Goal: Task Accomplishment & Management: Use online tool/utility

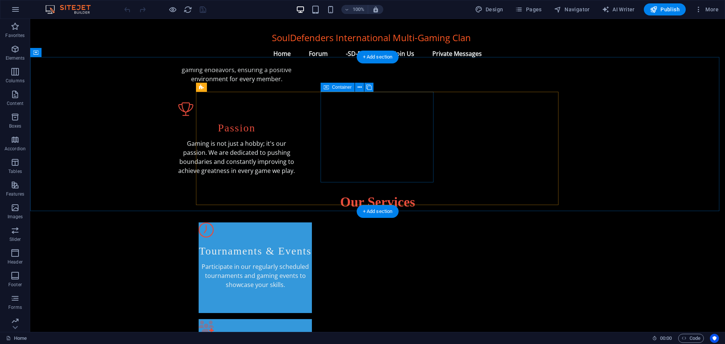
scroll to position [302, 0]
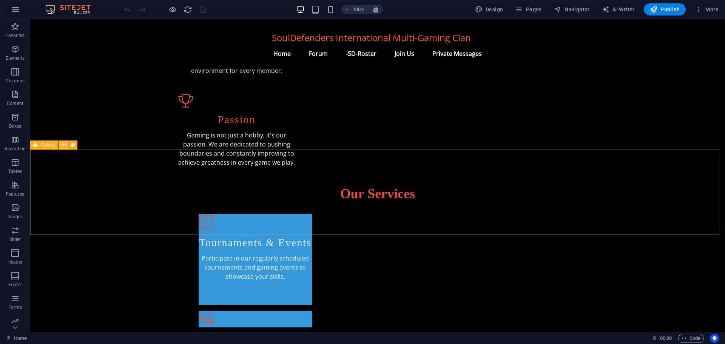
click at [62, 145] on icon at bounding box center [64, 145] width 4 height 8
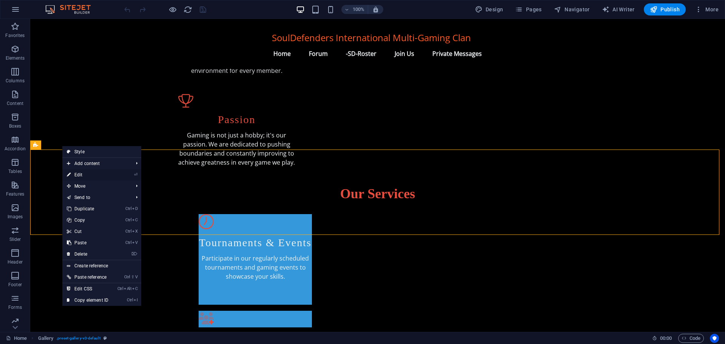
click at [76, 176] on link "⏎ Edit" at bounding box center [87, 174] width 51 height 11
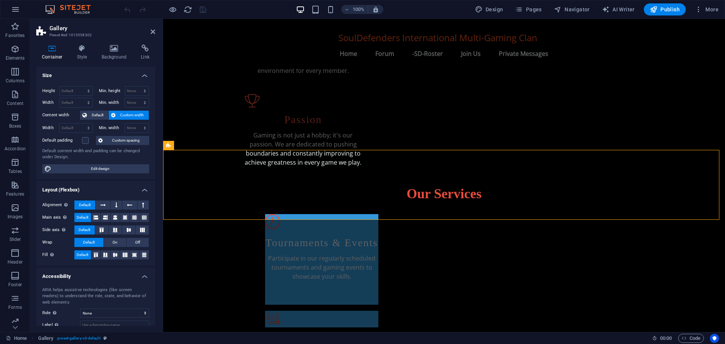
scroll to position [317, 0]
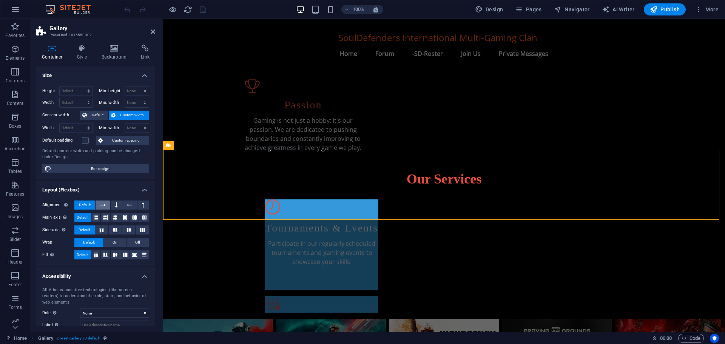
click at [101, 205] on icon at bounding box center [102, 205] width 5 height 9
click at [84, 205] on span "Default" at bounding box center [85, 205] width 12 height 9
click at [99, 114] on span "Default" at bounding box center [97, 115] width 17 height 9
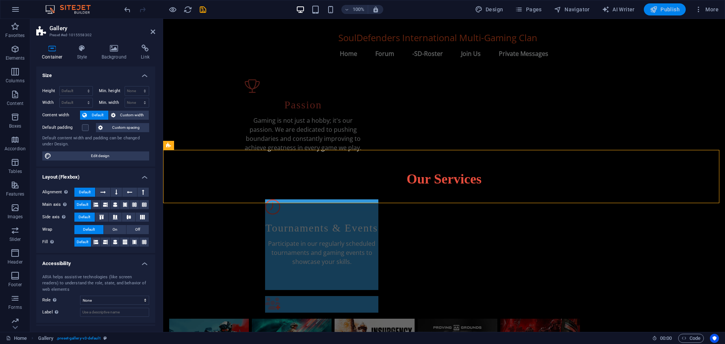
click at [669, 8] on span "Publish" at bounding box center [665, 10] width 30 height 8
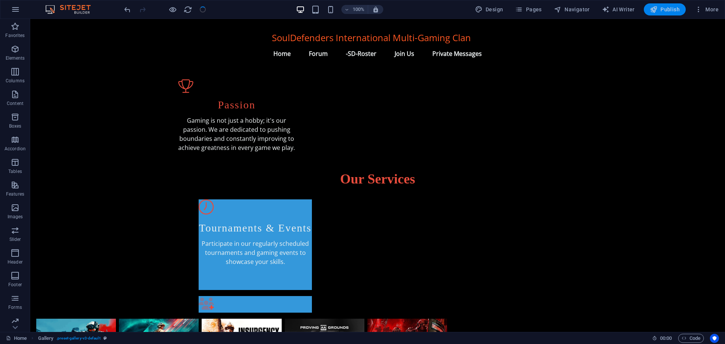
scroll to position [302, 0]
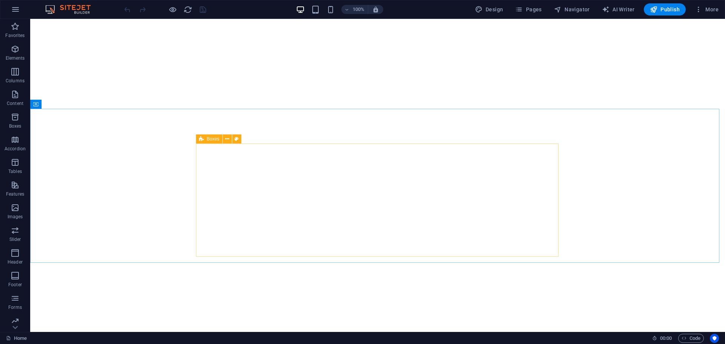
click at [209, 138] on span "Boxes" at bounding box center [213, 139] width 12 height 5
select select "px"
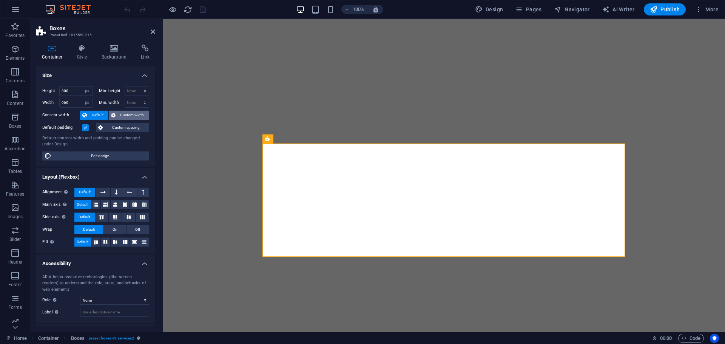
click at [128, 115] on span "Custom width" at bounding box center [132, 115] width 29 height 9
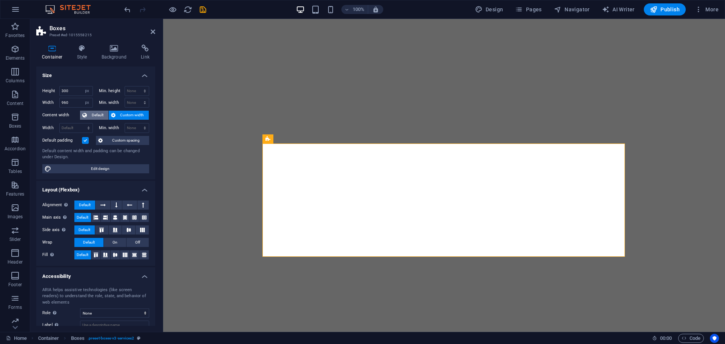
click at [97, 112] on span "Default" at bounding box center [97, 115] width 17 height 9
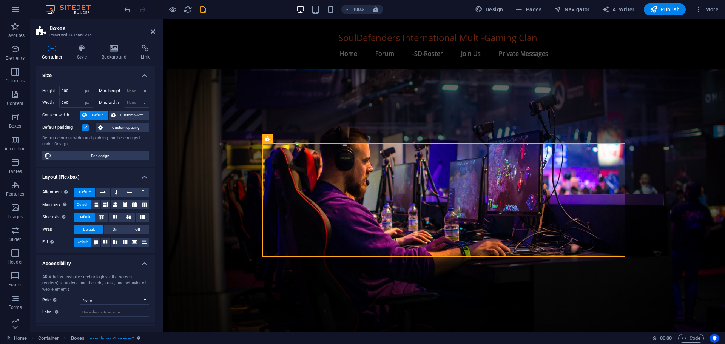
scroll to position [204, 0]
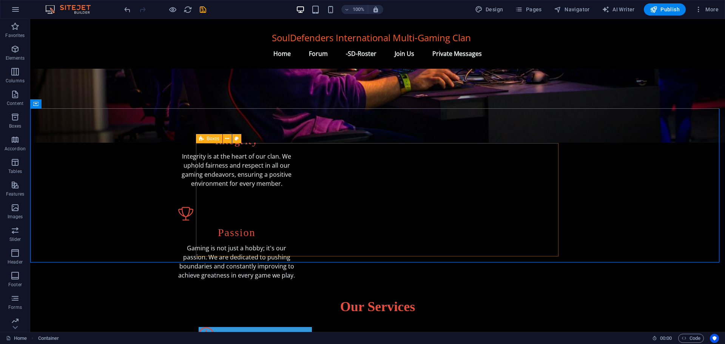
click at [202, 139] on icon at bounding box center [201, 138] width 5 height 9
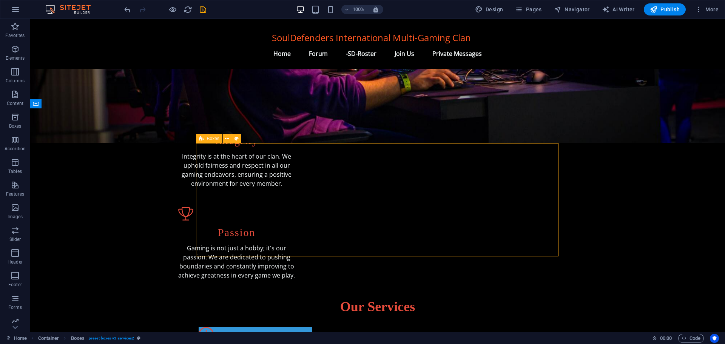
click at [203, 139] on icon at bounding box center [201, 138] width 5 height 9
select select "px"
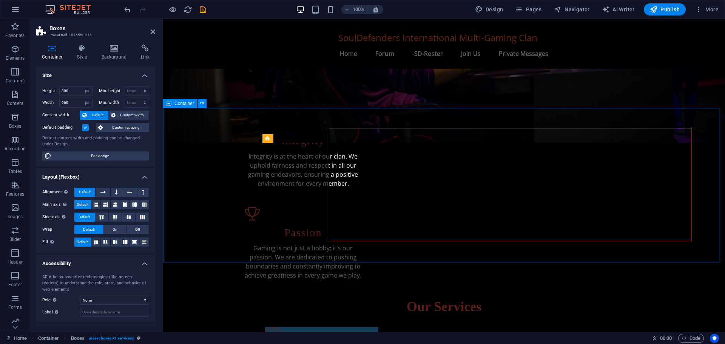
scroll to position [204, 0]
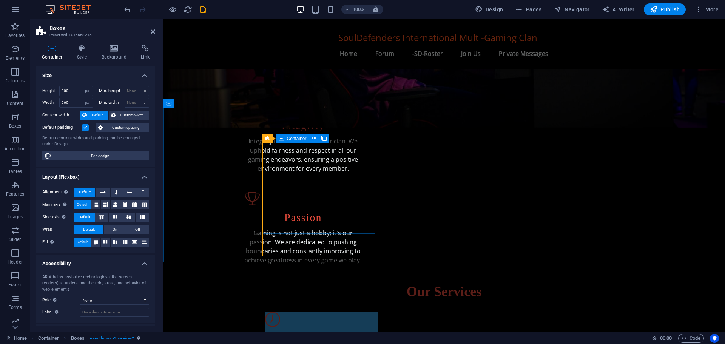
click at [297, 137] on span "Container" at bounding box center [297, 138] width 20 height 5
select select "px"
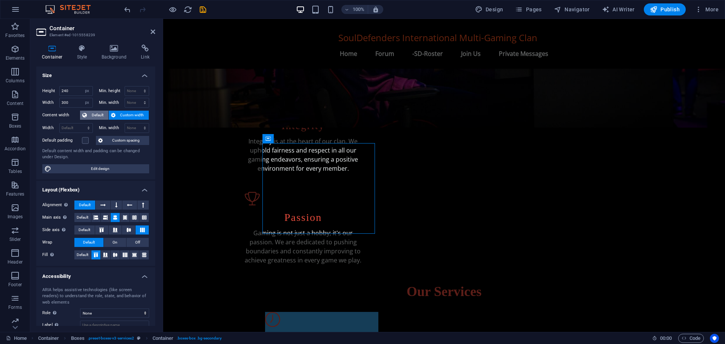
click at [97, 111] on span "Default" at bounding box center [97, 115] width 17 height 9
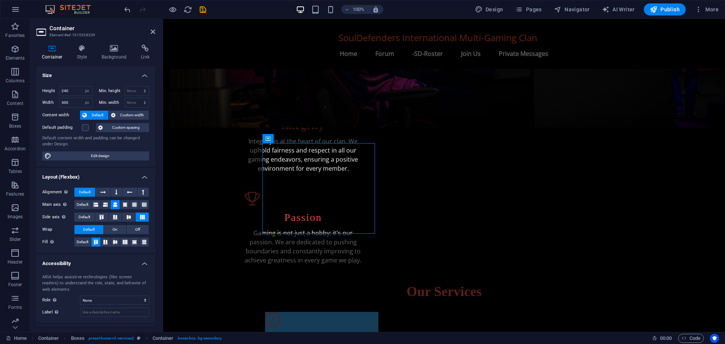
click at [97, 111] on span "Default" at bounding box center [97, 115] width 17 height 9
click at [97, 116] on span "Default" at bounding box center [97, 115] width 17 height 9
click at [72, 91] on input "240" at bounding box center [76, 90] width 33 height 9
click at [85, 90] on select "Default px rem % vh vw" at bounding box center [87, 90] width 11 height 9
select select "default"
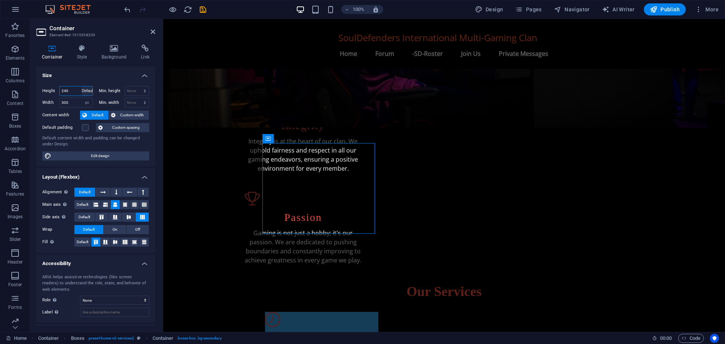
click at [82, 86] on select "Default px rem % vh vw" at bounding box center [87, 90] width 11 height 9
select select "DISABLED_OPTION_VALUE"
click at [87, 102] on select "Default px rem % em vh vw" at bounding box center [87, 102] width 11 height 9
select select "default"
click at [82, 98] on select "Default px rem % em vh vw" at bounding box center [87, 102] width 11 height 9
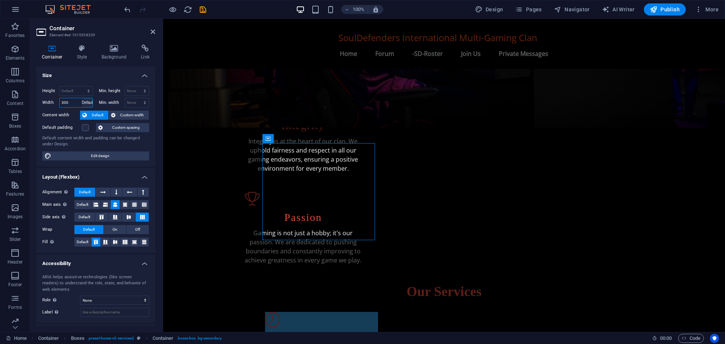
select select "DISABLED_OPTION_VALUE"
click at [96, 116] on span "Default" at bounding box center [97, 115] width 17 height 9
click at [129, 118] on span "Custom width" at bounding box center [132, 115] width 29 height 9
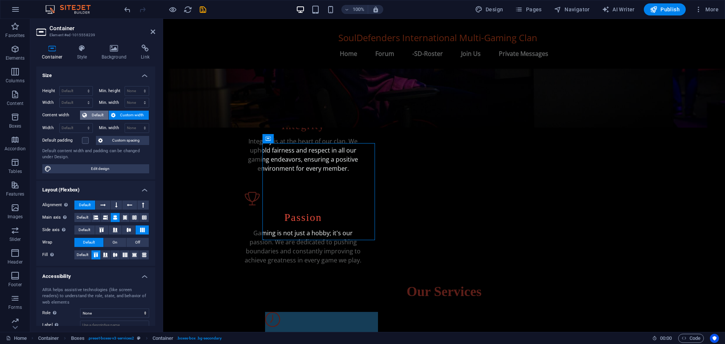
click at [93, 113] on span "Default" at bounding box center [97, 115] width 17 height 9
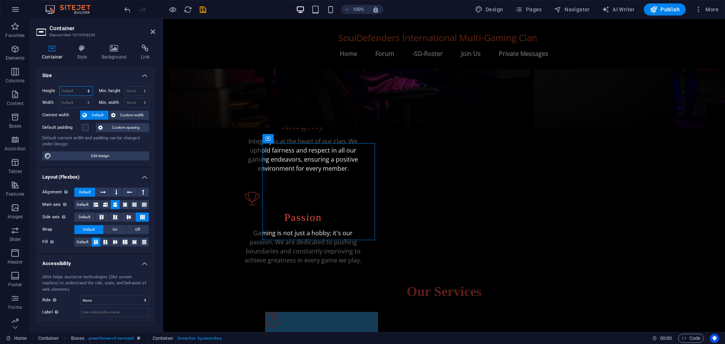
click at [74, 90] on select "Default px rem % vh vw" at bounding box center [76, 90] width 33 height 9
select select "px"
click at [81, 86] on select "Default px rem % vh vw" at bounding box center [76, 90] width 33 height 9
click at [73, 91] on input "257" at bounding box center [76, 90] width 33 height 9
type input "2"
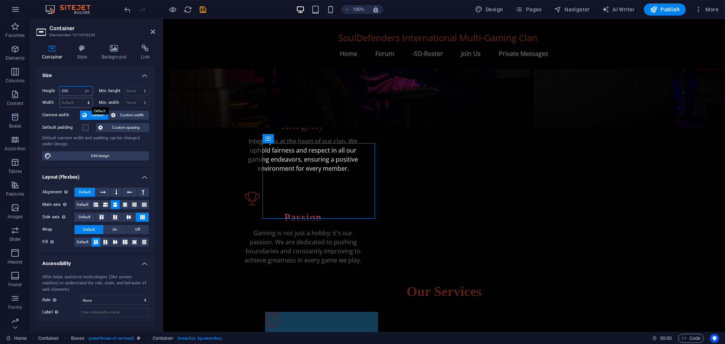
type input "200"
click at [71, 101] on select "Default px rem % em vh vw" at bounding box center [76, 102] width 33 height 9
select select "px"
click at [81, 98] on select "Default px rem % em vh vw" at bounding box center [76, 102] width 33 height 9
type input "299"
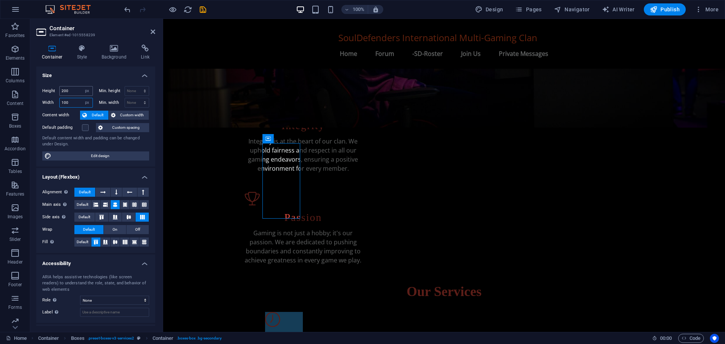
type input "100"
click at [76, 93] on input "200" at bounding box center [76, 90] width 33 height 9
type input "2"
type input "100"
click at [85, 90] on select "Default px rem % vh vw" at bounding box center [87, 90] width 11 height 9
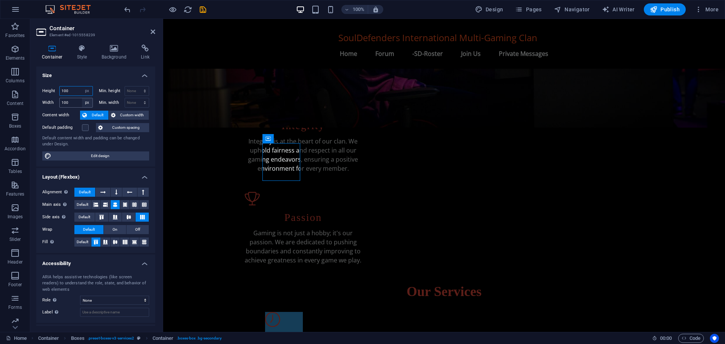
select select "default"
click at [82, 86] on select "Default px rem % vh vw" at bounding box center [87, 90] width 11 height 9
select select "DISABLED_OPTION_VALUE"
click at [86, 104] on select "Default px rem % em vh vw" at bounding box center [87, 102] width 11 height 9
select select "default"
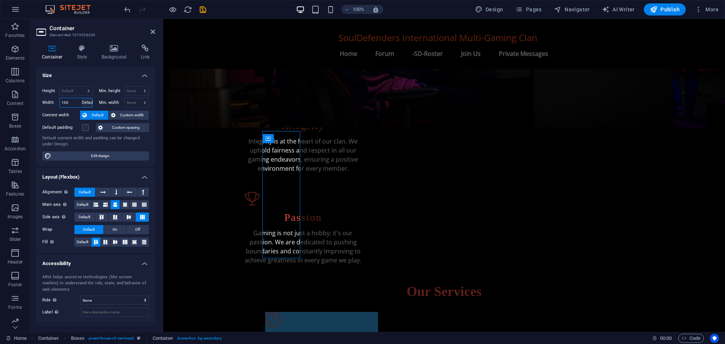
click at [82, 98] on select "Default px rem % em vh vw" at bounding box center [87, 102] width 11 height 9
select select "DISABLED_OPTION_VALUE"
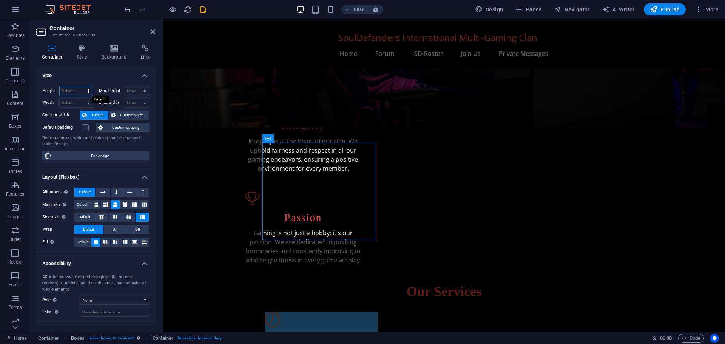
click at [84, 89] on select "Default px rem % vh vw" at bounding box center [76, 90] width 33 height 9
select select "px"
click at [81, 86] on select "Default px rem % vh vw" at bounding box center [76, 90] width 33 height 9
click at [78, 91] on input "257" at bounding box center [76, 90] width 33 height 9
type input "2"
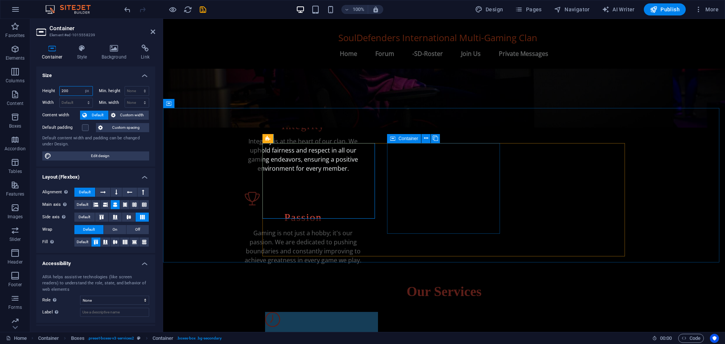
click at [408, 141] on span "Container" at bounding box center [408, 138] width 20 height 5
type input "200"
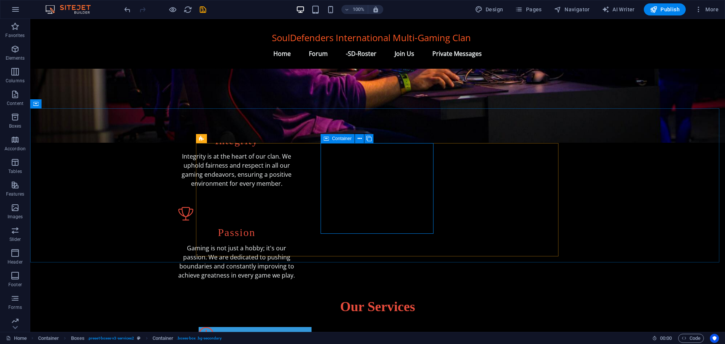
click at [347, 139] on span "Container" at bounding box center [342, 138] width 20 height 5
select select "px"
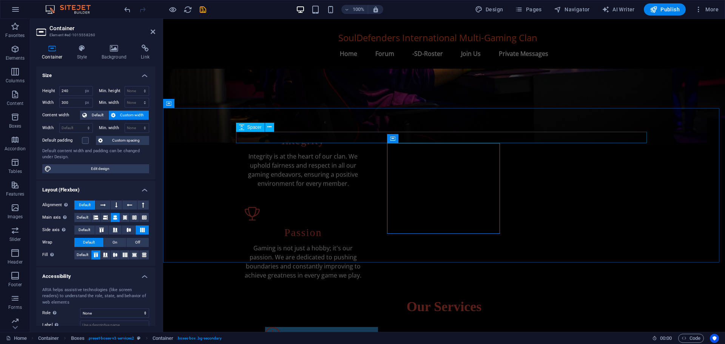
scroll to position [204, 0]
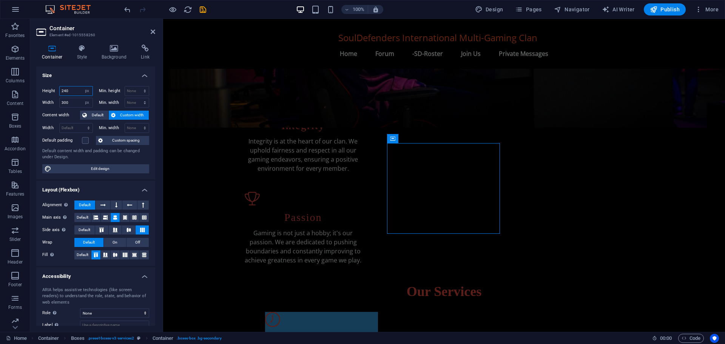
click at [72, 92] on input "240" at bounding box center [76, 90] width 33 height 9
type input "200"
click at [86, 104] on select "Default px rem % em vh vw" at bounding box center [87, 102] width 11 height 9
select select "default"
click at [82, 98] on select "Default px rem % em vh vw" at bounding box center [87, 102] width 11 height 9
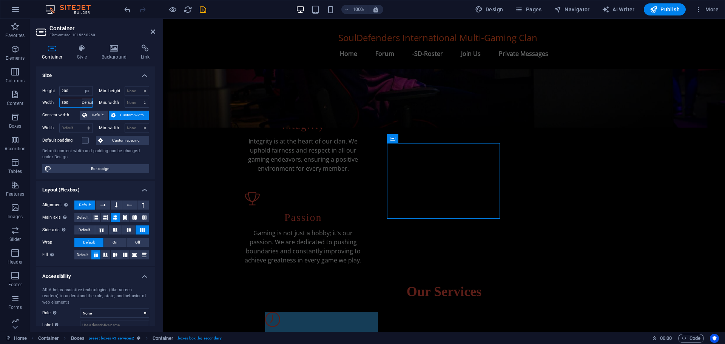
select select "DISABLED_OPTION_VALUE"
click at [534, 139] on span "Container" at bounding box center [534, 138] width 20 height 5
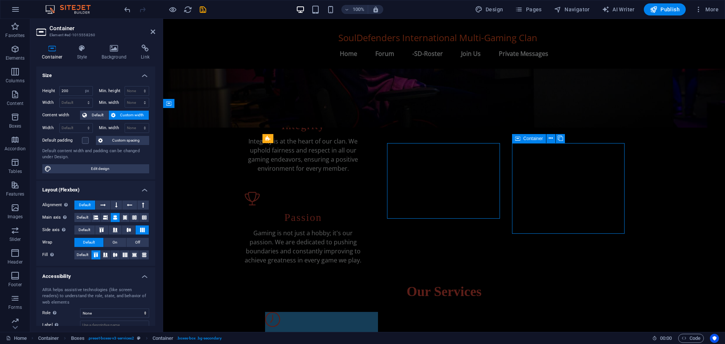
click at [534, 139] on span "Container" at bounding box center [534, 138] width 20 height 5
select select "px"
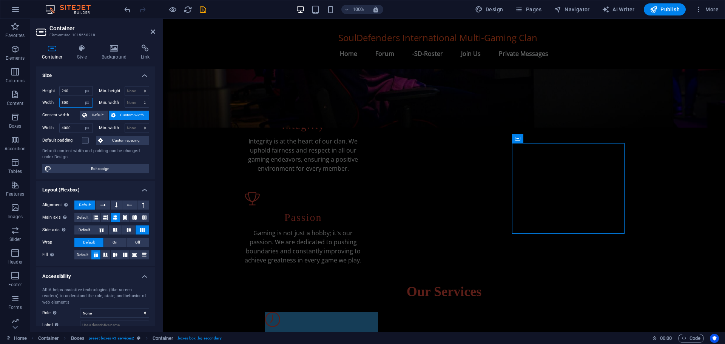
drag, startPoint x: 73, startPoint y: 100, endPoint x: 41, endPoint y: 102, distance: 31.4
click at [41, 102] on div "Height 240 Default px rem % vh vw Min. height None px rem % vh vw Width 300 Def…" at bounding box center [95, 129] width 119 height 99
type input "0"
click at [86, 102] on select "Default px rem % em vh vw" at bounding box center [87, 102] width 11 height 9
click at [82, 98] on select "Default px rem % em vh vw" at bounding box center [87, 102] width 11 height 9
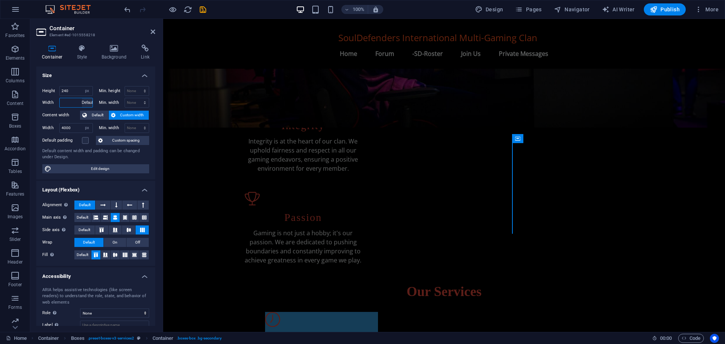
select select "DISABLED_OPTION_VALUE"
click at [75, 89] on input "240" at bounding box center [76, 90] width 33 height 9
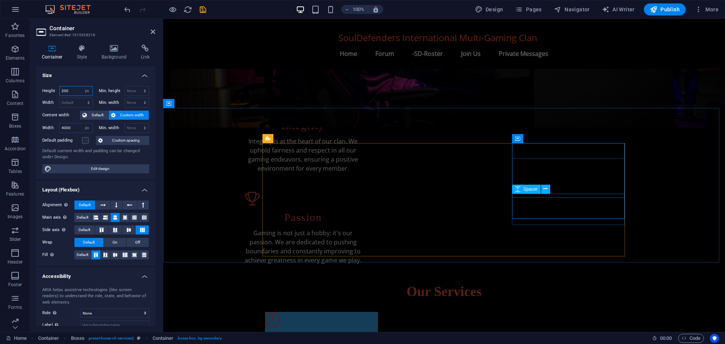
type input "200"
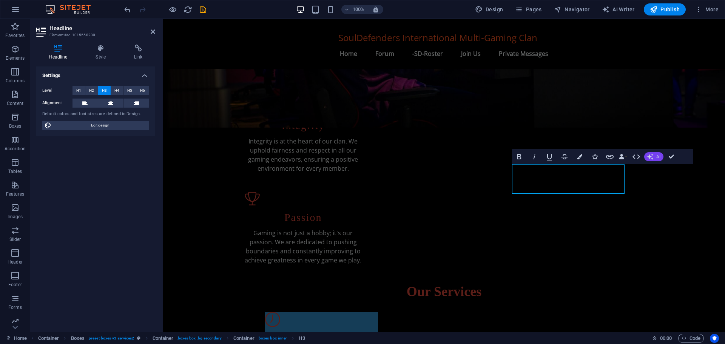
click at [650, 158] on icon "button" at bounding box center [650, 157] width 6 height 6
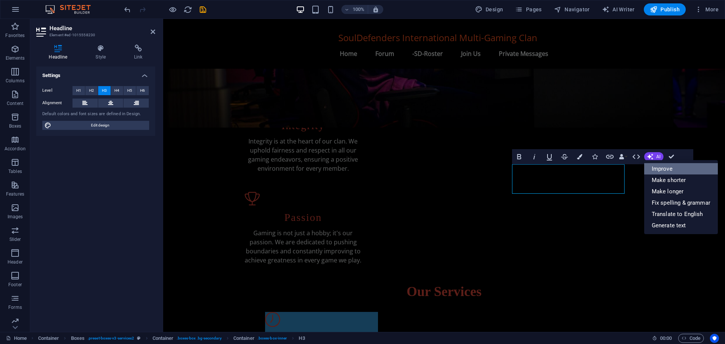
click at [664, 168] on link "Improve" at bounding box center [681, 168] width 74 height 11
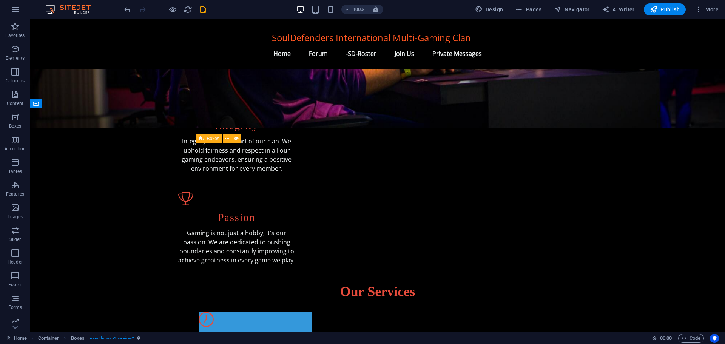
scroll to position [189, 0]
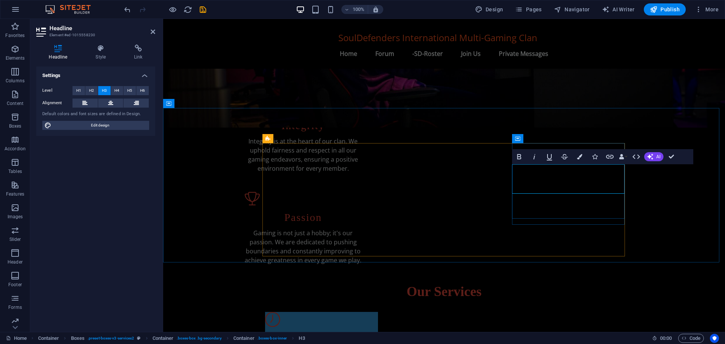
click at [88, 89] on button "H2" at bounding box center [91, 90] width 12 height 9
click at [79, 90] on span "H1" at bounding box center [78, 90] width 5 height 9
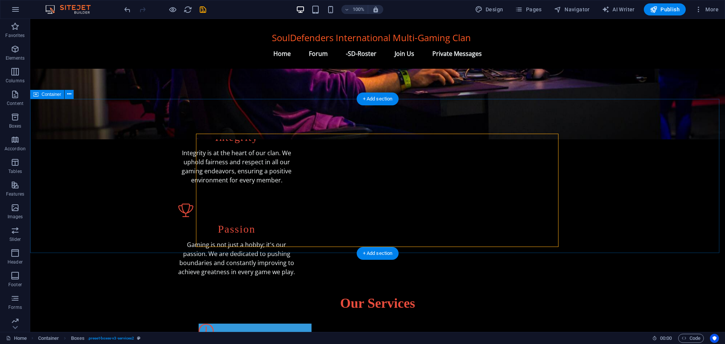
scroll to position [189, 0]
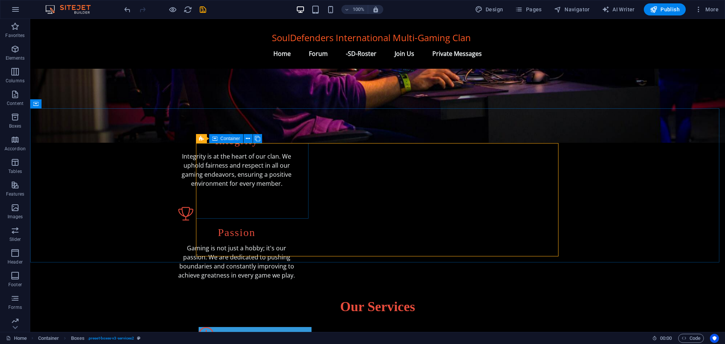
click at [225, 140] on span "Container" at bounding box center [231, 138] width 20 height 5
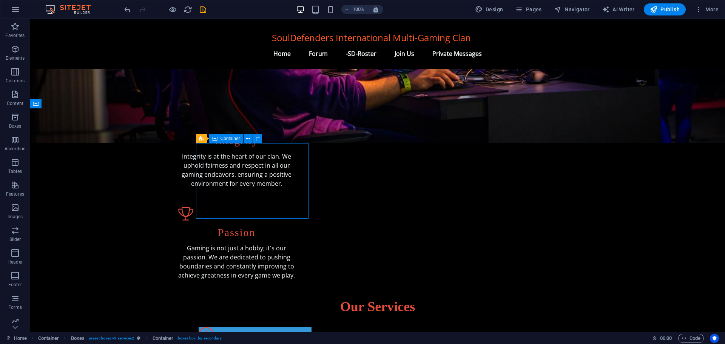
click at [225, 140] on span "Container" at bounding box center [231, 138] width 20 height 5
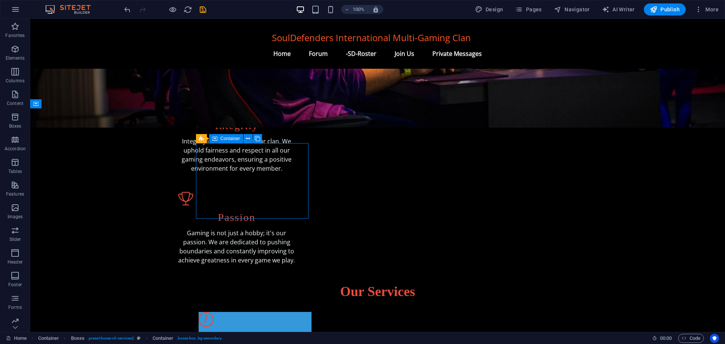
select select "px"
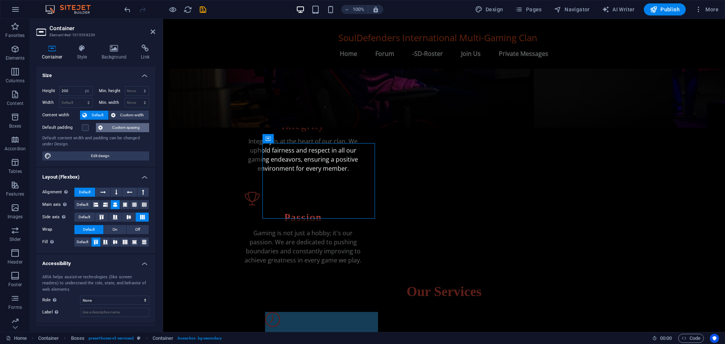
click at [122, 129] on span "Custom spacing" at bounding box center [126, 127] width 42 height 9
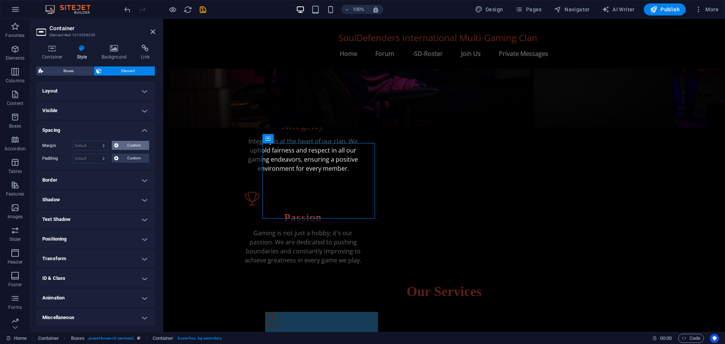
click at [126, 148] on span "Custom" at bounding box center [134, 145] width 26 height 9
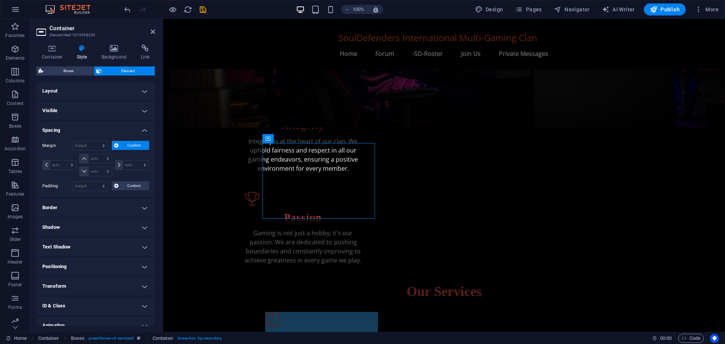
click at [126, 148] on span "Custom" at bounding box center [134, 145] width 26 height 9
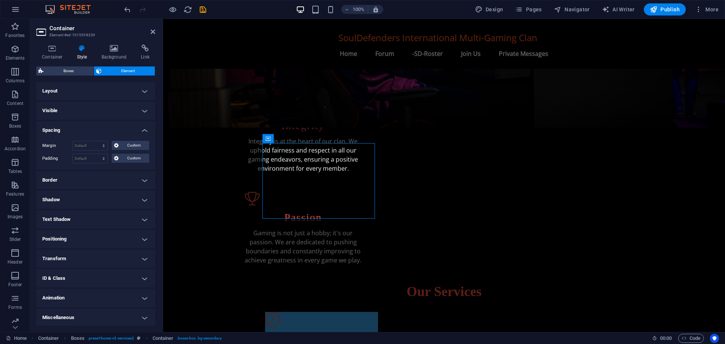
click at [93, 181] on h4 "Border" at bounding box center [95, 180] width 119 height 18
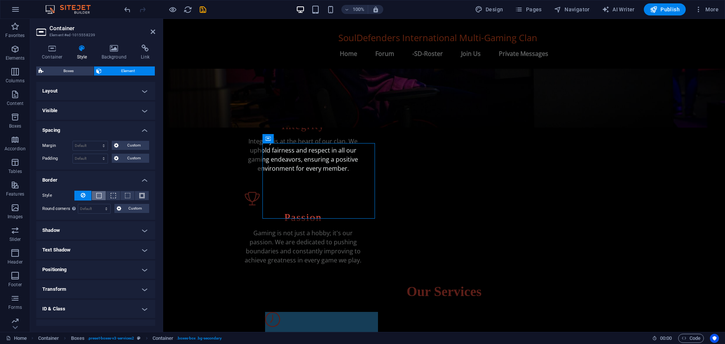
click at [96, 194] on span at bounding box center [98, 195] width 5 height 5
click at [85, 195] on icon at bounding box center [83, 195] width 5 height 9
click at [55, 45] on icon at bounding box center [52, 49] width 32 height 8
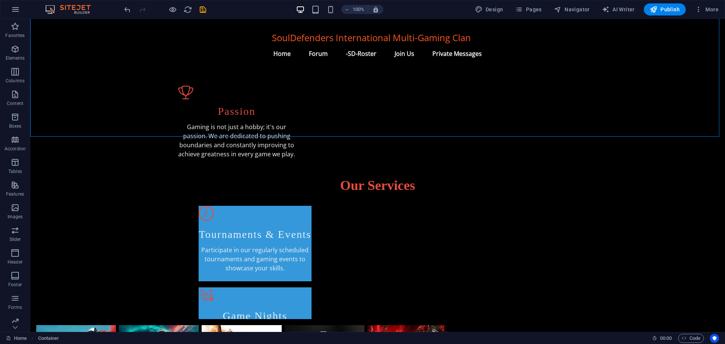
scroll to position [378, 0]
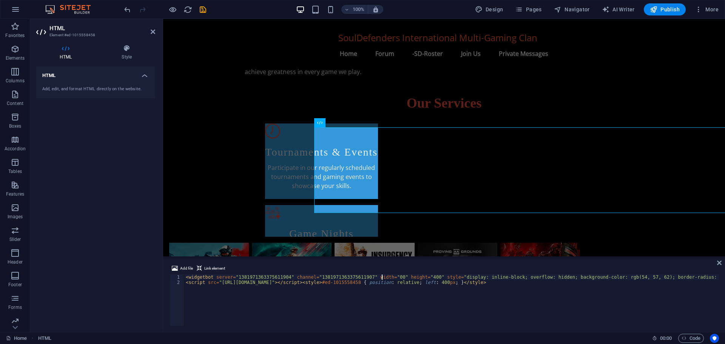
scroll to position [0, 16]
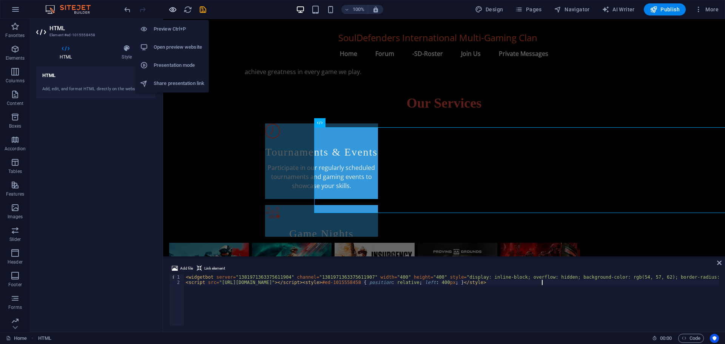
type textarea "<script src="[URL][DOMAIN_NAME]"></script><style>#ed-1015558458 { position: rel…"
click at [173, 10] on icon "button" at bounding box center [172, 9] width 9 height 9
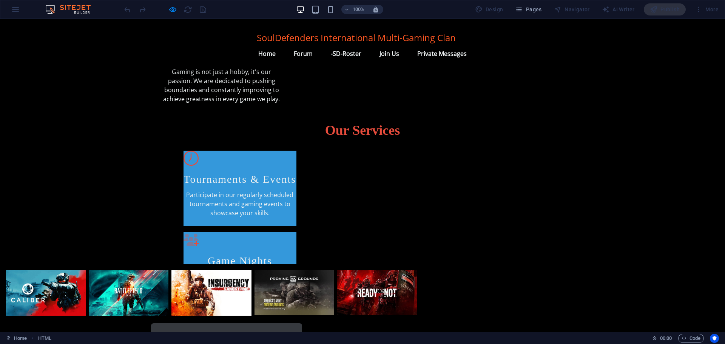
scroll to position [367, 0]
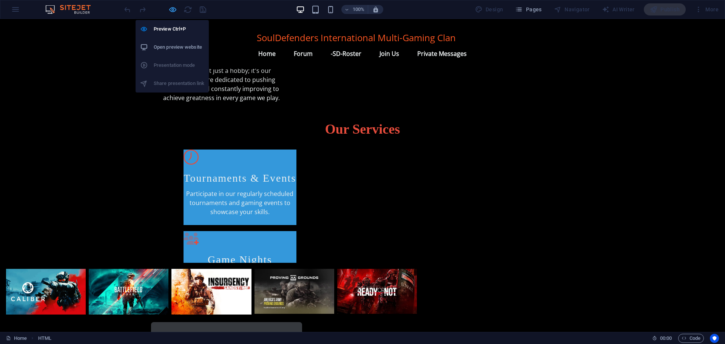
click at [173, 9] on icon "button" at bounding box center [172, 9] width 9 height 9
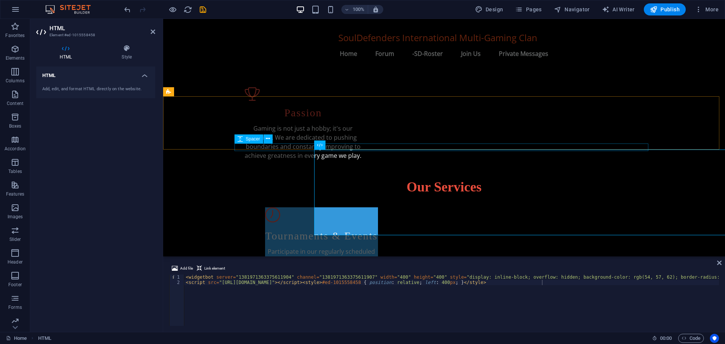
scroll to position [306, 0]
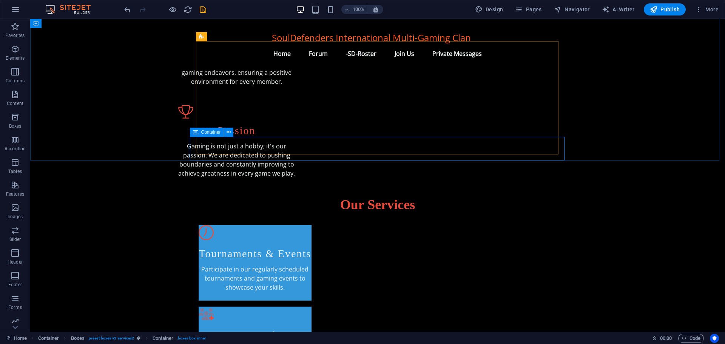
click at [208, 132] on span "Container" at bounding box center [211, 132] width 20 height 5
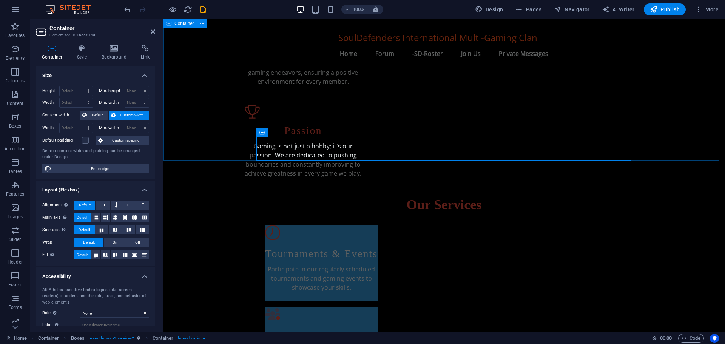
scroll to position [306, 0]
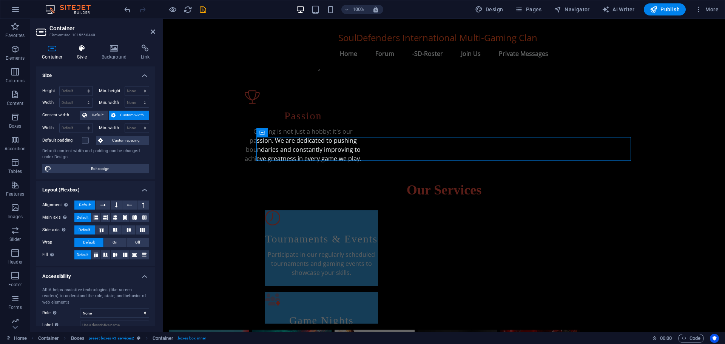
click at [80, 49] on icon at bounding box center [82, 49] width 22 height 8
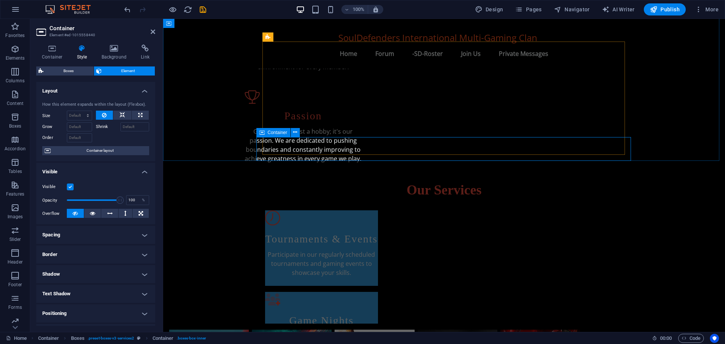
click at [261, 175] on div "Our Services Tournaments & Events Participate in our regularly scheduled tourna…" at bounding box center [444, 252] width 562 height 154
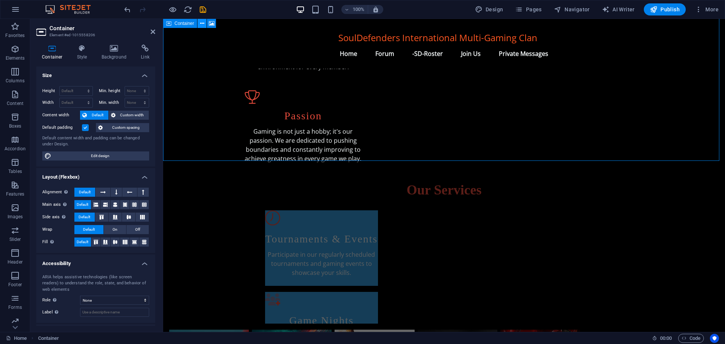
click at [203, 21] on icon at bounding box center [202, 24] width 4 height 8
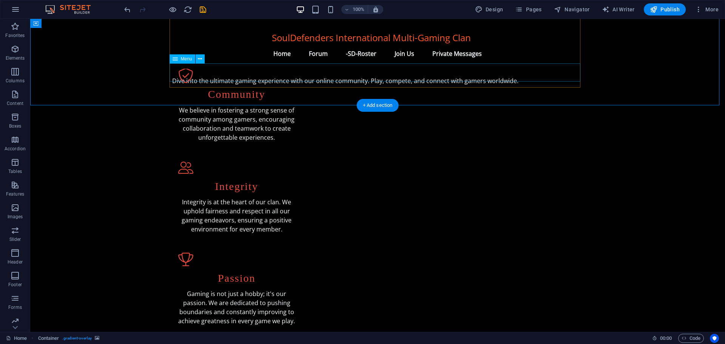
scroll to position [151, 0]
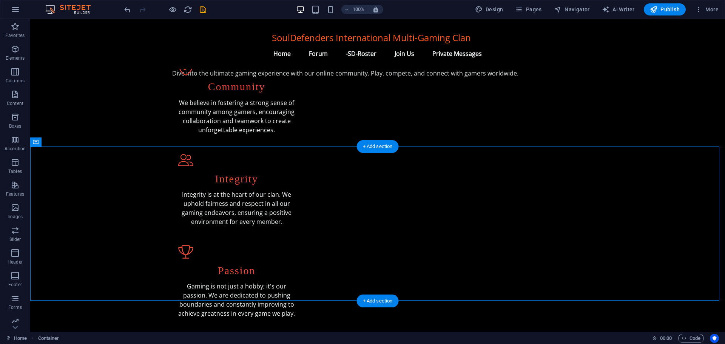
drag, startPoint x: 214, startPoint y: 164, endPoint x: 186, endPoint y: 165, distance: 28.4
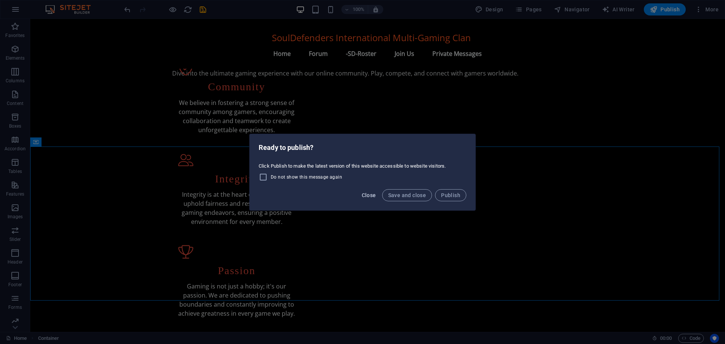
click at [371, 195] on span "Close" at bounding box center [369, 195] width 14 height 6
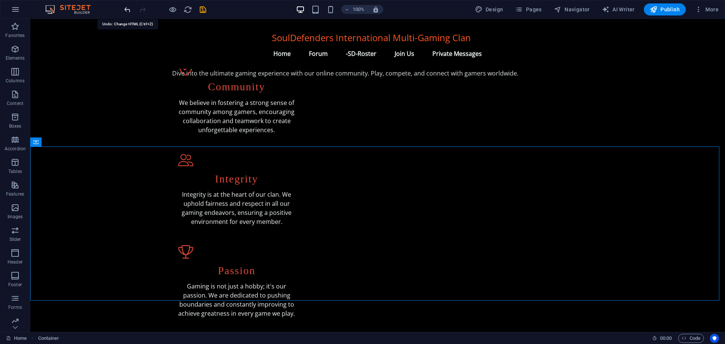
click at [127, 11] on icon "undo" at bounding box center [127, 9] width 9 height 9
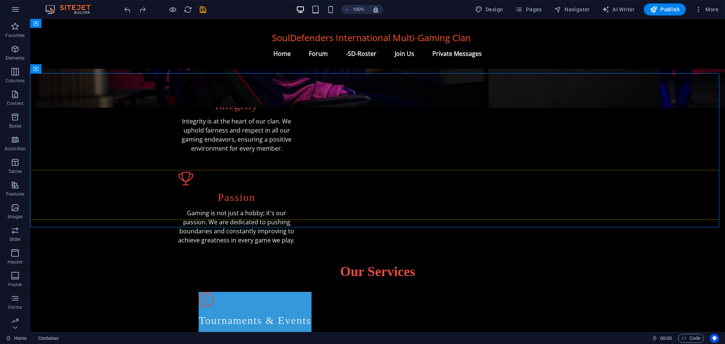
scroll to position [187, 0]
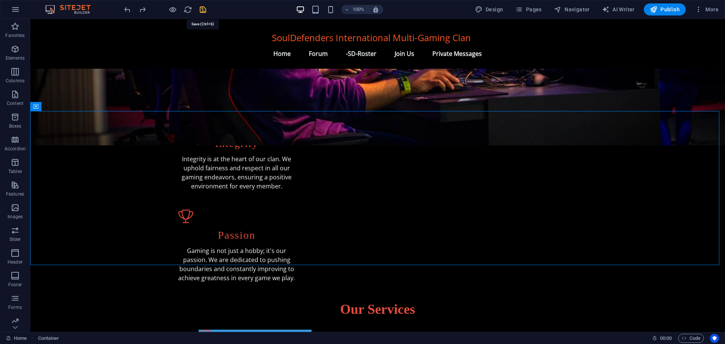
click at [204, 7] on icon "save" at bounding box center [203, 9] width 9 height 9
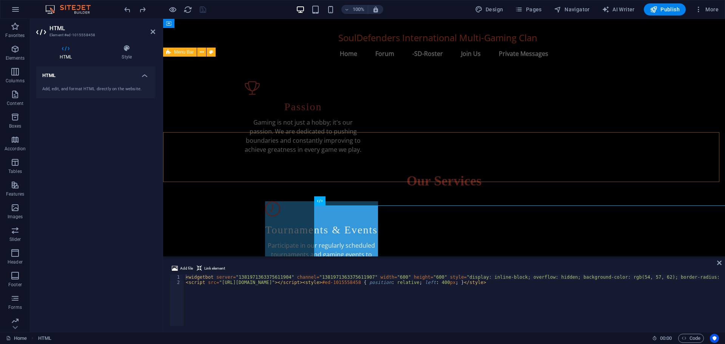
scroll to position [315, 0]
click at [242, 11] on div "100% Design Pages Navigator AI Writer Publish More" at bounding box center [422, 9] width 599 height 12
click at [154, 32] on icon at bounding box center [153, 32] width 5 height 6
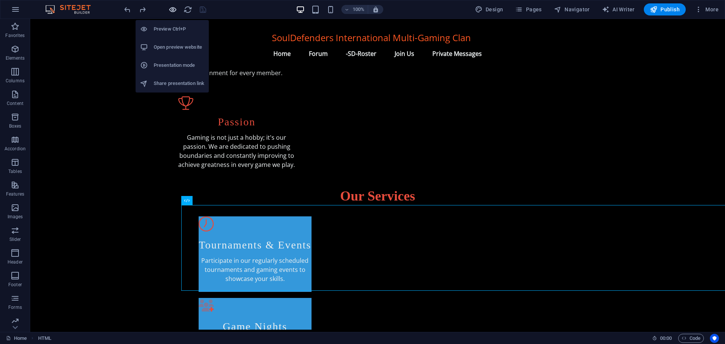
click at [173, 13] on icon "button" at bounding box center [172, 9] width 9 height 9
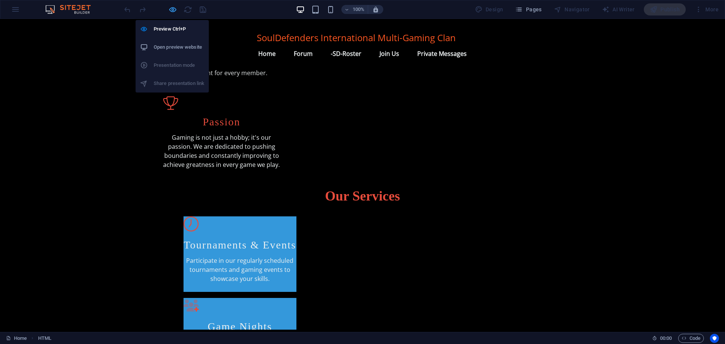
click at [173, 13] on icon "button" at bounding box center [172, 9] width 9 height 9
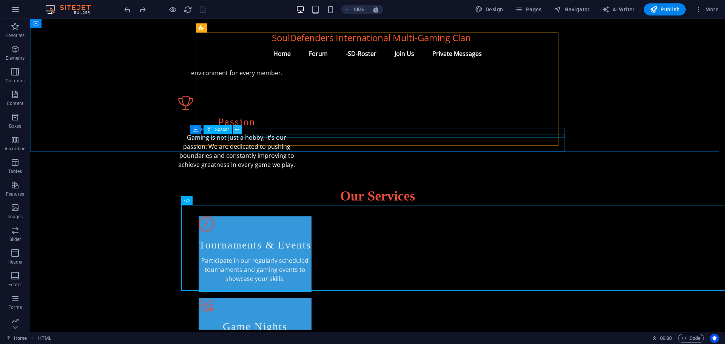
click at [236, 130] on icon at bounding box center [237, 130] width 4 height 8
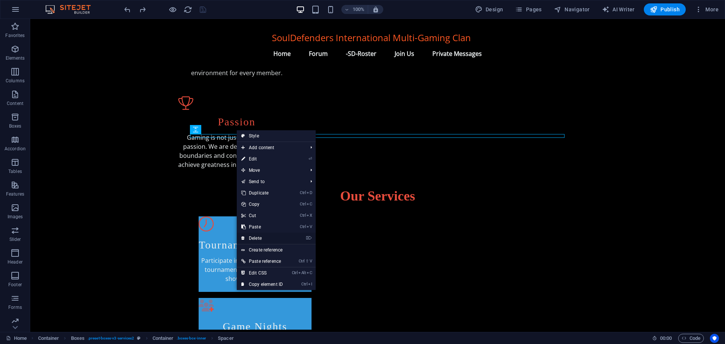
click at [258, 235] on link "⌦ Delete" at bounding box center [262, 238] width 51 height 11
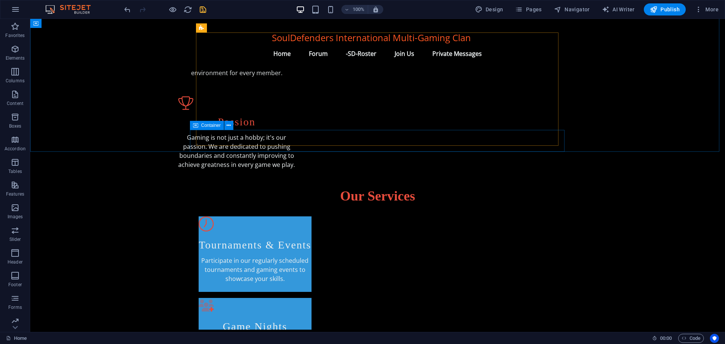
click at [206, 126] on span "Container" at bounding box center [211, 125] width 20 height 5
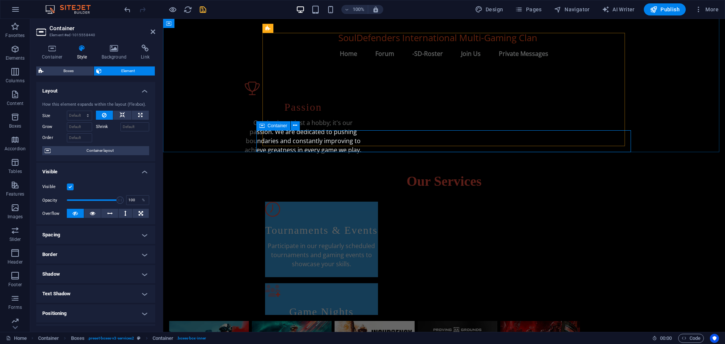
click at [260, 167] on div "Our Services Tournaments & Events Participate in our regularly scheduled tourna…" at bounding box center [444, 244] width 562 height 154
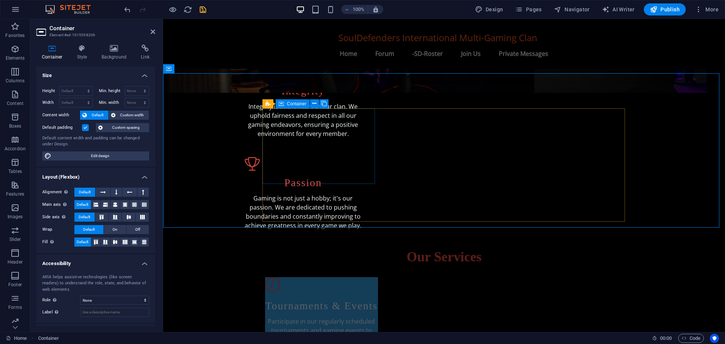
scroll to position [224, 0]
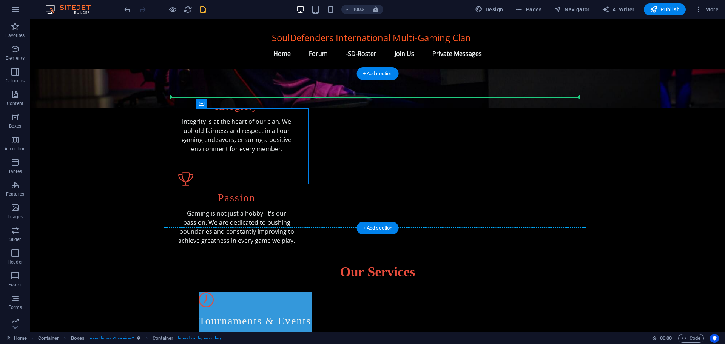
drag, startPoint x: 320, startPoint y: 122, endPoint x: 290, endPoint y: 96, distance: 38.8
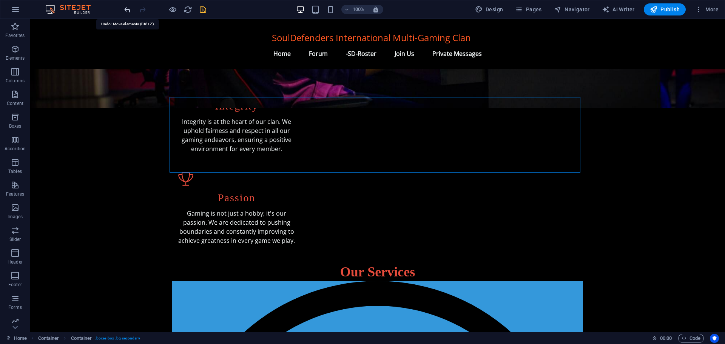
click at [124, 9] on icon "undo" at bounding box center [127, 9] width 9 height 9
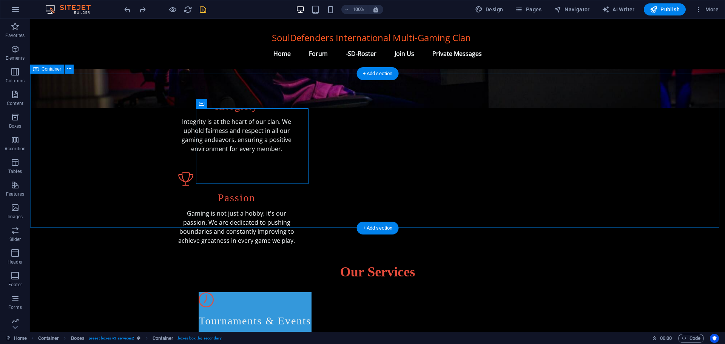
click at [197, 257] on div "Our Services Tournaments & Events Participate in our regularly scheduled tourna…" at bounding box center [377, 334] width 695 height 154
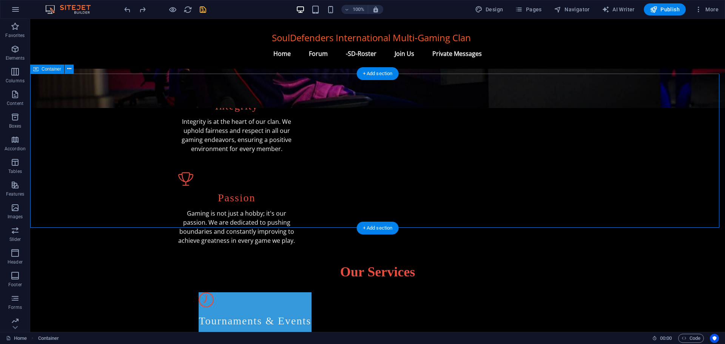
click at [197, 257] on div "Our Services Tournaments & Events Participate in our regularly scheduled tourna…" at bounding box center [377, 334] width 695 height 154
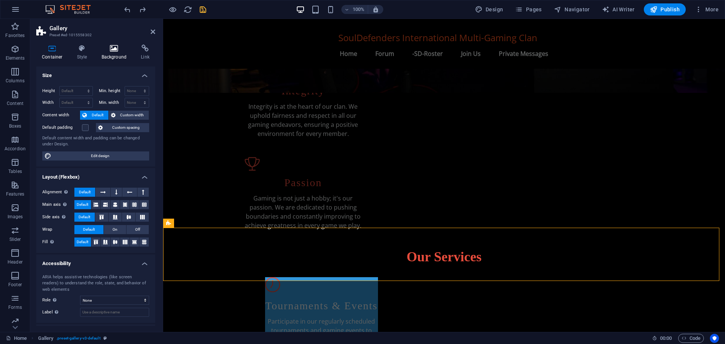
click at [113, 48] on icon at bounding box center [114, 49] width 37 height 8
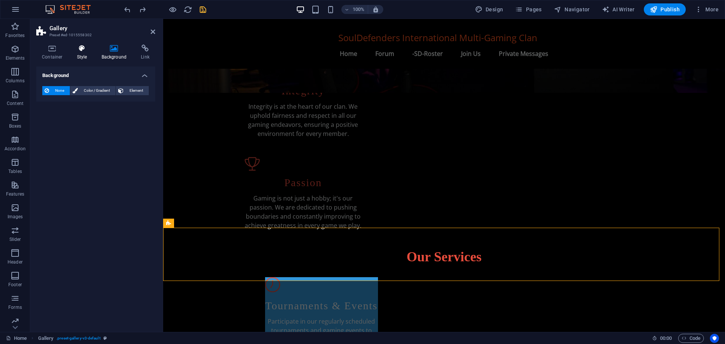
click at [77, 49] on icon at bounding box center [82, 49] width 22 height 8
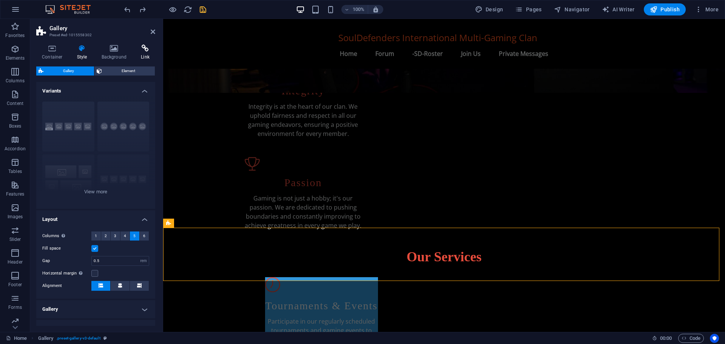
click at [142, 52] on icon at bounding box center [145, 49] width 20 height 8
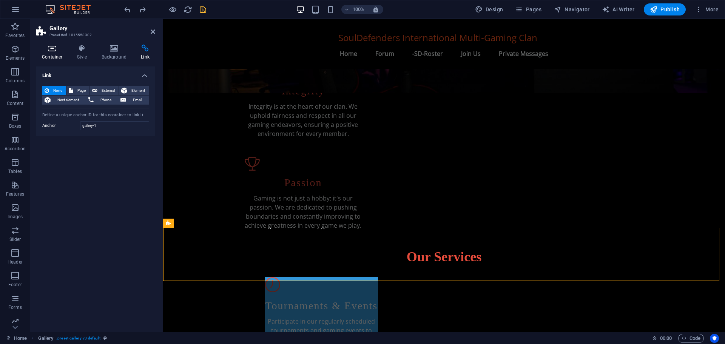
click at [43, 51] on icon at bounding box center [52, 49] width 32 height 8
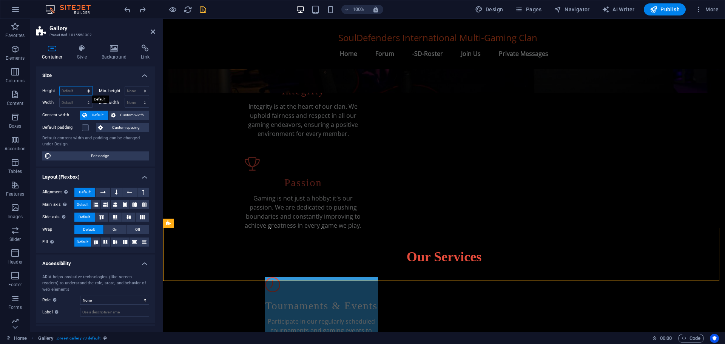
click at [76, 91] on select "Default px rem % vh vw" at bounding box center [76, 90] width 33 height 9
select select "px"
click at [81, 86] on select "Default px rem % vh vw" at bounding box center [76, 90] width 33 height 9
type input "149"
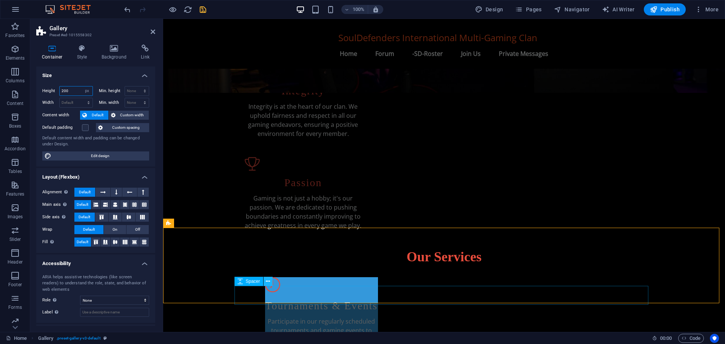
type input "200"
click at [267, 280] on icon at bounding box center [268, 282] width 4 height 8
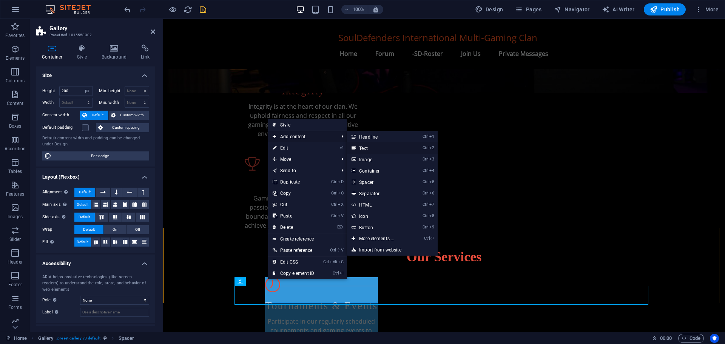
click at [367, 149] on link "Ctrl 2 Text" at bounding box center [378, 147] width 62 height 11
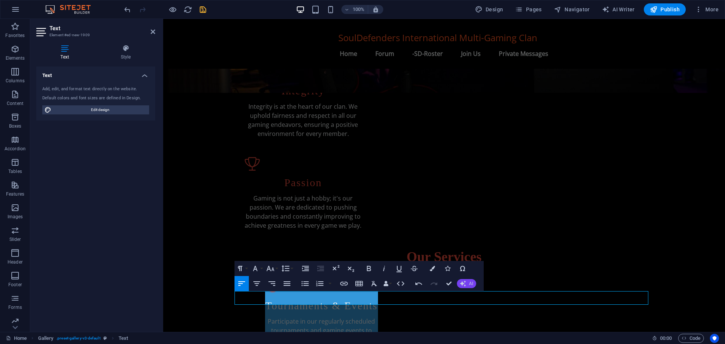
click at [467, 284] on button "AI" at bounding box center [466, 283] width 19 height 9
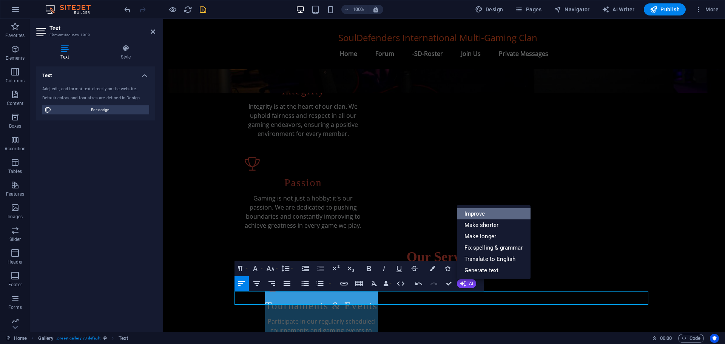
click at [474, 213] on link "Improve" at bounding box center [494, 213] width 74 height 11
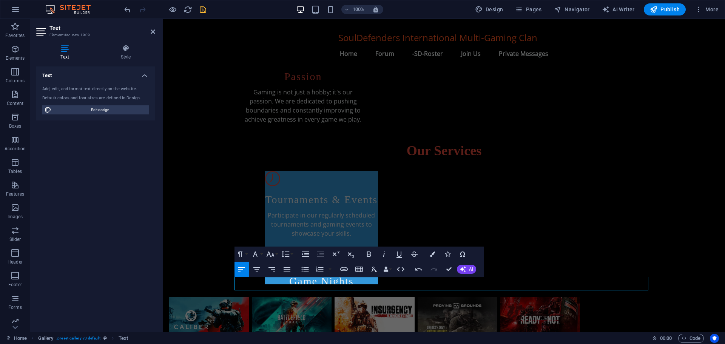
scroll to position [352, 0]
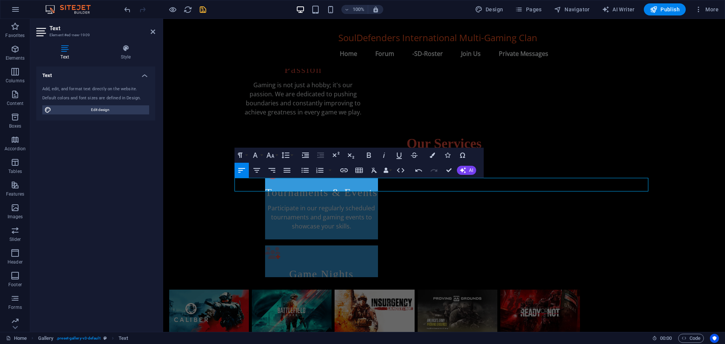
click at [128, 45] on icon at bounding box center [125, 49] width 59 height 8
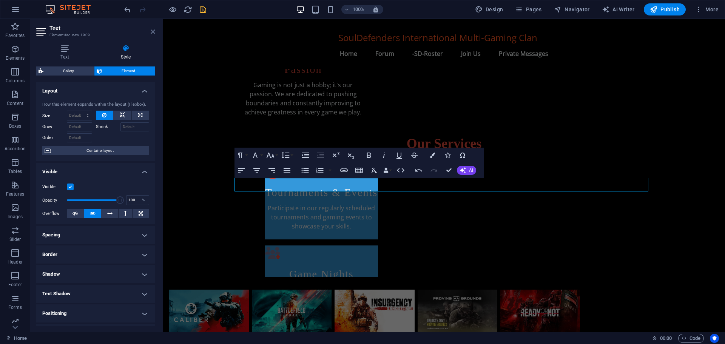
click at [152, 33] on icon at bounding box center [153, 32] width 5 height 6
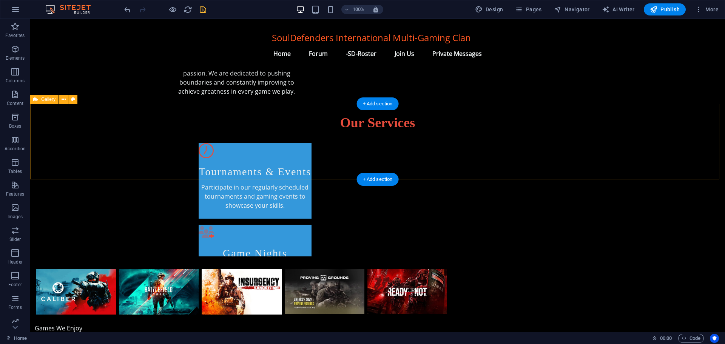
scroll to position [375, 0]
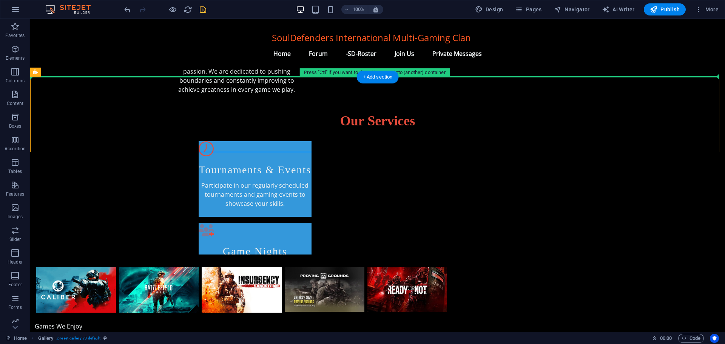
drag, startPoint x: 212, startPoint y: 154, endPoint x: 186, endPoint y: 76, distance: 82.4
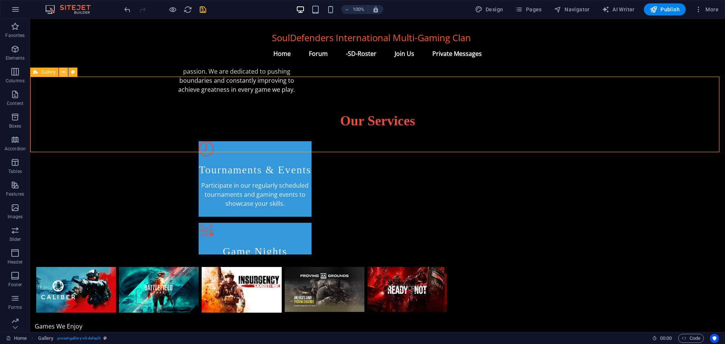
click at [64, 71] on icon at bounding box center [64, 72] width 4 height 8
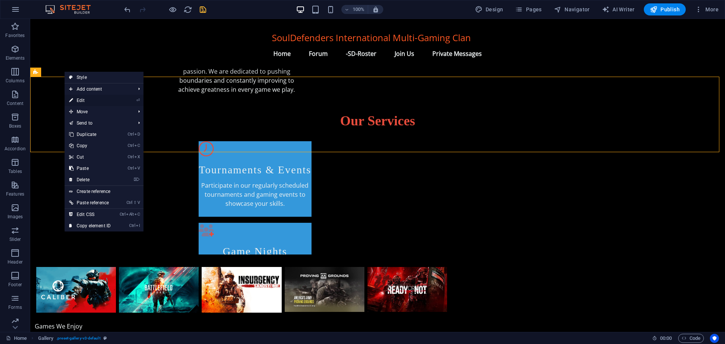
click at [77, 100] on link "⏎ Edit" at bounding box center [90, 100] width 51 height 11
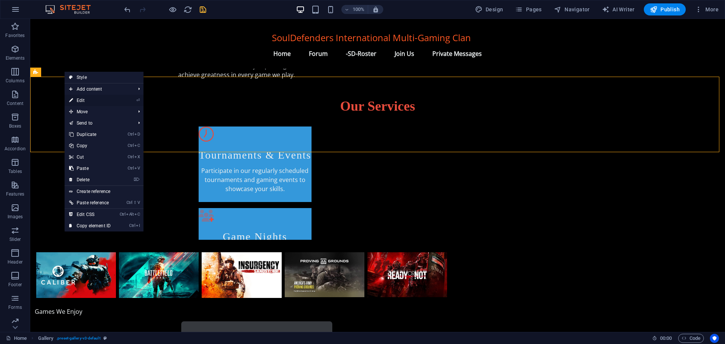
select select "px"
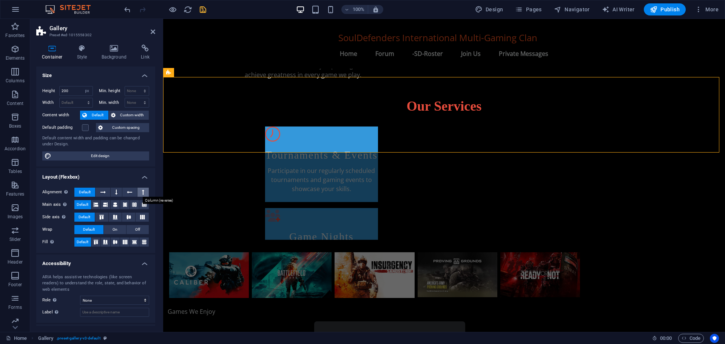
click at [142, 191] on icon at bounding box center [143, 192] width 2 height 9
click at [142, 192] on icon at bounding box center [143, 192] width 2 height 9
click at [104, 193] on icon at bounding box center [102, 192] width 5 height 9
click at [84, 192] on span "Default" at bounding box center [85, 192] width 12 height 9
click at [102, 193] on icon at bounding box center [102, 192] width 5 height 9
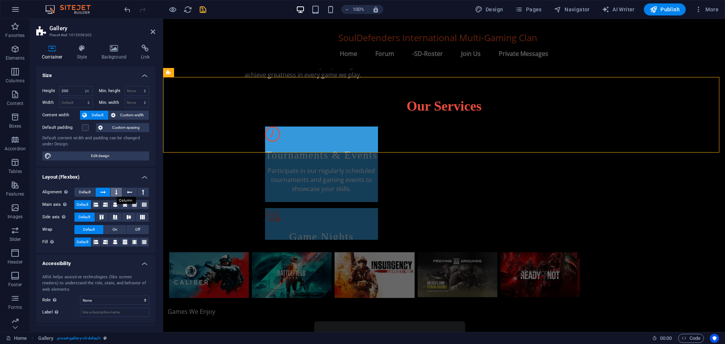
click at [115, 193] on icon at bounding box center [116, 192] width 2 height 9
click at [129, 194] on icon at bounding box center [129, 192] width 5 height 9
click at [142, 193] on icon at bounding box center [143, 192] width 2 height 9
click at [87, 193] on span "Default" at bounding box center [85, 192] width 12 height 9
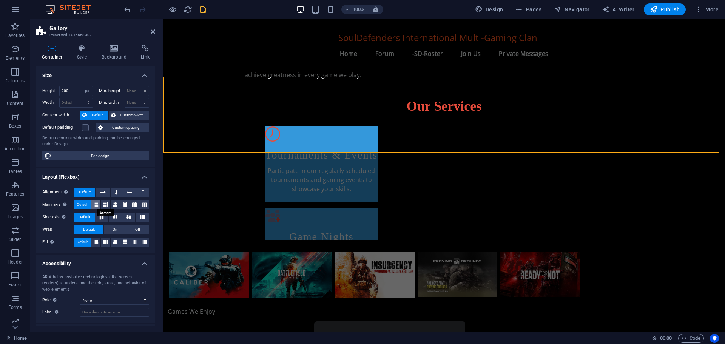
click at [97, 203] on icon at bounding box center [96, 204] width 5 height 9
click at [114, 204] on icon at bounding box center [115, 204] width 5 height 9
click at [82, 204] on span "Default" at bounding box center [83, 204] width 12 height 9
click at [113, 229] on span "On" at bounding box center [115, 229] width 5 height 9
click at [93, 230] on span "Default" at bounding box center [89, 229] width 12 height 9
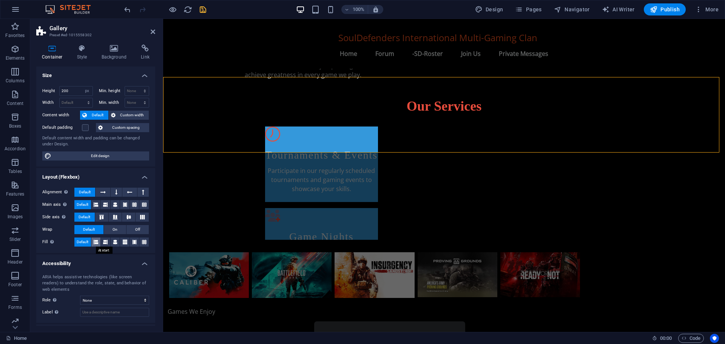
click at [97, 243] on icon at bounding box center [96, 242] width 5 height 9
click at [108, 242] on button at bounding box center [105, 242] width 9 height 9
click at [115, 243] on icon at bounding box center [115, 242] width 5 height 9
click at [104, 242] on icon at bounding box center [105, 242] width 5 height 9
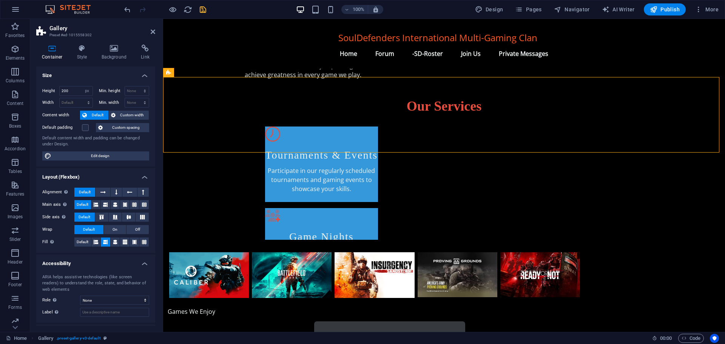
drag, startPoint x: 412, startPoint y: 160, endPoint x: 269, endPoint y: 81, distance: 163.3
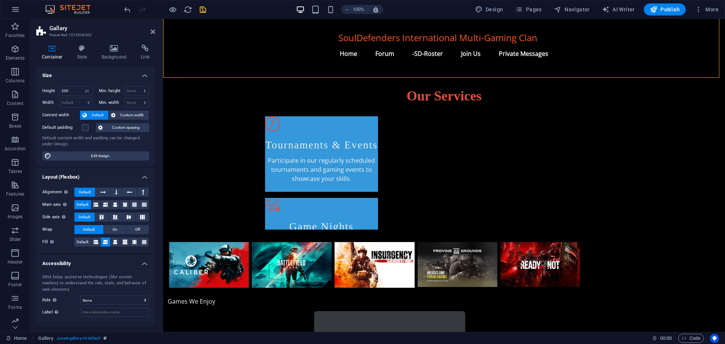
scroll to position [352, 0]
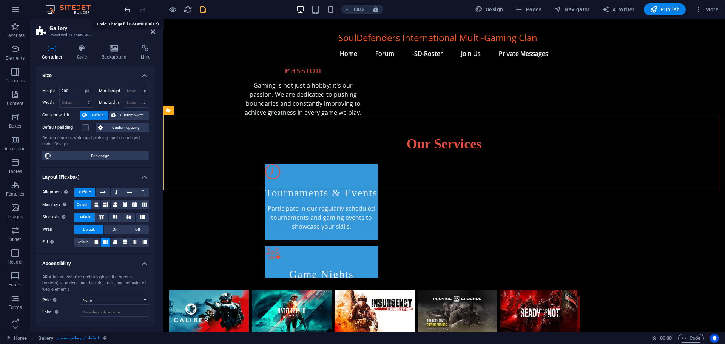
click at [127, 8] on icon "undo" at bounding box center [127, 9] width 9 height 9
click at [422, 344] on div "Games We Enjoy" at bounding box center [375, 349] width 414 height 9
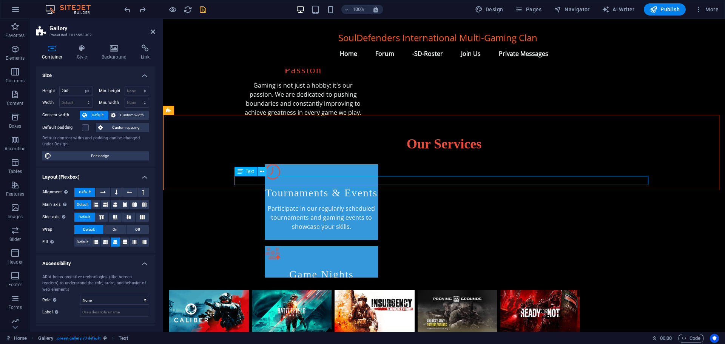
click at [263, 170] on icon at bounding box center [262, 172] width 4 height 8
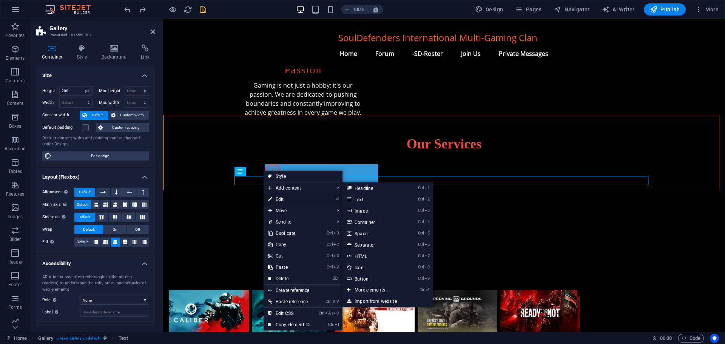
click at [280, 198] on link "⏎ Edit" at bounding box center [289, 199] width 51 height 11
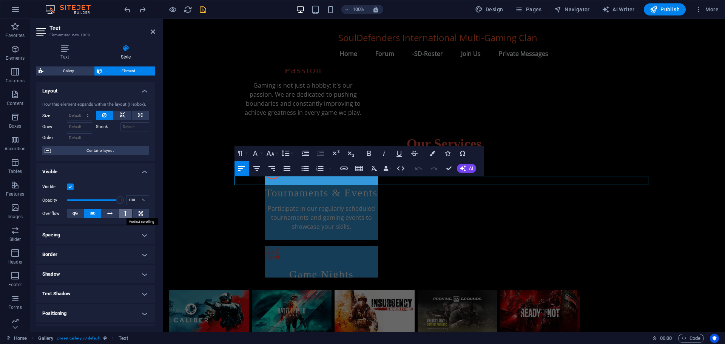
click at [122, 213] on button at bounding box center [126, 213] width 14 height 9
click at [74, 215] on icon at bounding box center [75, 213] width 5 height 9
click at [96, 214] on button at bounding box center [92, 213] width 17 height 9
click at [107, 215] on icon at bounding box center [109, 213] width 5 height 9
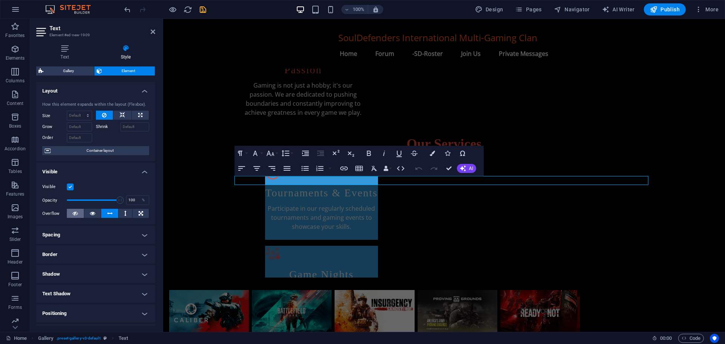
click at [76, 213] on icon at bounding box center [75, 213] width 5 height 9
click at [118, 113] on button at bounding box center [122, 115] width 18 height 9
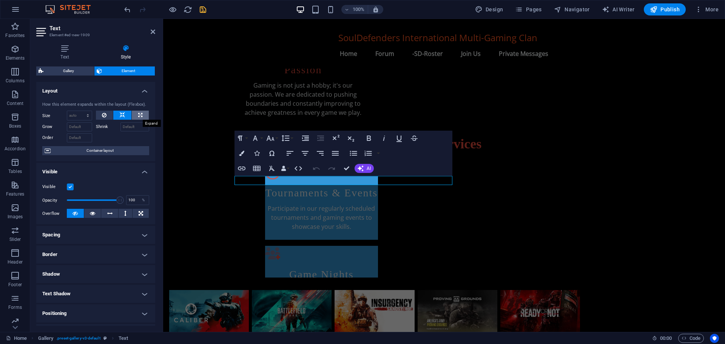
click at [135, 116] on button at bounding box center [140, 115] width 17 height 9
type input "100"
select select "%"
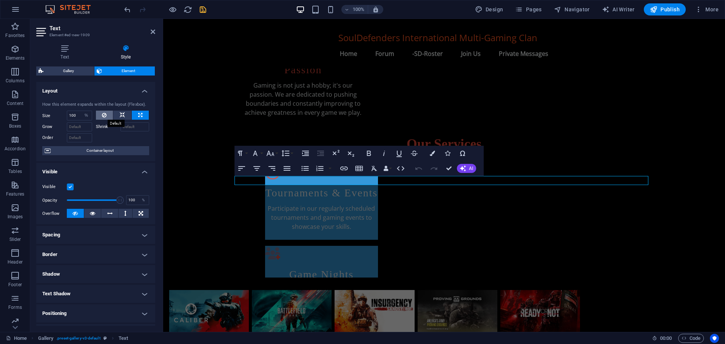
click at [108, 114] on button at bounding box center [104, 115] width 17 height 9
select select "DISABLED_OPTION_VALUE"
click at [65, 50] on icon at bounding box center [64, 49] width 57 height 8
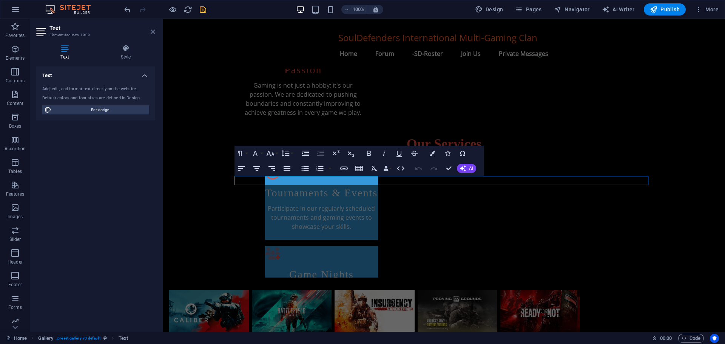
click at [151, 31] on icon at bounding box center [153, 32] width 5 height 6
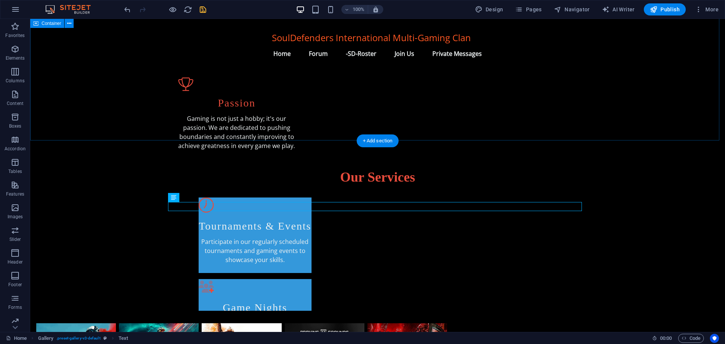
scroll to position [299, 0]
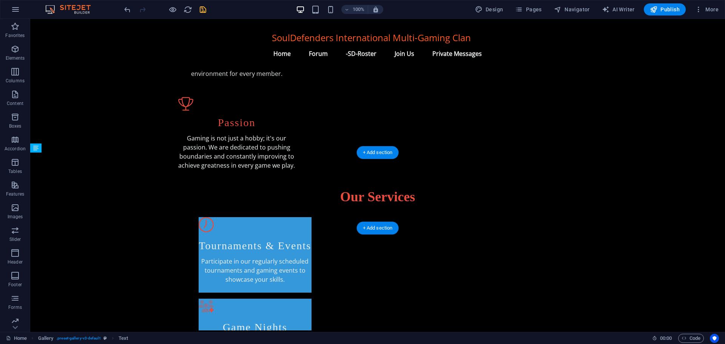
drag, startPoint x: 210, startPoint y: 228, endPoint x: 190, endPoint y: 164, distance: 67.0
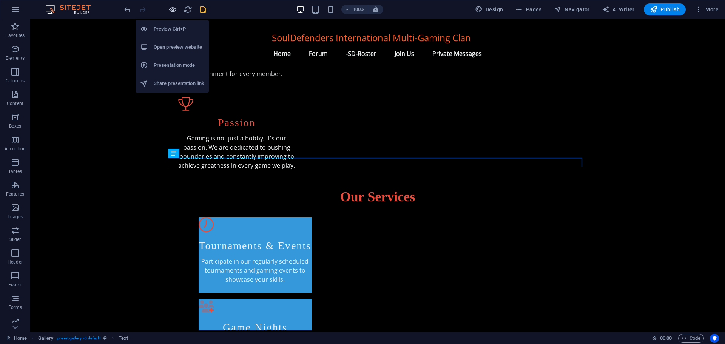
click at [171, 7] on icon "button" at bounding box center [172, 9] width 9 height 9
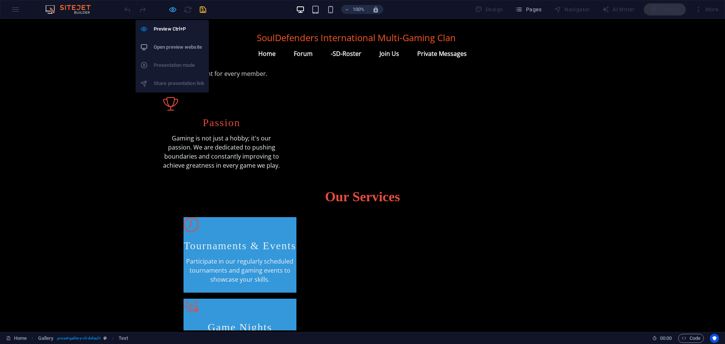
click at [171, 7] on icon "button" at bounding box center [172, 9] width 9 height 9
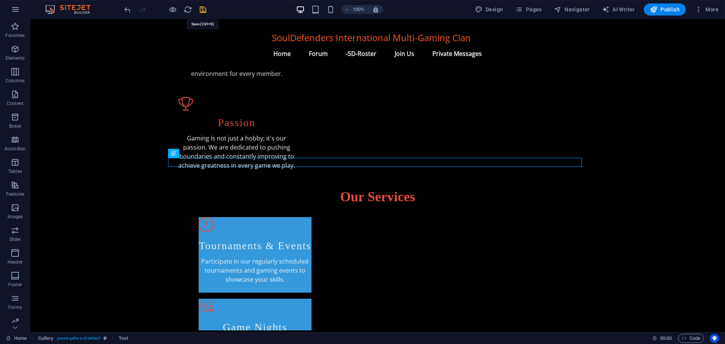
click at [203, 7] on icon "save" at bounding box center [203, 9] width 9 height 9
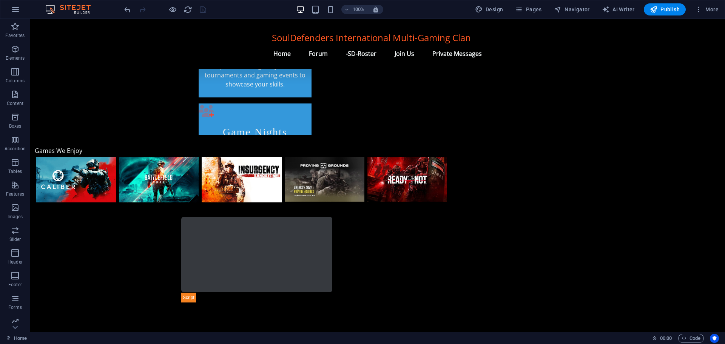
scroll to position [482, 0]
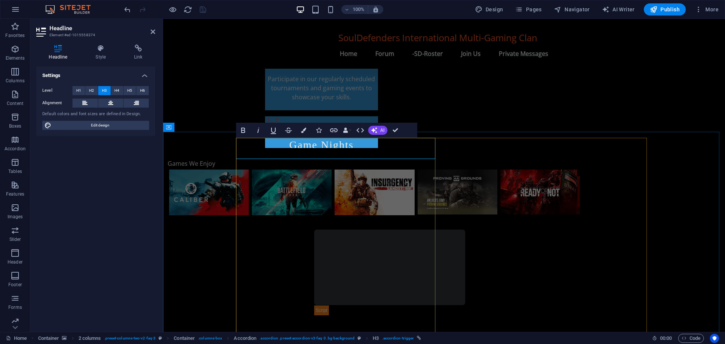
scroll to position [496, 0]
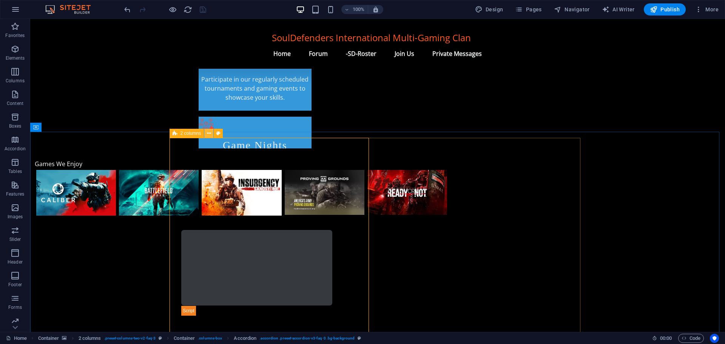
click at [209, 133] on icon at bounding box center [209, 134] width 4 height 8
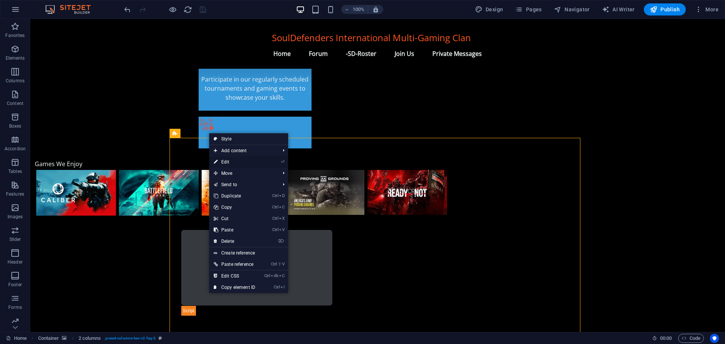
click at [227, 160] on link "⏎ Edit" at bounding box center [234, 161] width 51 height 11
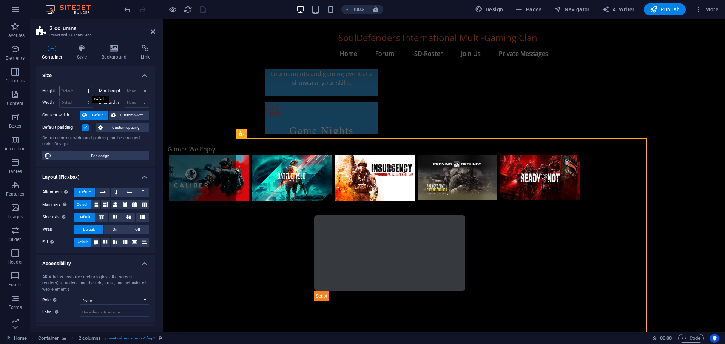
click at [75, 88] on select "Default px rem % vh vw" at bounding box center [76, 90] width 33 height 9
select select "px"
click at [81, 86] on select "Default px rem % vh vw" at bounding box center [76, 90] width 33 height 9
click at [71, 88] on input "906" at bounding box center [76, 90] width 33 height 9
type input "9"
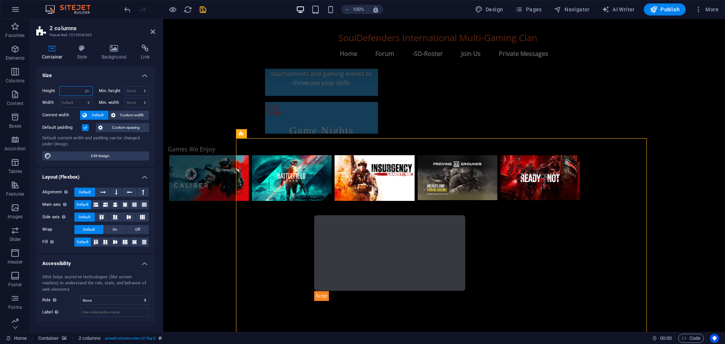
type input "6"
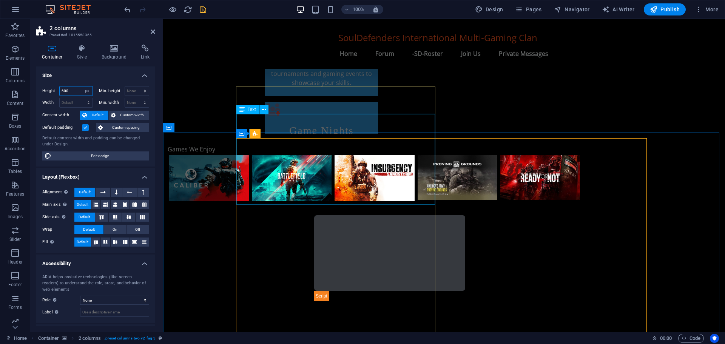
type input "600"
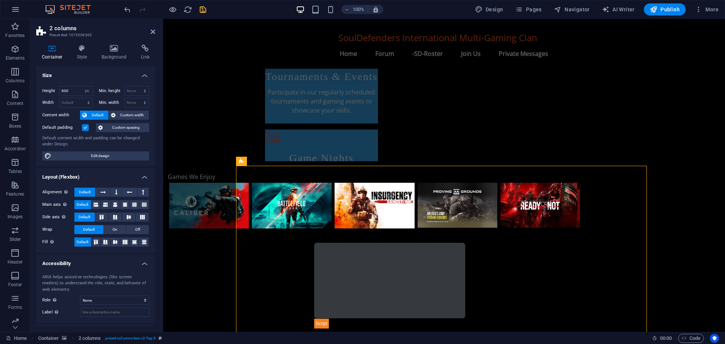
scroll to position [534, 0]
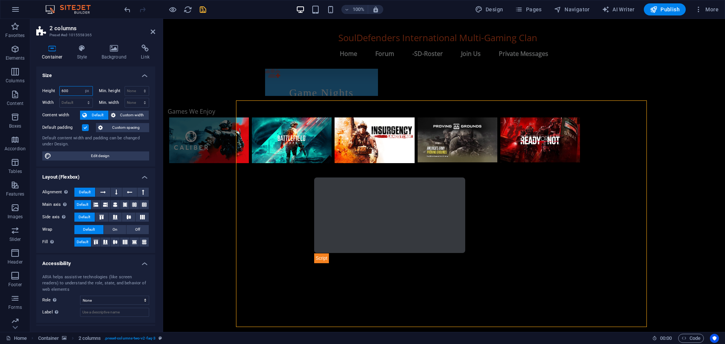
click at [70, 91] on input "600" at bounding box center [76, 90] width 33 height 9
click at [88, 91] on select "Default px rem % vh vw" at bounding box center [87, 90] width 11 height 9
select select "default"
click at [82, 86] on select "Default px rem % vh vw" at bounding box center [87, 90] width 11 height 9
select select "DISABLED_OPTION_VALUE"
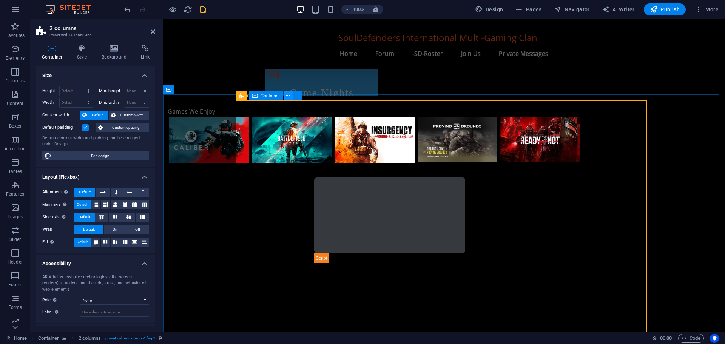
click at [289, 94] on icon at bounding box center [288, 96] width 4 height 8
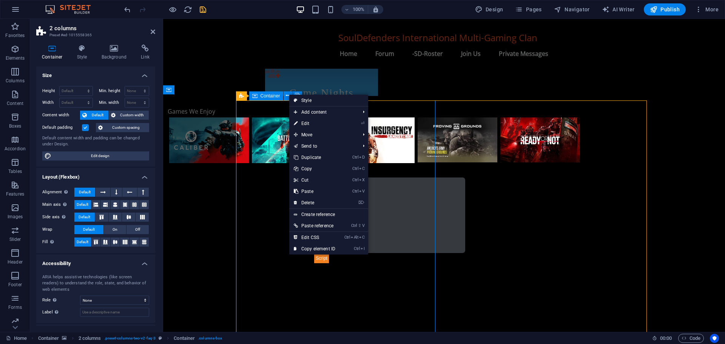
click at [270, 95] on span "Container" at bounding box center [271, 96] width 20 height 5
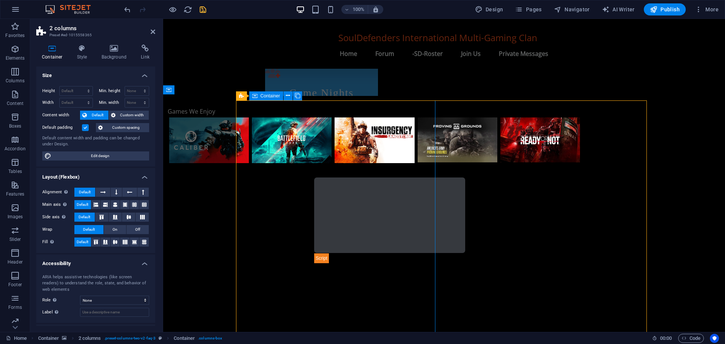
click at [270, 95] on span "Container" at bounding box center [271, 96] width 20 height 5
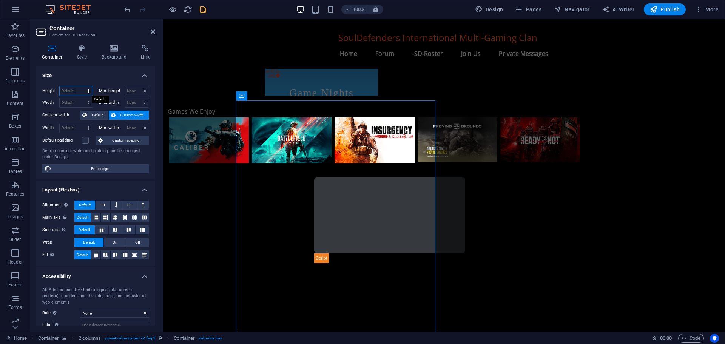
click at [73, 90] on select "Default px rem % vh vw" at bounding box center [76, 90] width 33 height 9
select select "px"
click at [81, 86] on select "Default px rem % vh vw" at bounding box center [76, 90] width 33 height 9
click at [75, 89] on input "874" at bounding box center [76, 90] width 33 height 9
type input "8"
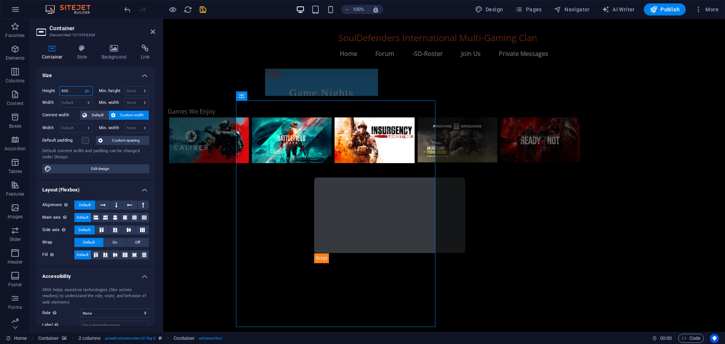
type input "600"
click at [85, 88] on select "Default px rem % vh vw" at bounding box center [87, 90] width 11 height 9
select select "default"
click at [82, 86] on select "Default px rem % vh vw" at bounding box center [87, 90] width 11 height 9
select select "DISABLED_OPTION_VALUE"
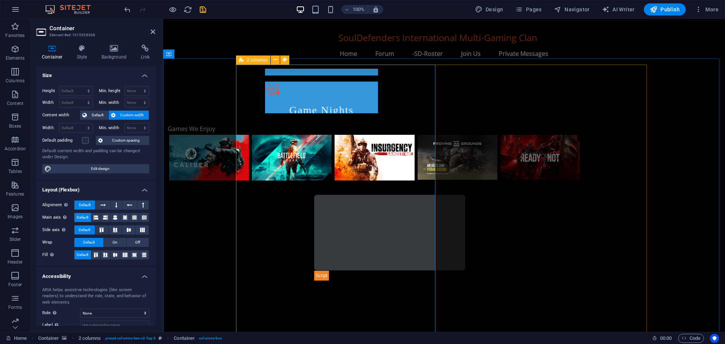
scroll to position [496, 0]
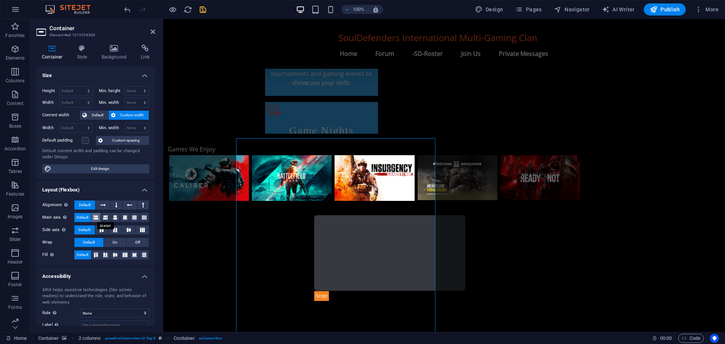
click at [95, 218] on icon at bounding box center [96, 217] width 5 height 9
click at [108, 218] on button at bounding box center [105, 217] width 9 height 9
click at [113, 218] on icon at bounding box center [115, 217] width 5 height 9
click at [124, 218] on icon at bounding box center [125, 217] width 5 height 9
click at [130, 218] on button at bounding box center [134, 217] width 9 height 9
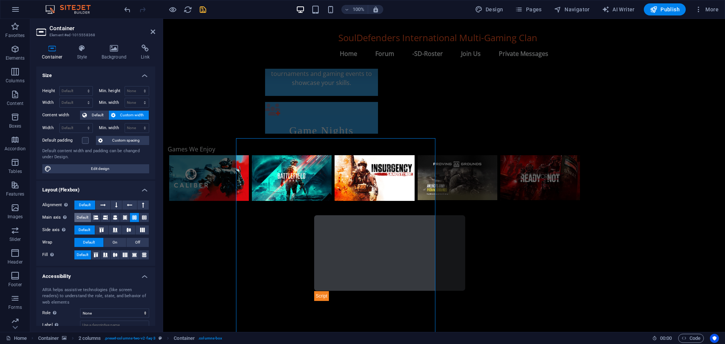
click at [81, 217] on span "Default" at bounding box center [83, 217] width 12 height 9
click at [99, 231] on icon at bounding box center [101, 230] width 9 height 5
click at [118, 231] on icon at bounding box center [115, 230] width 9 height 5
click at [129, 231] on icon at bounding box center [128, 230] width 9 height 5
click at [141, 230] on icon at bounding box center [142, 230] width 9 height 5
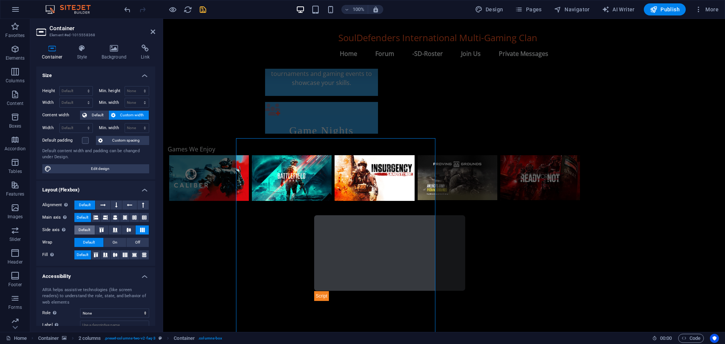
click at [85, 231] on span "Default" at bounding box center [85, 229] width 12 height 9
click at [117, 243] on button "On" at bounding box center [115, 242] width 22 height 9
click at [135, 243] on span "Off" at bounding box center [137, 242] width 5 height 9
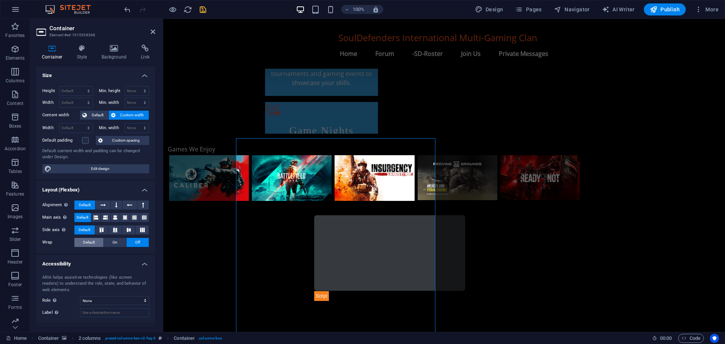
click at [89, 240] on span "Default" at bounding box center [89, 242] width 12 height 9
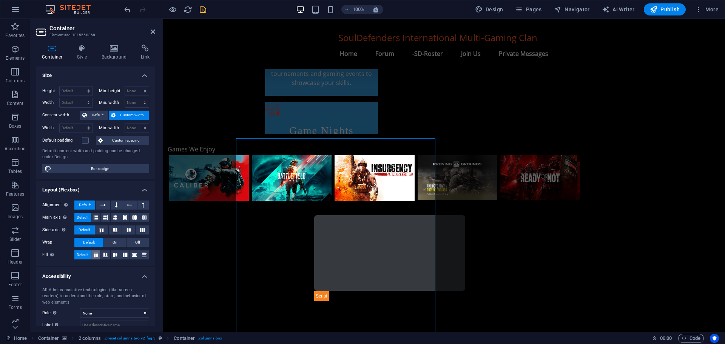
click at [98, 255] on icon at bounding box center [95, 255] width 9 height 5
click at [105, 255] on icon at bounding box center [105, 255] width 9 height 5
click at [114, 255] on icon at bounding box center [115, 255] width 9 height 5
click at [86, 254] on span "Default" at bounding box center [83, 254] width 12 height 9
click at [263, 135] on span "Container" at bounding box center [271, 133] width 20 height 5
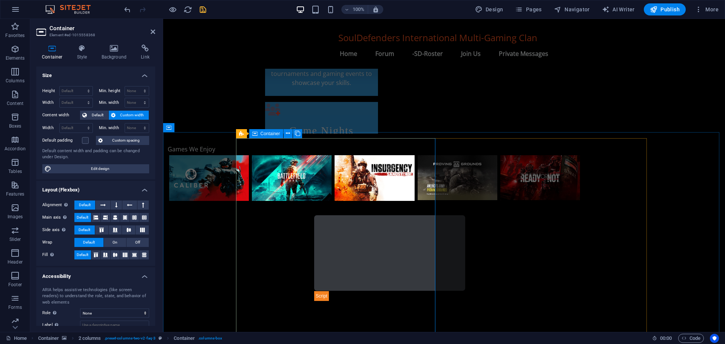
click at [263, 134] on span "Container" at bounding box center [271, 133] width 20 height 5
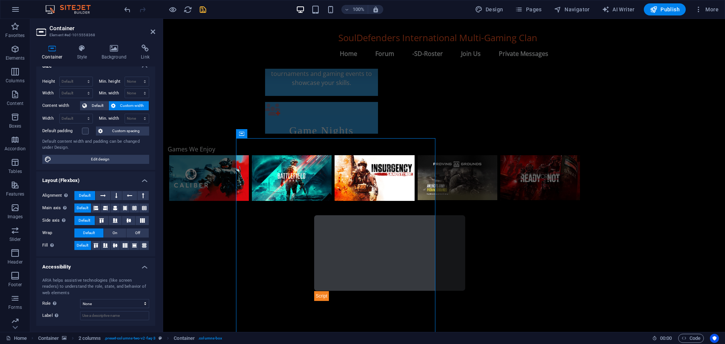
scroll to position [0, 0]
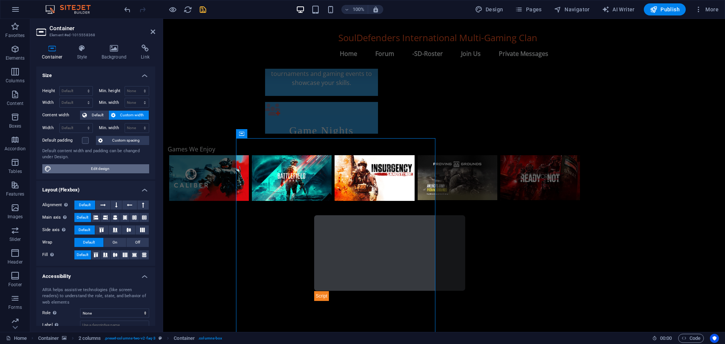
click at [107, 168] on span "Edit design" at bounding box center [100, 168] width 93 height 9
select select "px"
select select "200"
select select "px"
select select "rem"
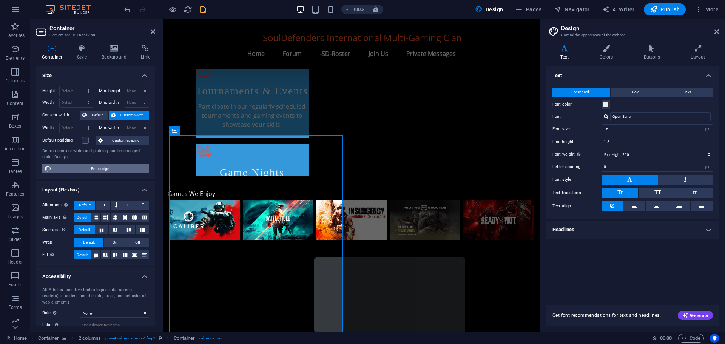
scroll to position [523, 0]
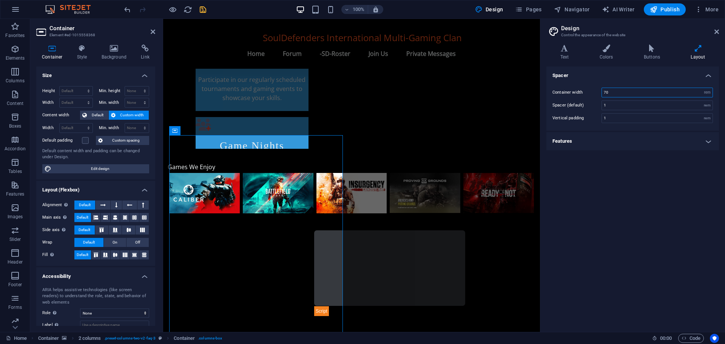
click at [607, 91] on input "70" at bounding box center [657, 92] width 111 height 9
type input "0"
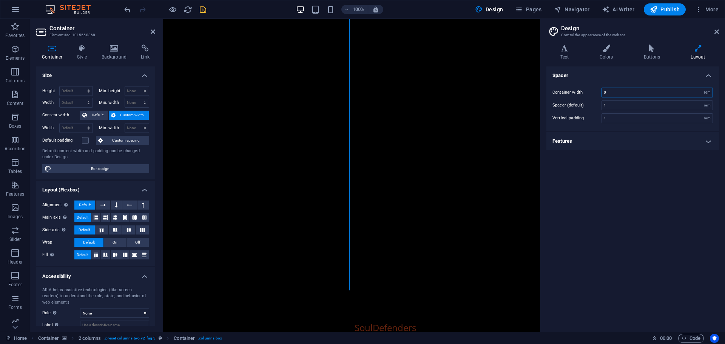
scroll to position [3504, 0]
click at [613, 92] on input "0" at bounding box center [657, 92] width 111 height 9
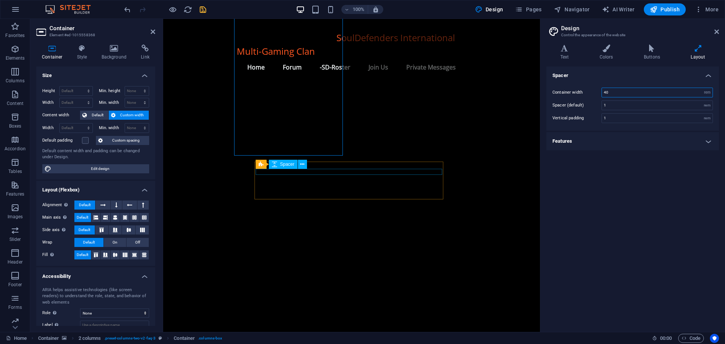
type input "40"
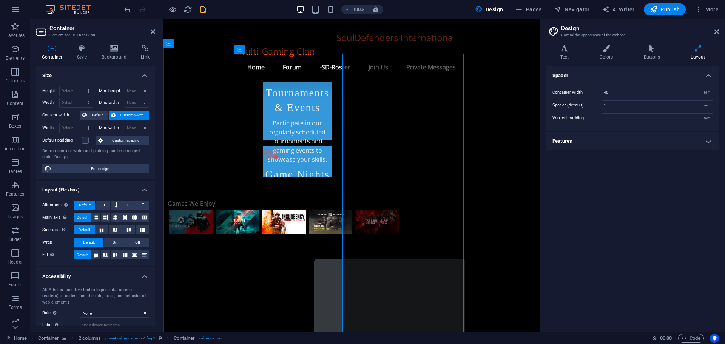
scroll to position [612, 0]
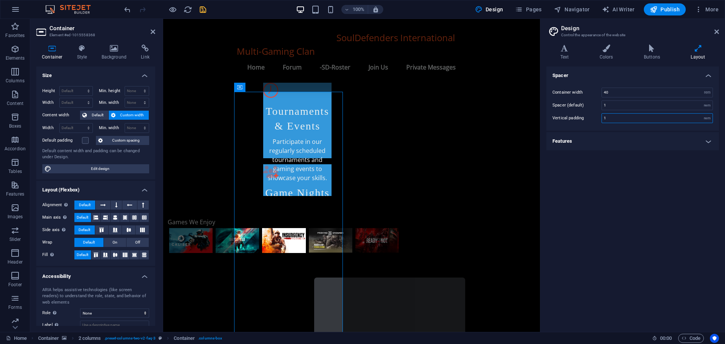
click at [609, 118] on input "1" at bounding box center [657, 118] width 111 height 9
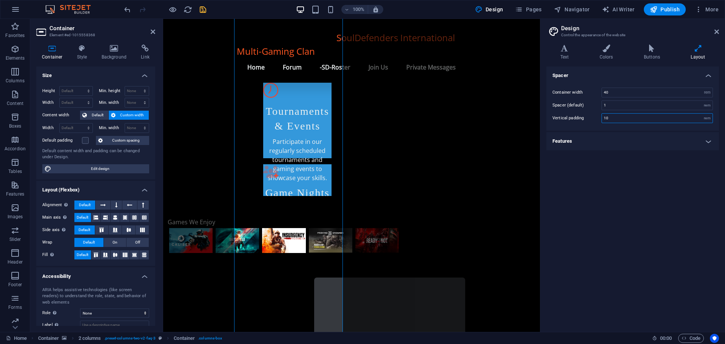
scroll to position [829, 0]
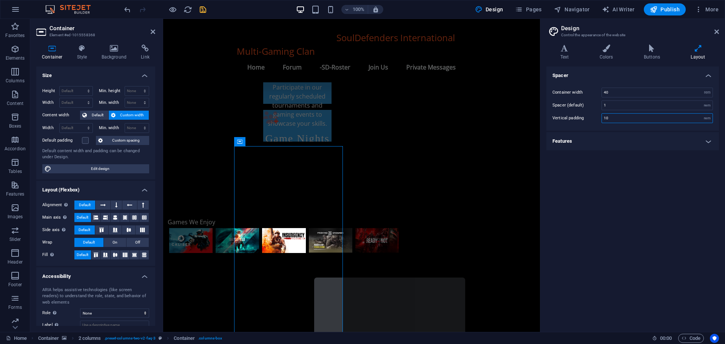
type input "1"
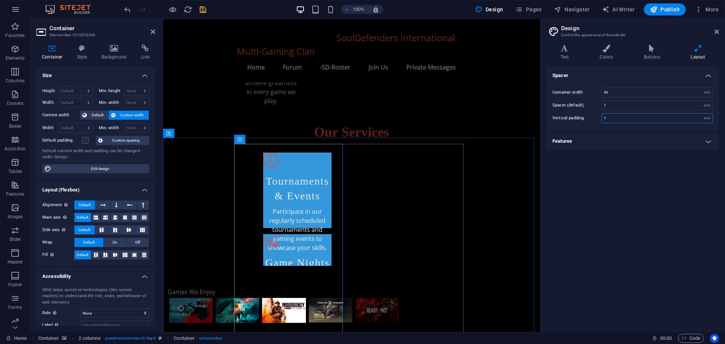
scroll to position [536, 0]
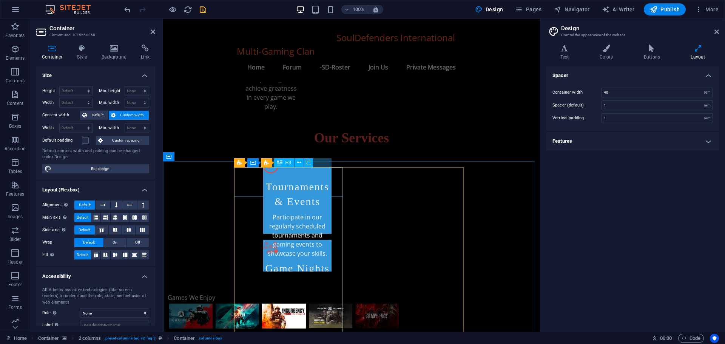
click at [281, 162] on icon at bounding box center [279, 162] width 5 height 9
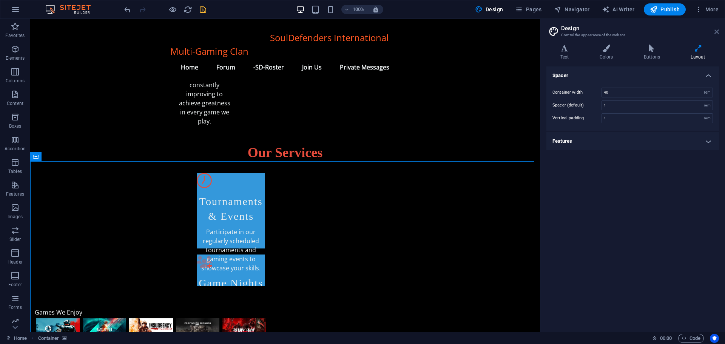
click at [717, 29] on icon at bounding box center [717, 32] width 5 height 6
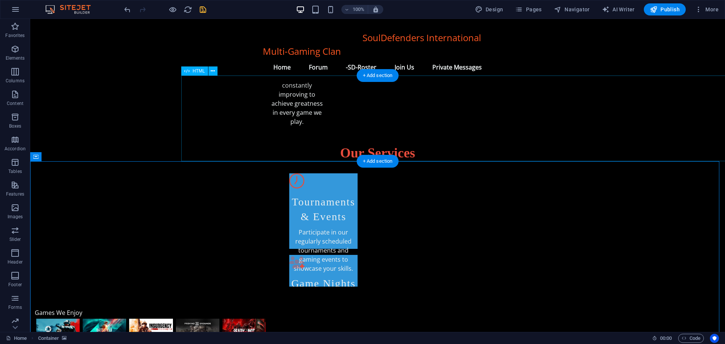
scroll to position [468, 0]
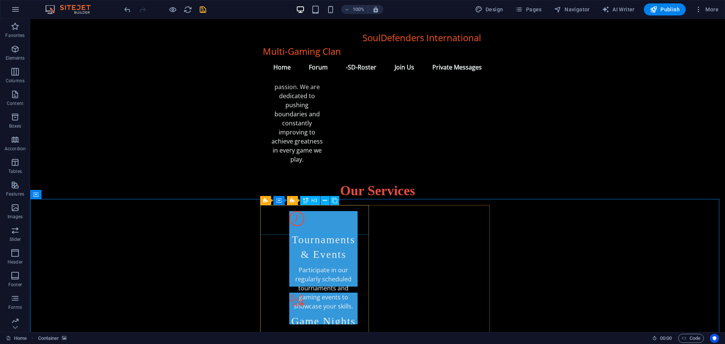
click at [312, 201] on span "H3" at bounding box center [315, 200] width 6 height 5
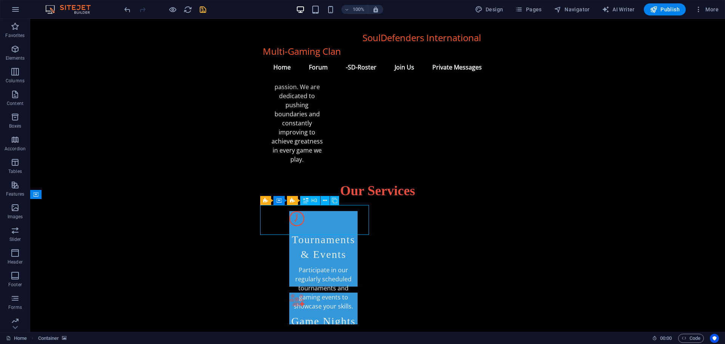
click at [312, 201] on span "H3" at bounding box center [315, 200] width 6 height 5
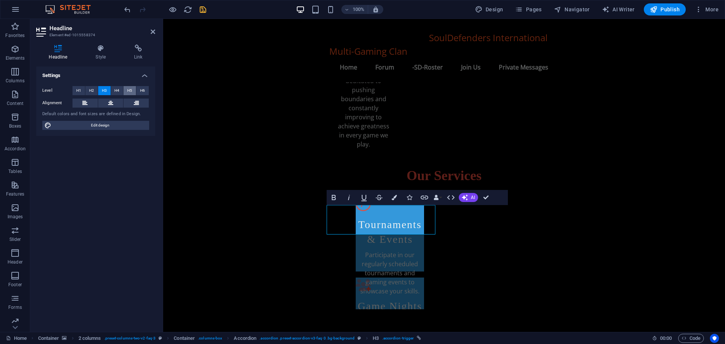
click at [132, 88] on span "H5" at bounding box center [129, 90] width 5 height 9
click at [104, 90] on span "H3" at bounding box center [104, 90] width 5 height 9
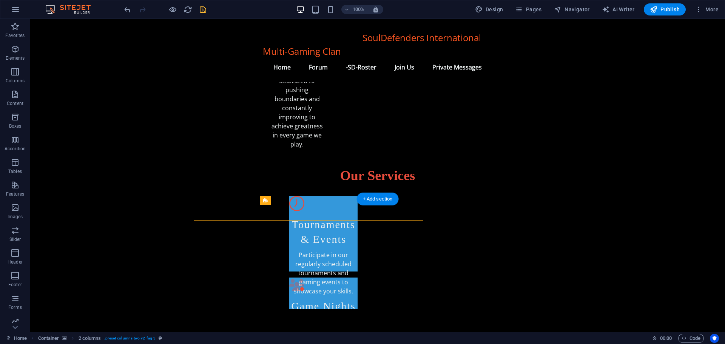
scroll to position [468, 0]
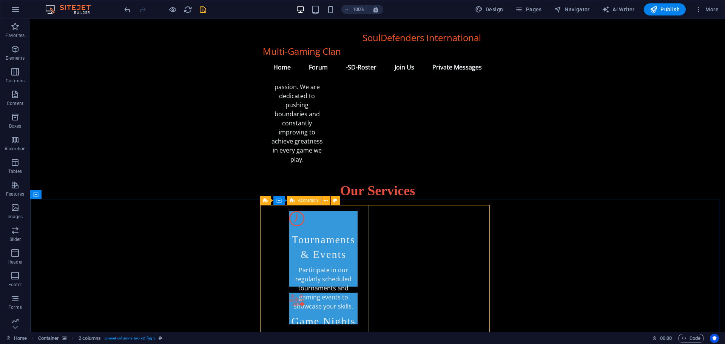
click at [306, 199] on span "Accordion" at bounding box center [308, 200] width 20 height 5
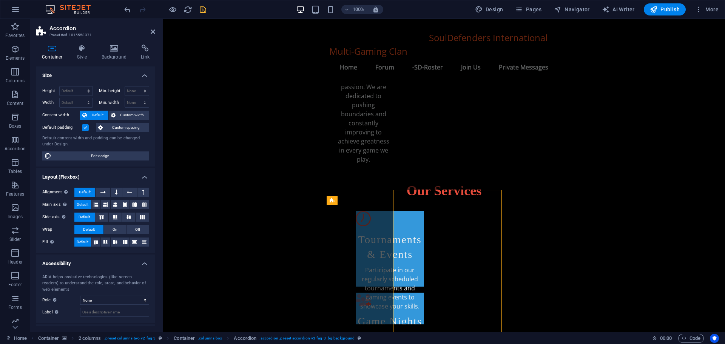
scroll to position [483, 0]
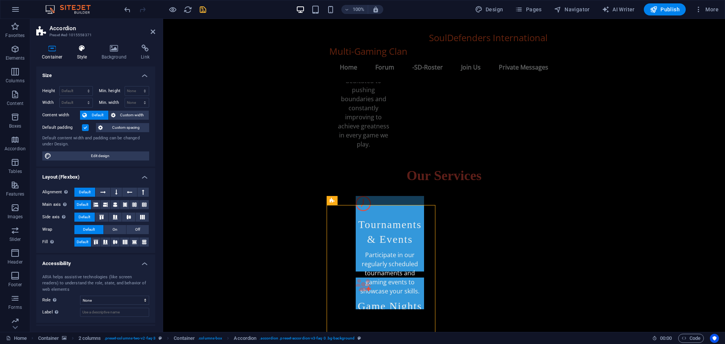
click at [78, 50] on icon at bounding box center [82, 49] width 22 height 8
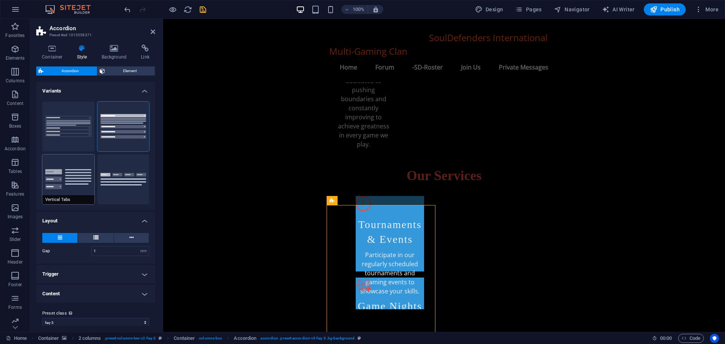
click at [65, 178] on button "Vertical Tabs" at bounding box center [68, 179] width 52 height 50
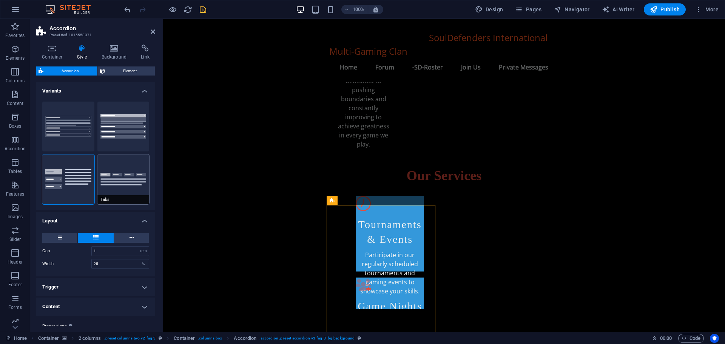
click at [127, 172] on button "Tabs" at bounding box center [123, 179] width 52 height 50
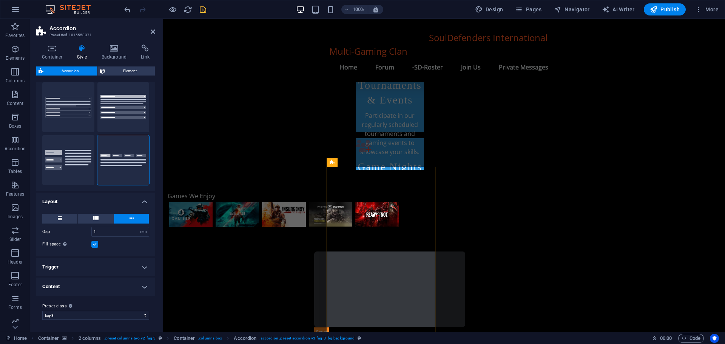
scroll to position [672, 0]
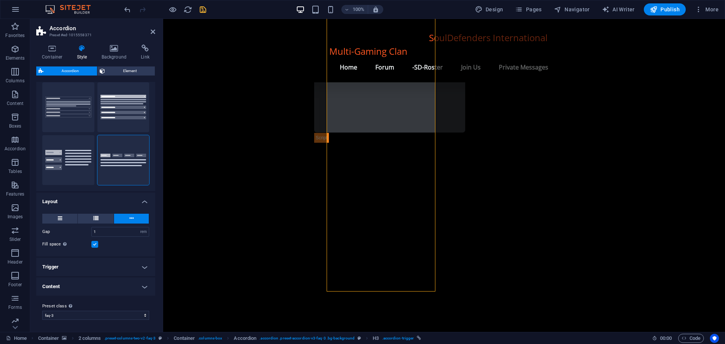
scroll to position [814, 0]
click at [118, 108] on button "Default" at bounding box center [123, 107] width 52 height 50
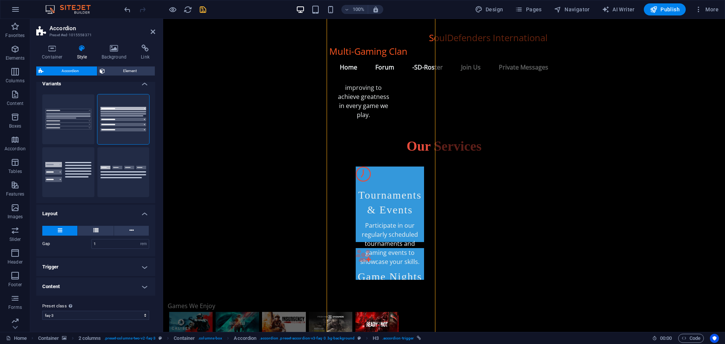
scroll to position [512, 0]
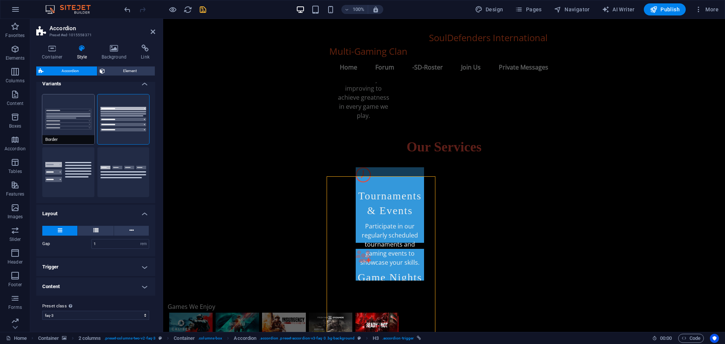
click at [63, 122] on button "Border" at bounding box center [68, 119] width 52 height 50
type input "0"
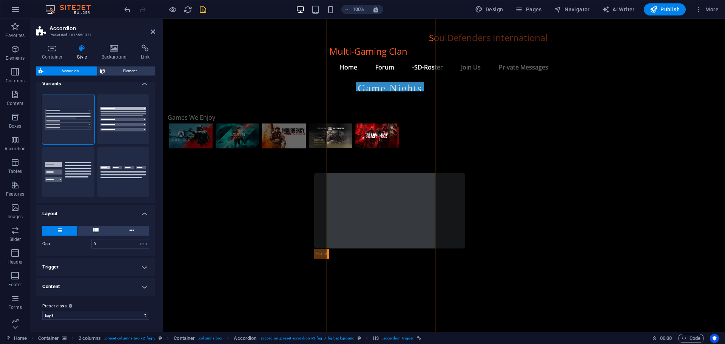
scroll to position [701, 0]
click at [97, 229] on icon at bounding box center [95, 230] width 5 height 9
click at [64, 227] on button at bounding box center [59, 231] width 35 height 10
click at [132, 231] on icon at bounding box center [132, 230] width 4 height 9
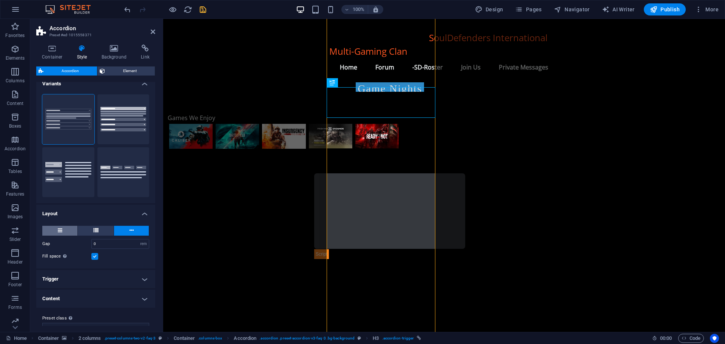
click at [55, 229] on button at bounding box center [59, 231] width 35 height 10
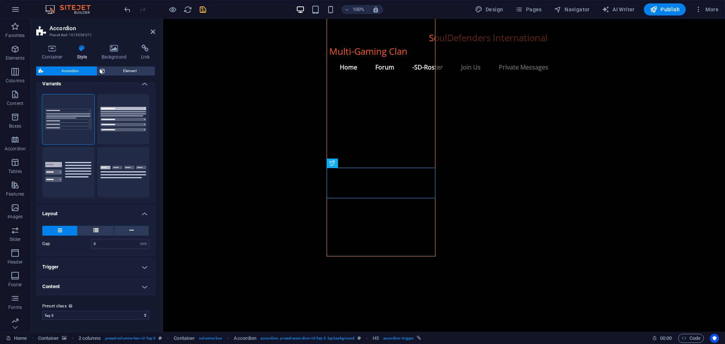
scroll to position [991, 0]
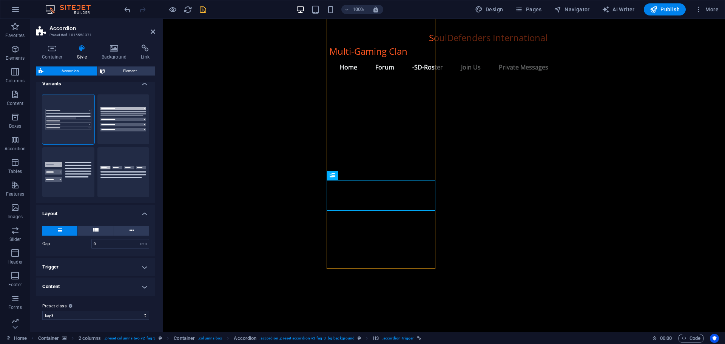
click at [73, 288] on h4 "Content" at bounding box center [95, 287] width 119 height 18
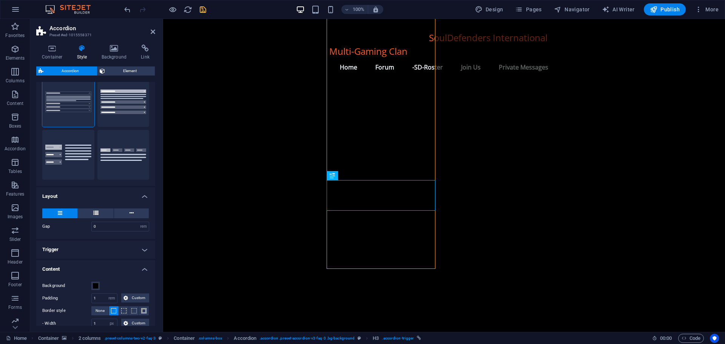
scroll to position [0, 0]
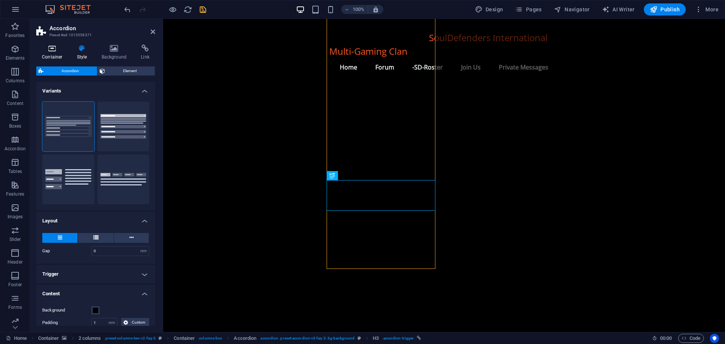
click at [51, 53] on h4 "Container" at bounding box center [53, 53] width 35 height 16
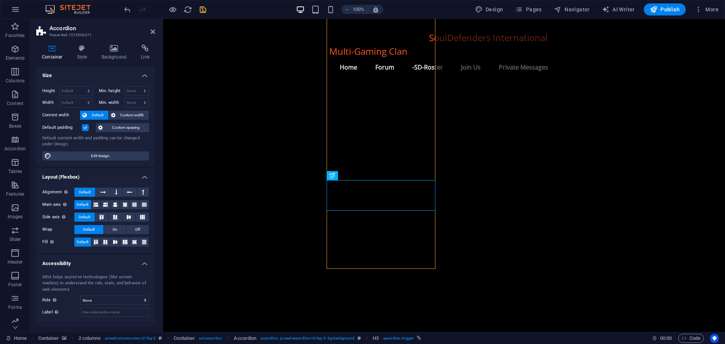
click at [150, 32] on header "Accordion Preset #ed-1015558371" at bounding box center [95, 29] width 119 height 20
click at [153, 32] on icon at bounding box center [153, 32] width 5 height 6
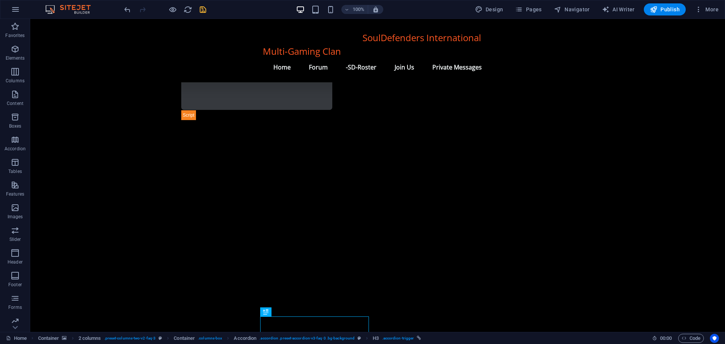
scroll to position [651, 0]
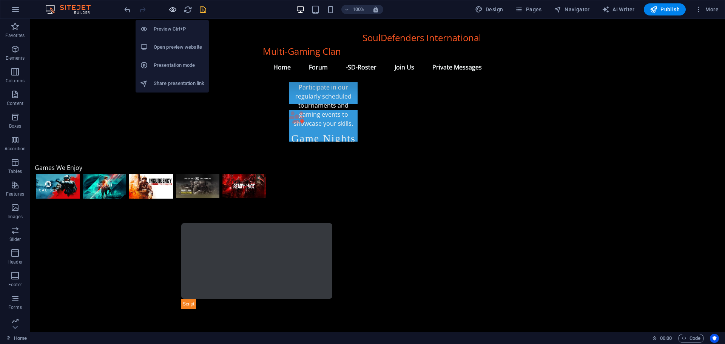
click at [171, 12] on icon "button" at bounding box center [172, 9] width 9 height 9
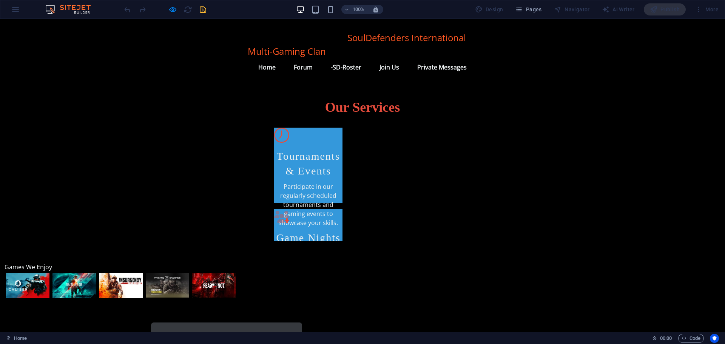
scroll to position [556, 0]
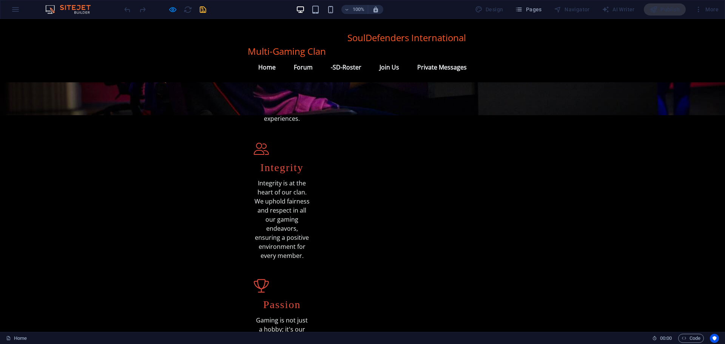
scroll to position [216, 0]
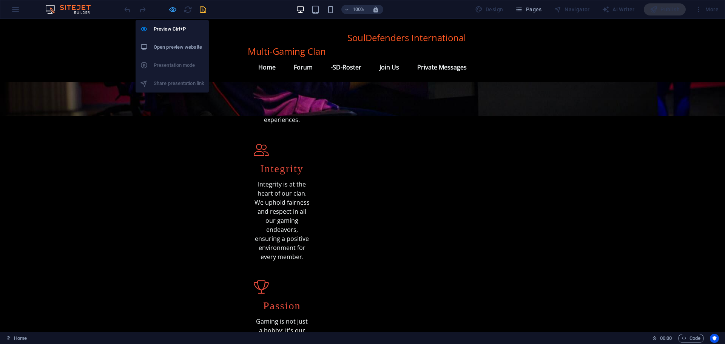
click at [175, 6] on icon "button" at bounding box center [172, 9] width 9 height 9
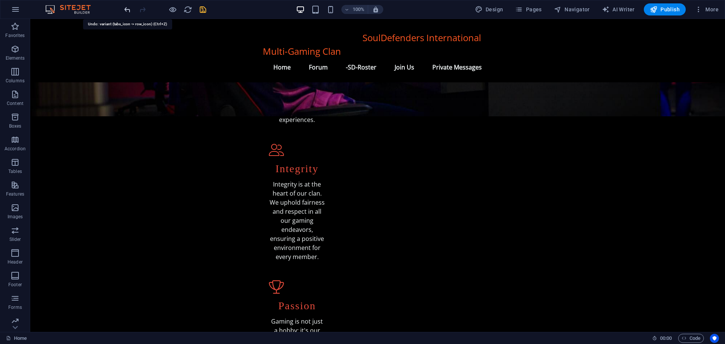
click at [127, 7] on icon "undo" at bounding box center [127, 9] width 9 height 9
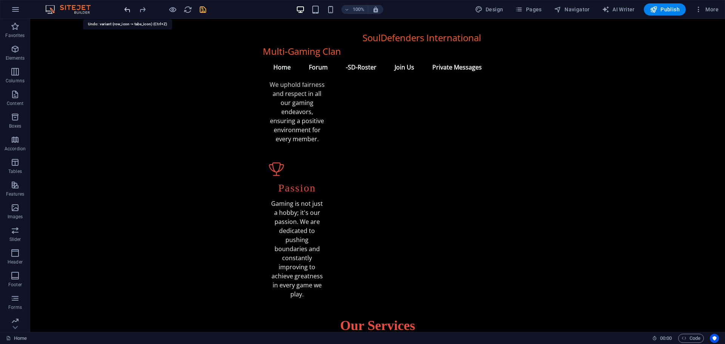
click at [127, 7] on icon "undo" at bounding box center [127, 9] width 9 height 9
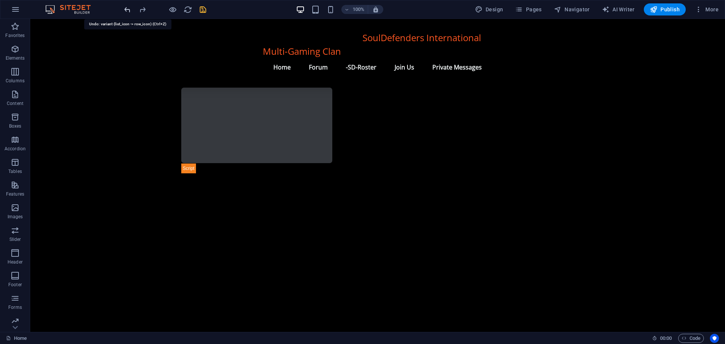
click at [127, 7] on icon "undo" at bounding box center [127, 9] width 9 height 9
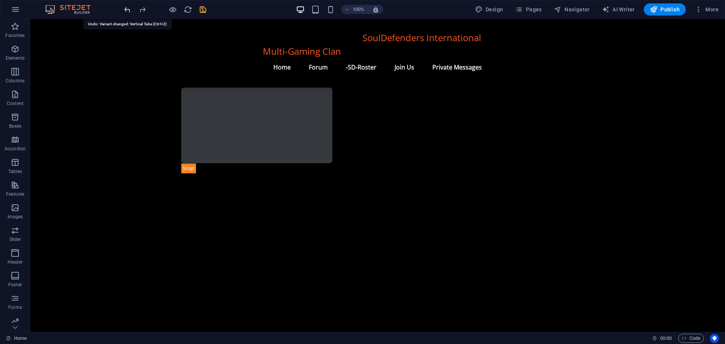
click at [127, 7] on icon "undo" at bounding box center [127, 9] width 9 height 9
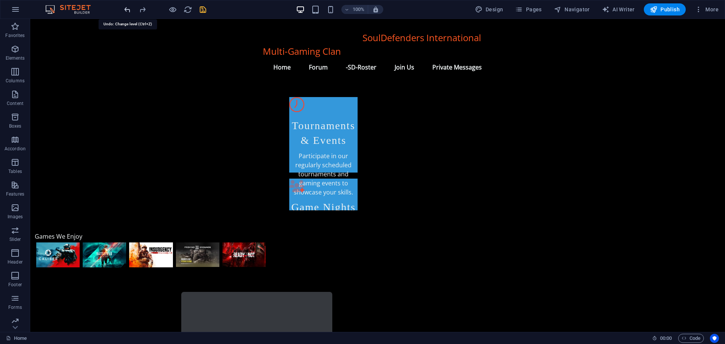
click at [127, 7] on icon "undo" at bounding box center [127, 9] width 9 height 9
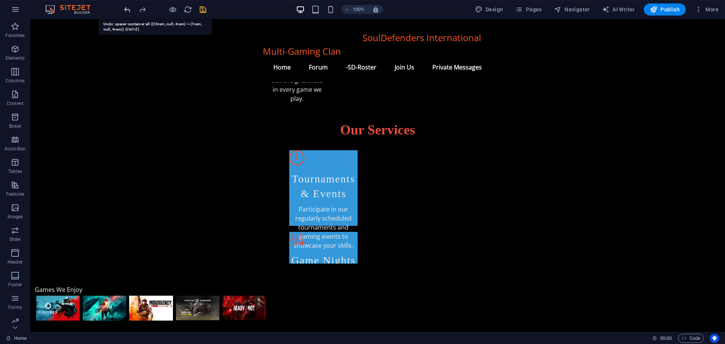
scroll to position [516, 0]
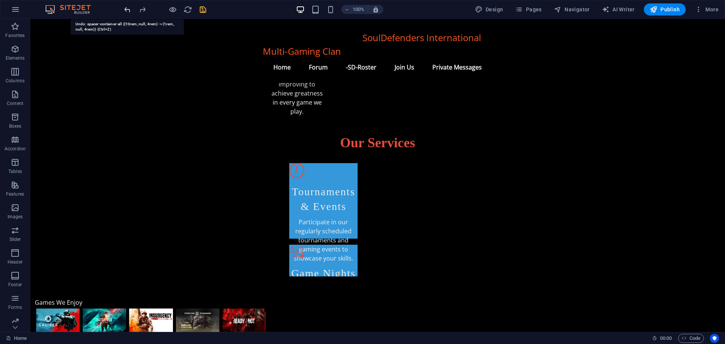
click at [127, 7] on icon "undo" at bounding box center [127, 9] width 9 height 9
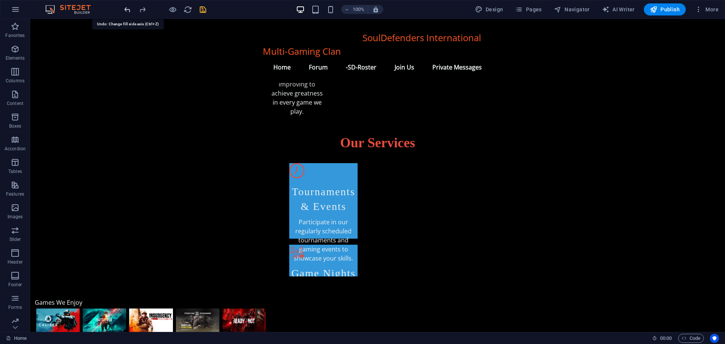
click at [127, 7] on icon "undo" at bounding box center [127, 9] width 9 height 9
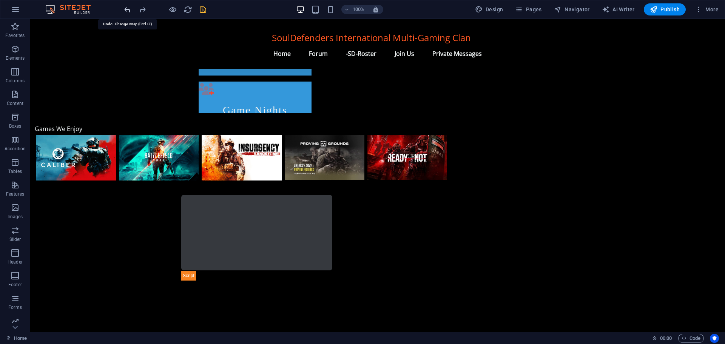
click at [127, 7] on icon "undo" at bounding box center [127, 9] width 9 height 9
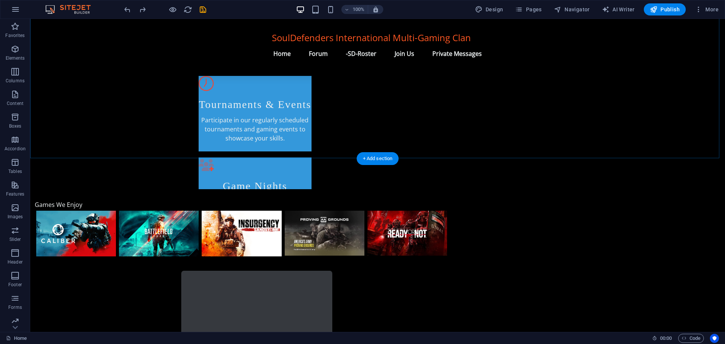
scroll to position [453, 0]
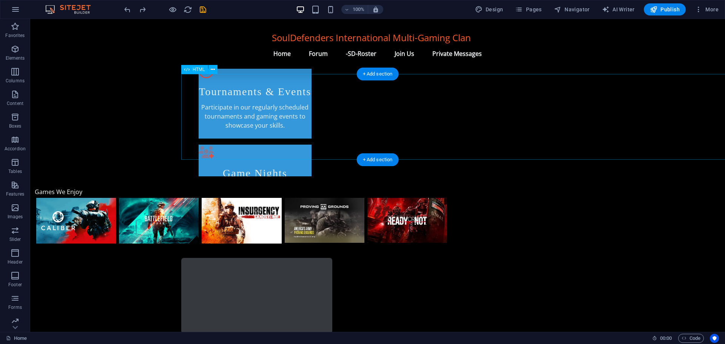
click at [246, 258] on div at bounding box center [528, 301] width 695 height 86
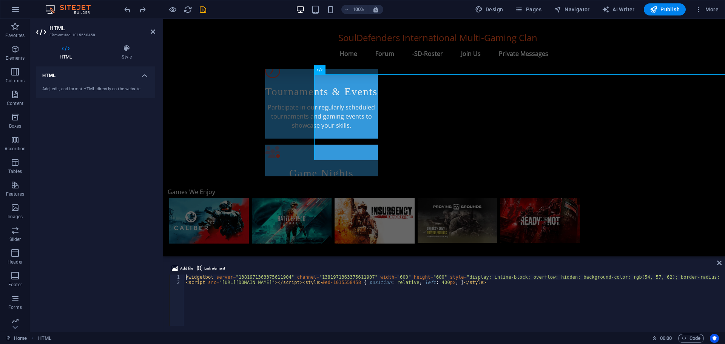
scroll to position [468, 0]
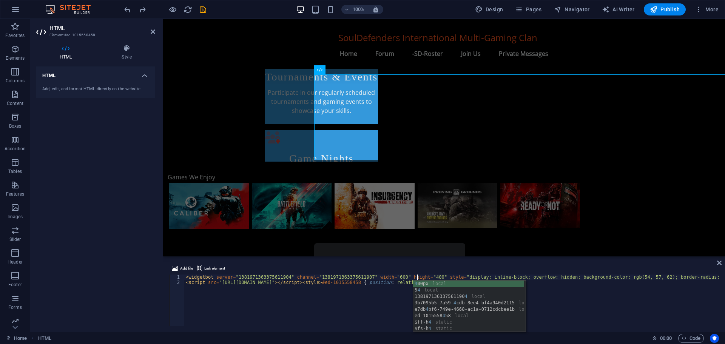
scroll to position [0, 19]
type textarea "<widgetbot server="1381971363375611904" channel="1381971363375611907" width="60…"
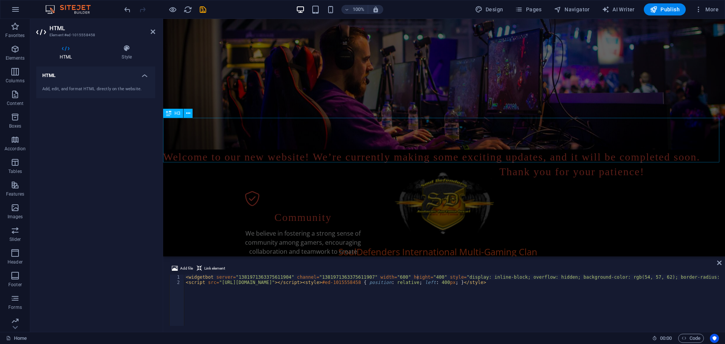
scroll to position [0, 0]
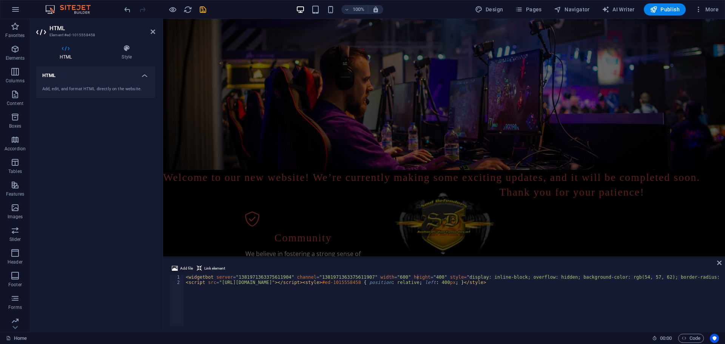
click at [204, 100] on figure at bounding box center [444, 94] width 562 height 151
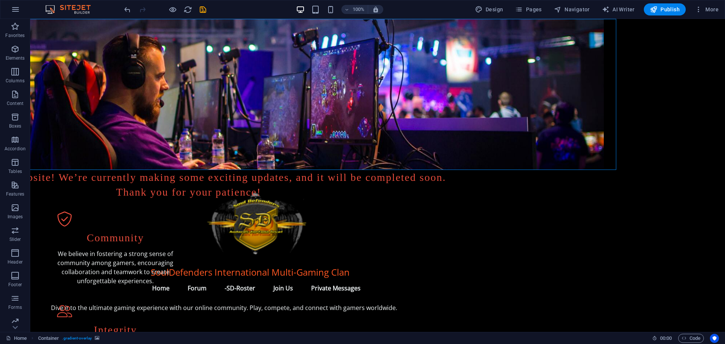
scroll to position [0, 151]
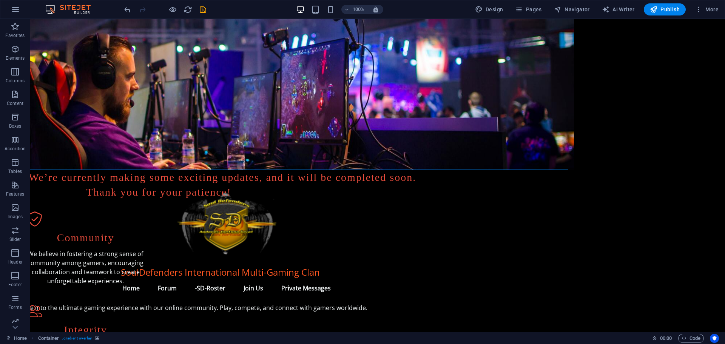
drag, startPoint x: 418, startPoint y: 329, endPoint x: 592, endPoint y: 352, distance: 175.5
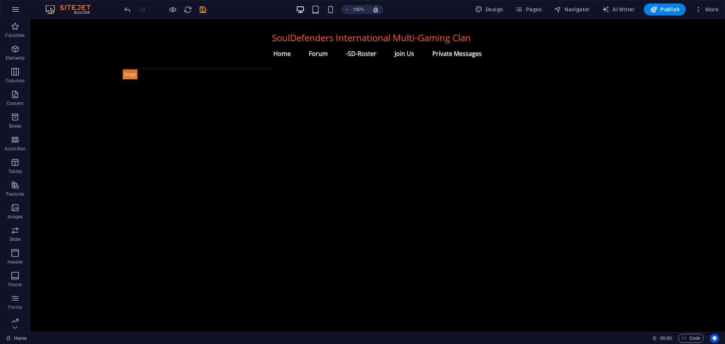
scroll to position [718, 0]
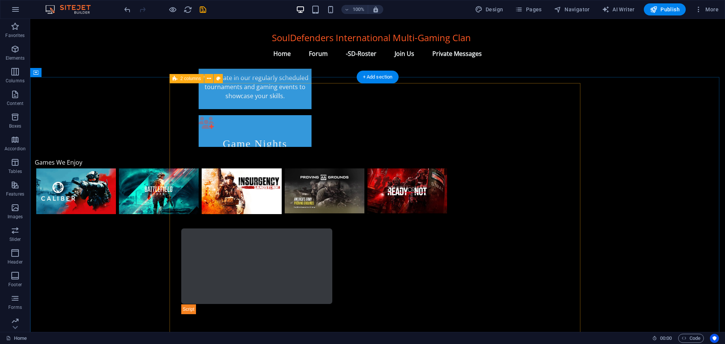
scroll to position [482, 0]
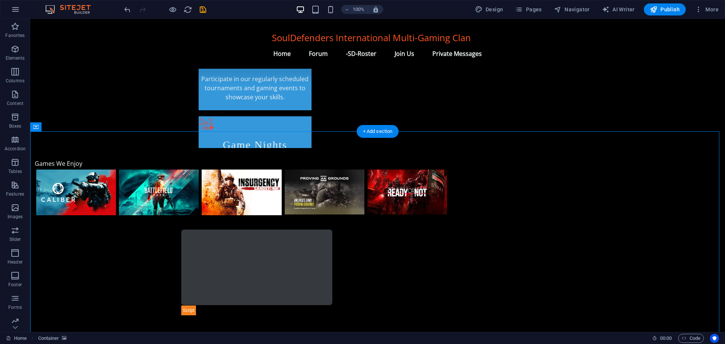
drag, startPoint x: 216, startPoint y: 152, endPoint x: 349, endPoint y: 134, distance: 133.8
click at [127, 7] on icon "undo" at bounding box center [127, 9] width 9 height 9
click at [224, 230] on div at bounding box center [528, 273] width 695 height 86
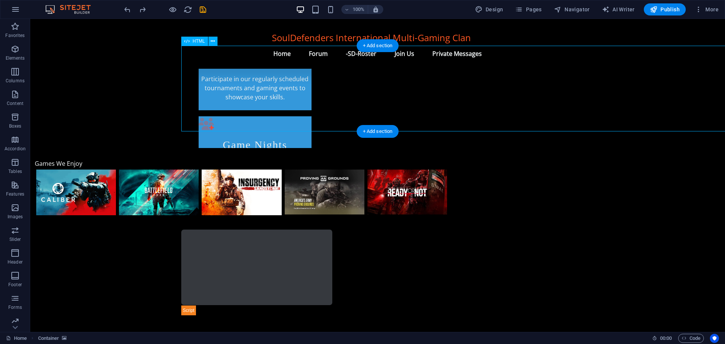
click at [224, 230] on div at bounding box center [528, 273] width 695 height 86
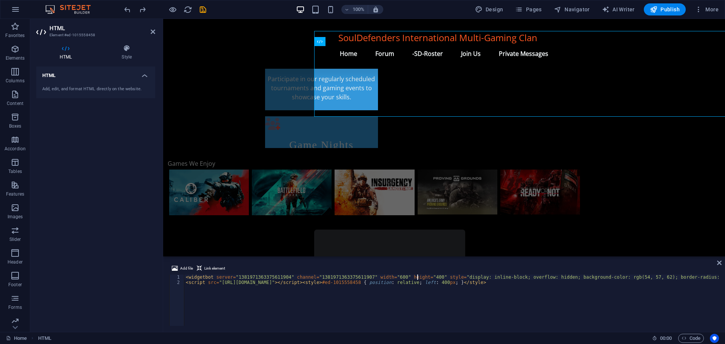
scroll to position [496, 0]
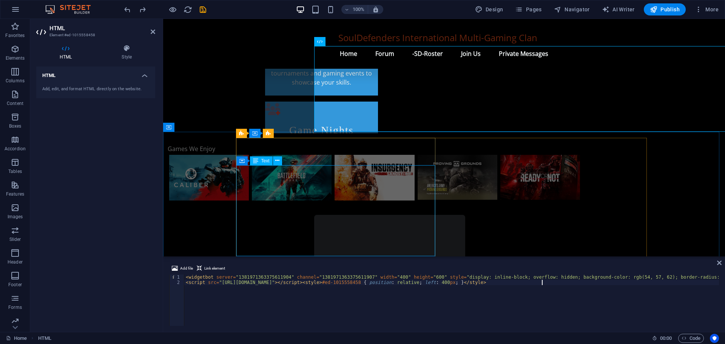
type textarea "<script src="[URL][DOMAIN_NAME]"></script><style>#ed-1015558458 { position: rel…"
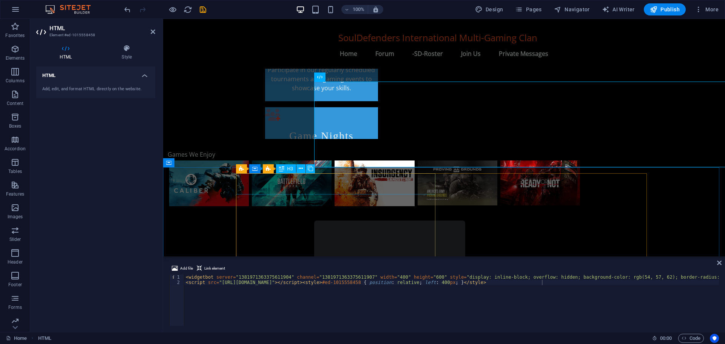
scroll to position [491, 0]
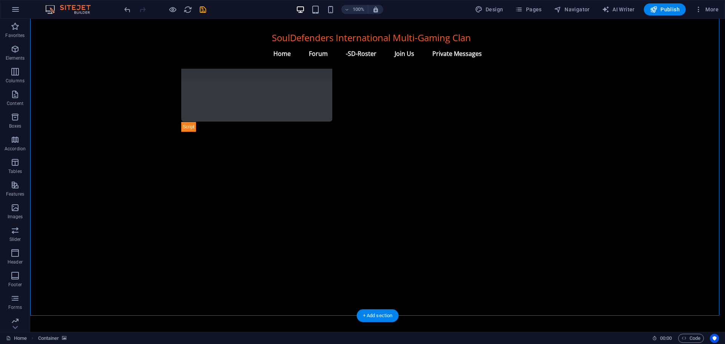
scroll to position [627, 0]
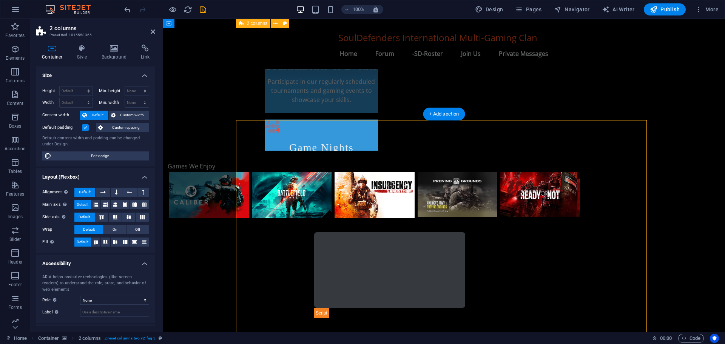
scroll to position [476, 0]
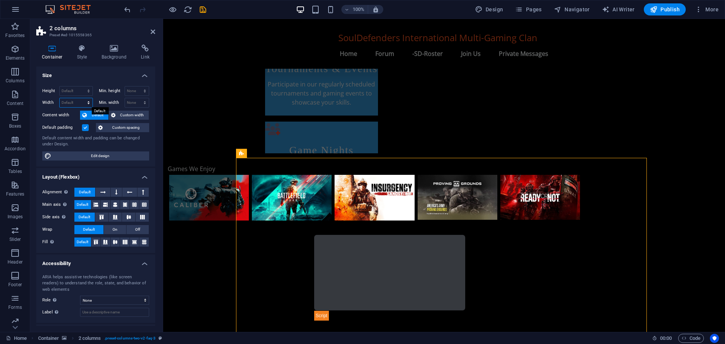
click at [74, 102] on select "Default px rem % em vh vw" at bounding box center [76, 102] width 33 height 9
select select "px"
click at [81, 98] on select "Default px rem % em vh vw" at bounding box center [76, 102] width 33 height 9
click at [74, 103] on input "number" at bounding box center [76, 102] width 33 height 9
type input "1"
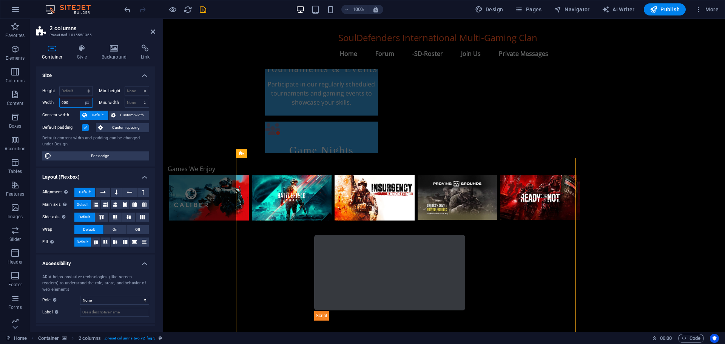
type input "900"
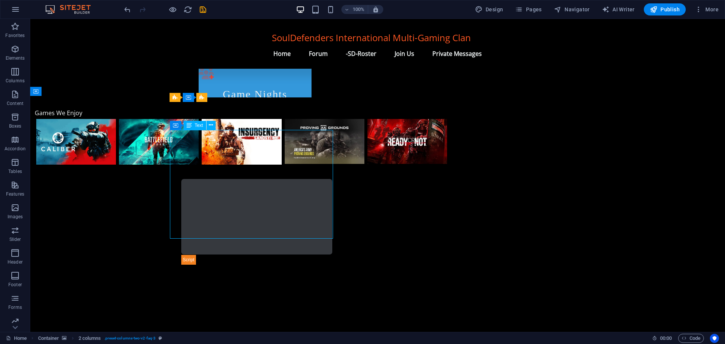
scroll to position [517, 0]
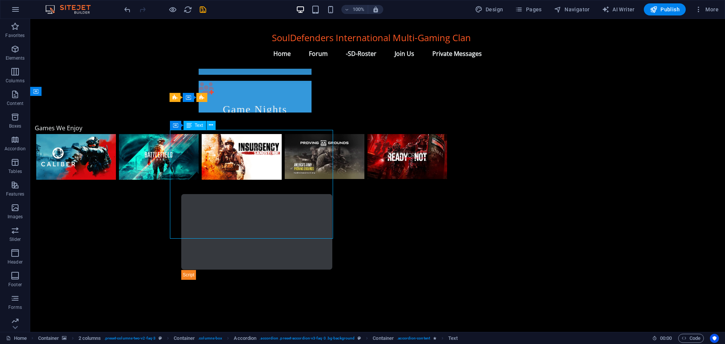
drag, startPoint x: 125, startPoint y: 235, endPoint x: 238, endPoint y: 201, distance: 118.6
drag, startPoint x: 188, startPoint y: 233, endPoint x: 180, endPoint y: 192, distance: 42.3
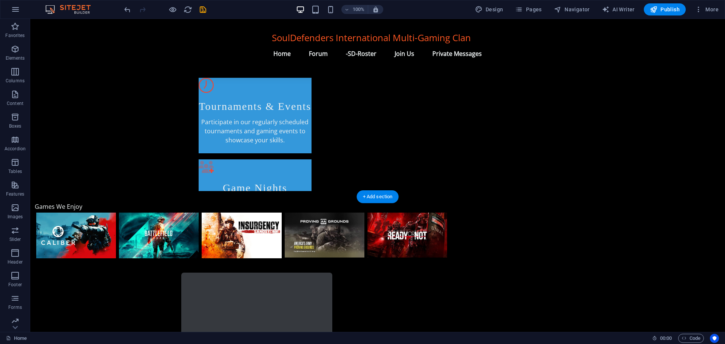
scroll to position [404, 0]
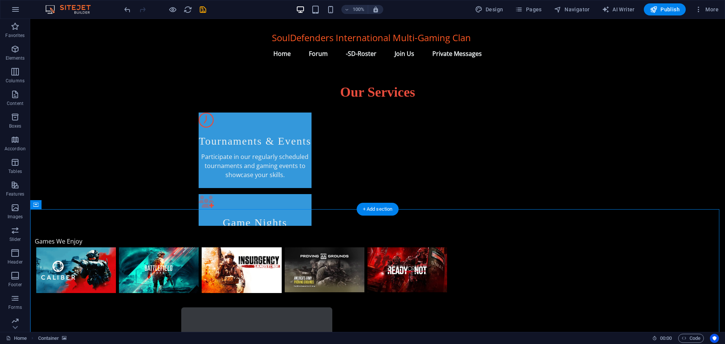
drag, startPoint x: 246, startPoint y: 230, endPoint x: 407, endPoint y: 224, distance: 161.8
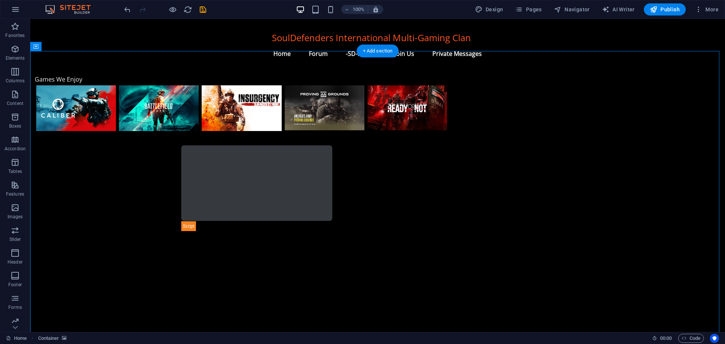
scroll to position [555, 0]
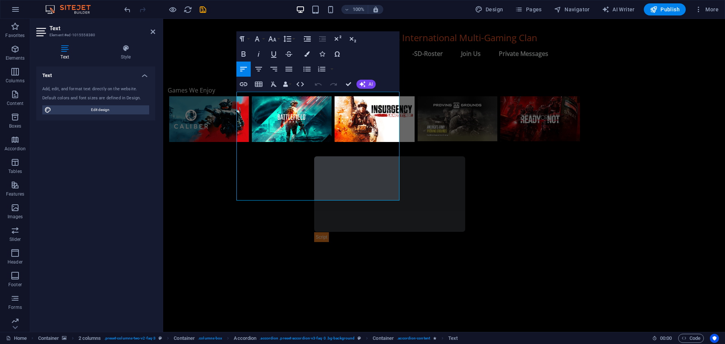
scroll to position [570, 0]
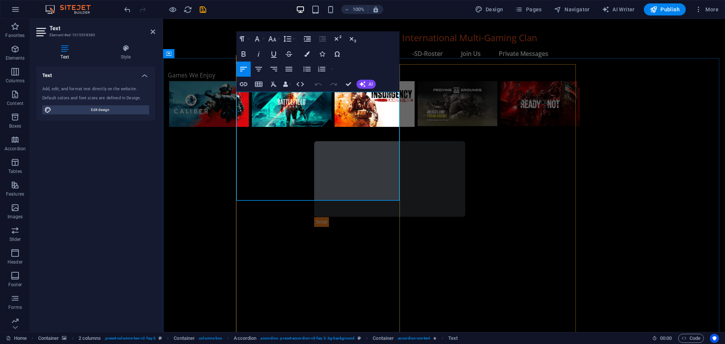
drag, startPoint x: 259, startPoint y: 197, endPoint x: 236, endPoint y: 97, distance: 102.8
drag, startPoint x: 101, startPoint y: 82, endPoint x: 367, endPoint y: 83, distance: 265.5
click at [367, 83] on button "AI" at bounding box center [366, 84] width 19 height 9
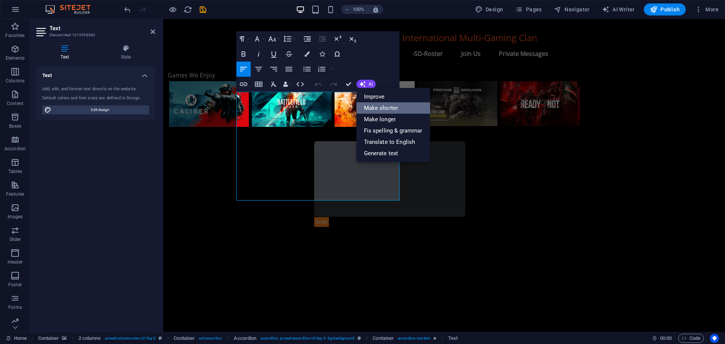
click at [378, 106] on link "Make shorter" at bounding box center [394, 107] width 74 height 11
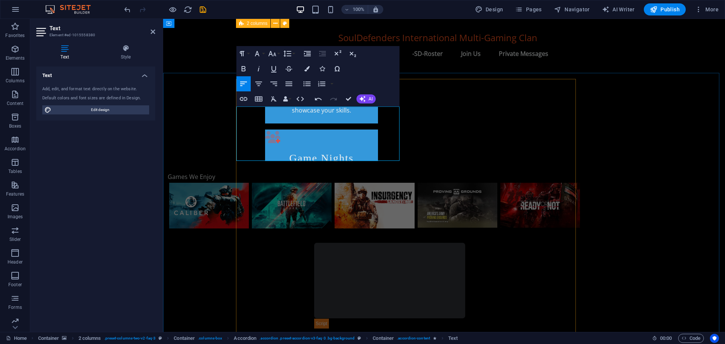
scroll to position [457, 0]
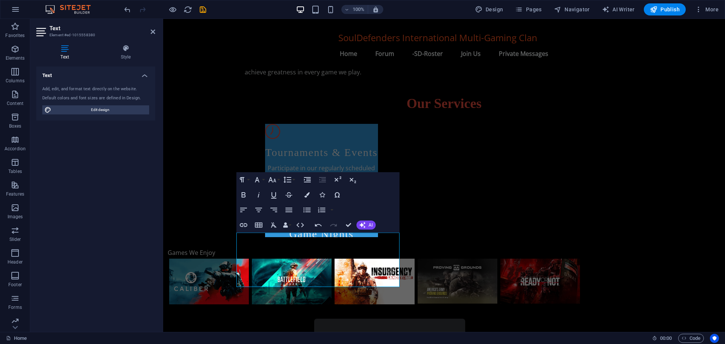
scroll to position [381, 0]
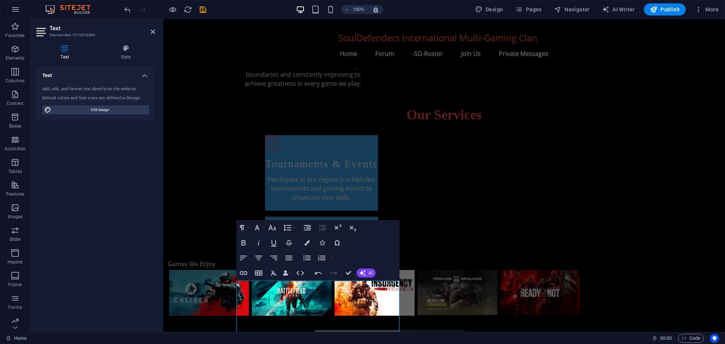
click at [153, 31] on icon at bounding box center [153, 32] width 5 height 6
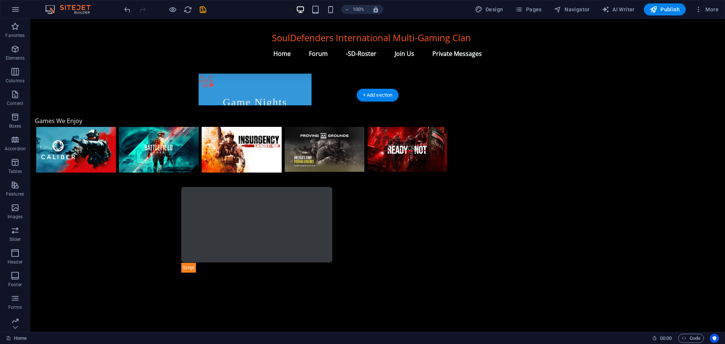
scroll to position [517, 0]
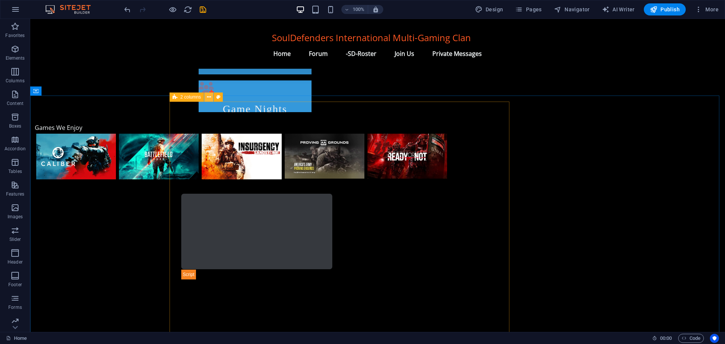
click at [209, 96] on icon at bounding box center [209, 97] width 4 height 8
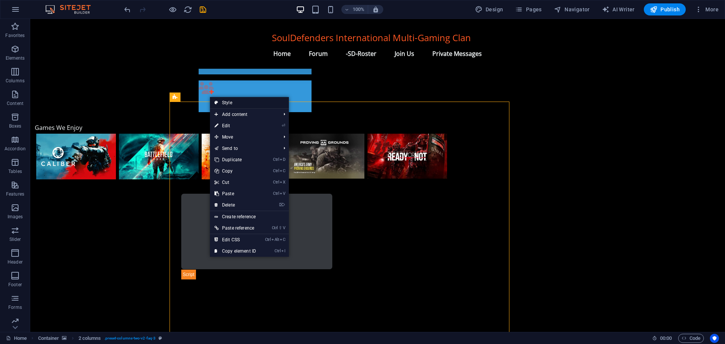
click at [242, 101] on link "Style" at bounding box center [249, 102] width 79 height 11
select select "rem"
select select "preset-columns-two-v2-faq-3"
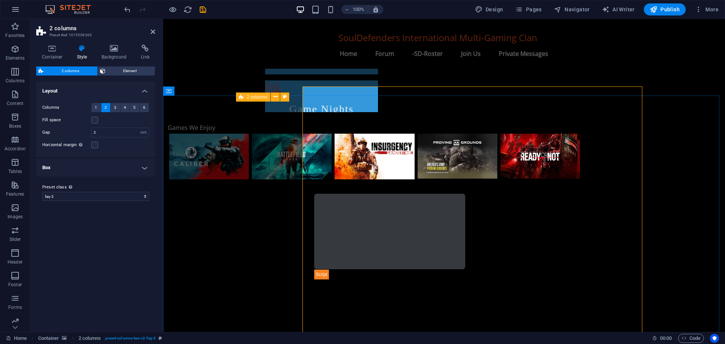
scroll to position [533, 0]
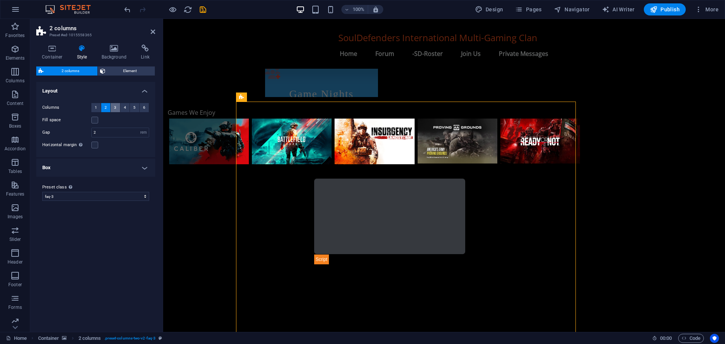
click at [116, 107] on span "3" at bounding box center [115, 107] width 2 height 9
click at [124, 106] on span "4" at bounding box center [125, 107] width 2 height 9
click at [132, 107] on button "5" at bounding box center [134, 107] width 9 height 9
click at [142, 107] on button "6" at bounding box center [144, 107] width 9 height 9
click at [105, 108] on span "2" at bounding box center [106, 107] width 2 height 9
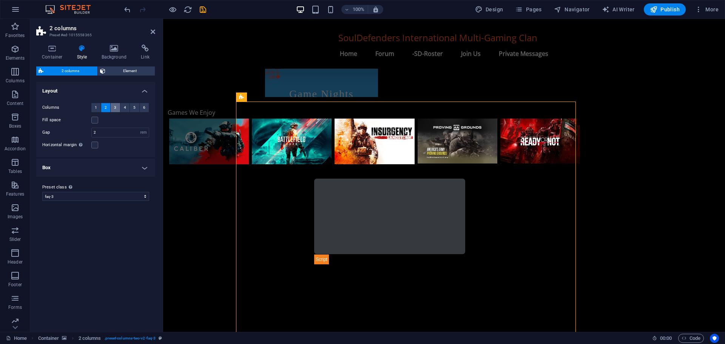
click at [118, 108] on button "3" at bounding box center [115, 107] width 9 height 9
click at [107, 108] on button "2" at bounding box center [105, 107] width 9 height 9
click at [96, 119] on label at bounding box center [94, 120] width 7 height 7
click at [0, 0] on input "Fill space" at bounding box center [0, 0] width 0 height 0
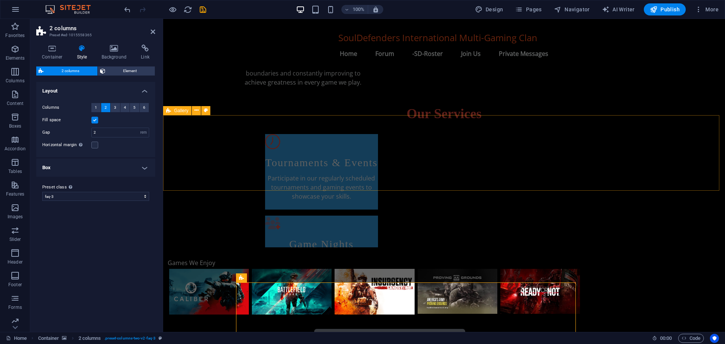
scroll to position [344, 0]
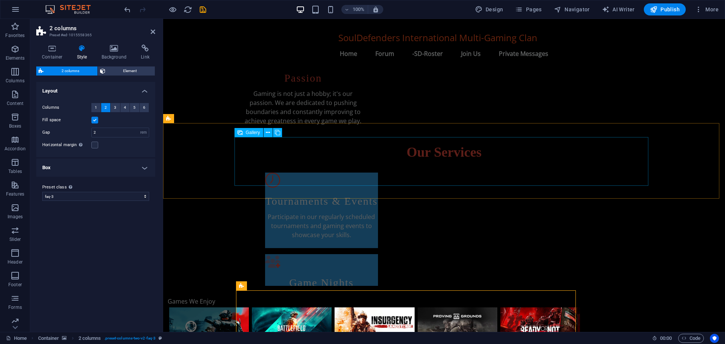
click at [255, 133] on span "Gallery" at bounding box center [253, 132] width 14 height 5
select select "px"
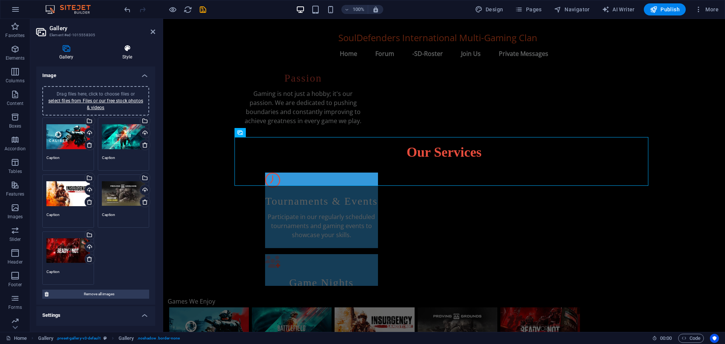
click at [126, 49] on icon at bounding box center [127, 49] width 56 height 8
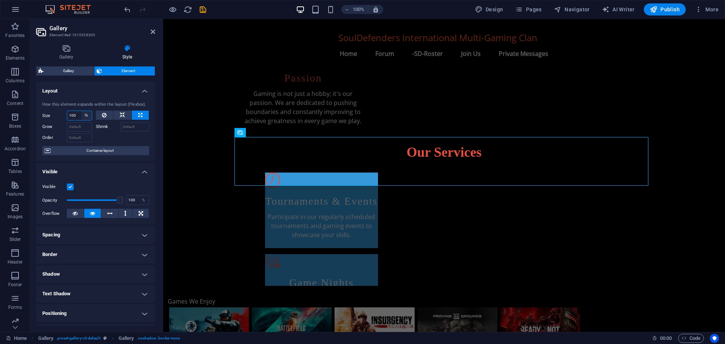
click at [86, 114] on select "Default auto px % 1/1 1/2 1/3 1/4 1/5 1/6 1/7 1/8 1/9 1/10" at bounding box center [86, 115] width 11 height 9
select select "7q2vhmh1csc"
click at [81, 111] on select "Default auto px % 1/1 1/2 1/3 1/4 1/5 1/6 1/7 1/8 1/9 1/10" at bounding box center [86, 115] width 11 height 9
select select "DISABLED_OPTION_VALUE"
click at [123, 113] on icon at bounding box center [122, 115] width 5 height 9
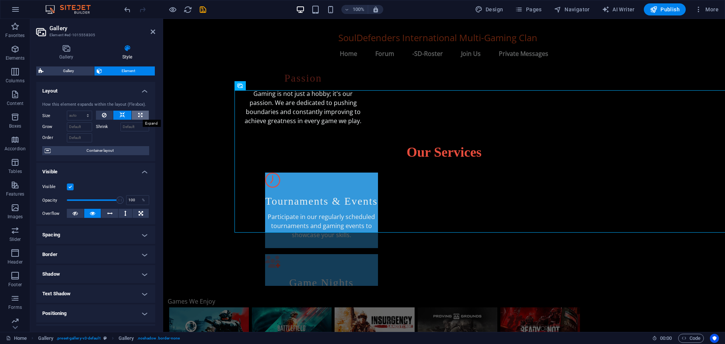
click at [138, 115] on icon at bounding box center [140, 115] width 4 height 9
type input "100"
select select "%"
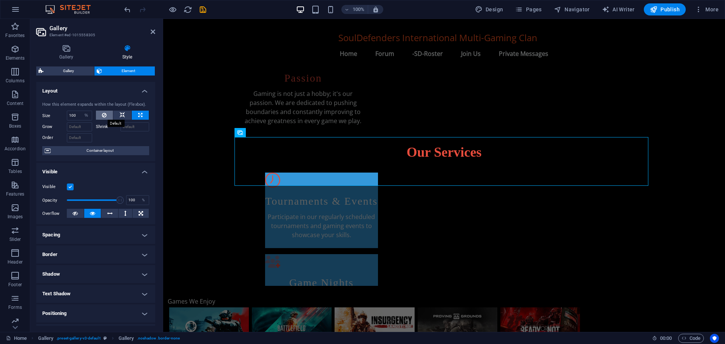
click at [98, 116] on button at bounding box center [104, 115] width 17 height 9
select select "DISABLED_OPTION_VALUE"
click at [136, 114] on button at bounding box center [140, 115] width 17 height 9
type input "100"
select select "%"
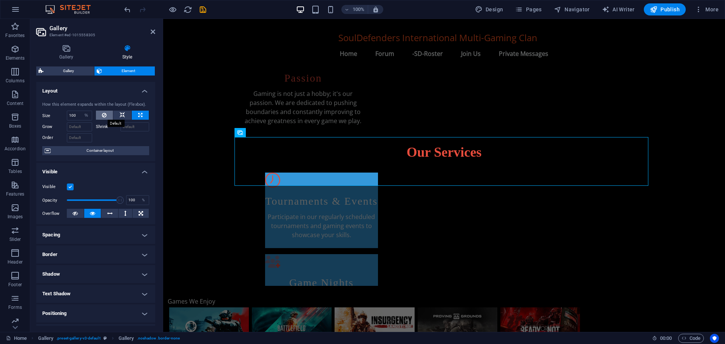
click at [104, 116] on icon at bounding box center [104, 115] width 5 height 9
select select "DISABLED_OPTION_VALUE"
click at [139, 114] on icon at bounding box center [140, 115] width 4 height 9
type input "100"
select select "%"
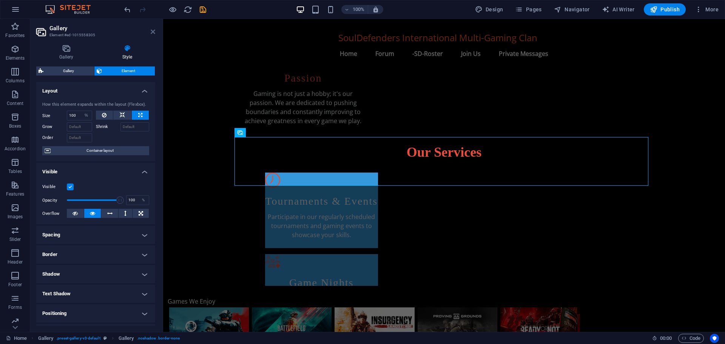
click at [151, 30] on icon at bounding box center [153, 32] width 5 height 6
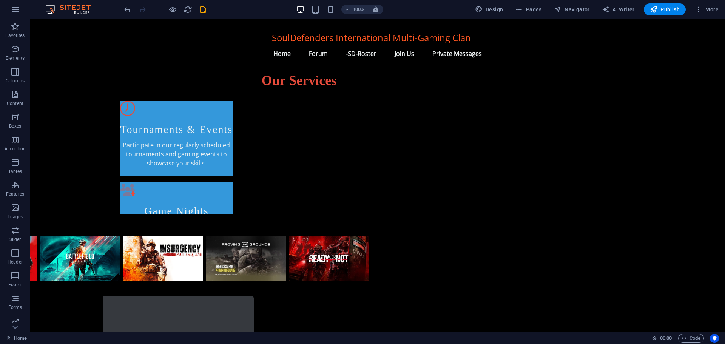
scroll to position [415, 151]
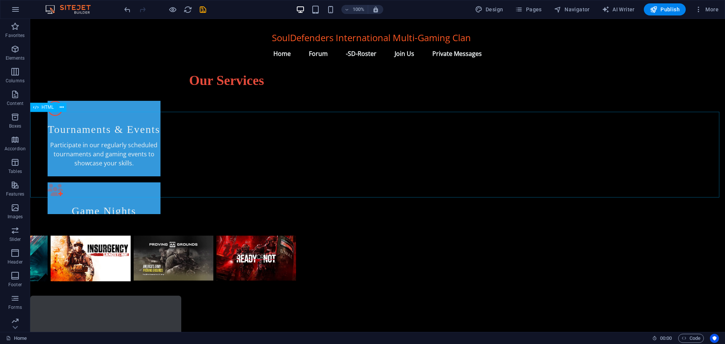
click at [50, 109] on span "HTML" at bounding box center [48, 107] width 12 height 5
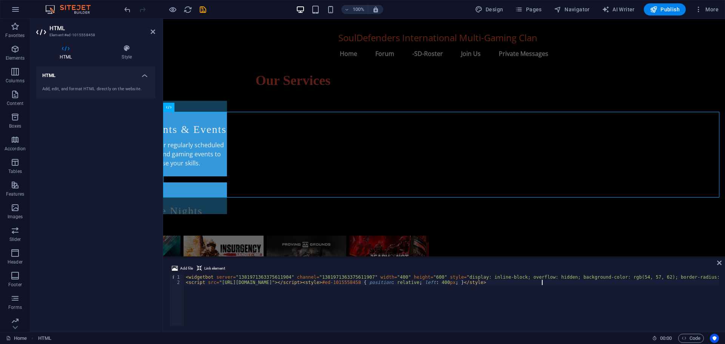
scroll to position [431, 151]
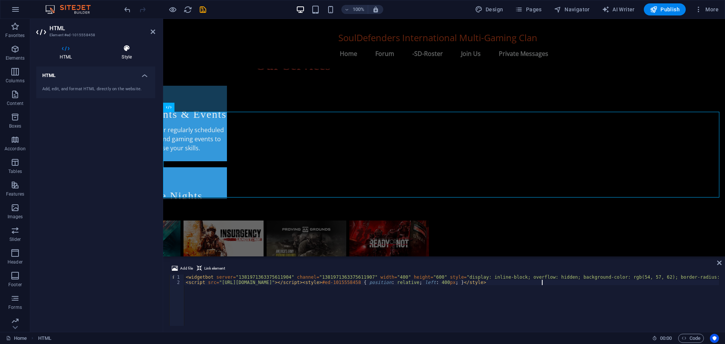
click at [126, 49] on icon at bounding box center [126, 49] width 57 height 8
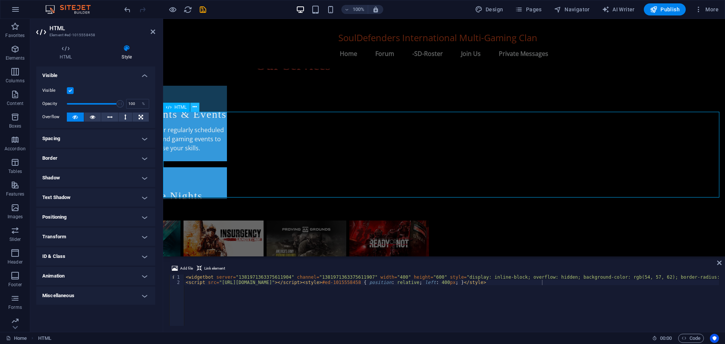
click at [195, 106] on icon at bounding box center [195, 107] width 4 height 8
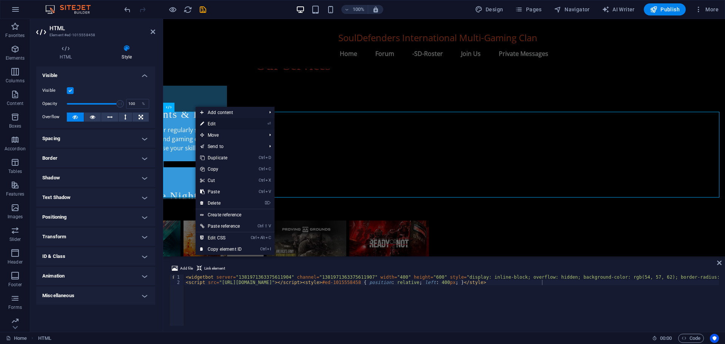
click at [215, 122] on link "⏎ Edit" at bounding box center [221, 123] width 51 height 11
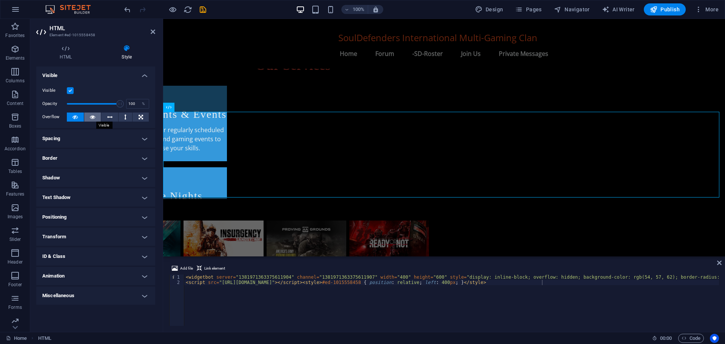
click at [92, 117] on icon at bounding box center [92, 117] width 5 height 9
click at [109, 116] on icon at bounding box center [109, 117] width 5 height 9
click at [122, 116] on button at bounding box center [126, 117] width 14 height 9
click at [139, 115] on icon at bounding box center [141, 117] width 5 height 9
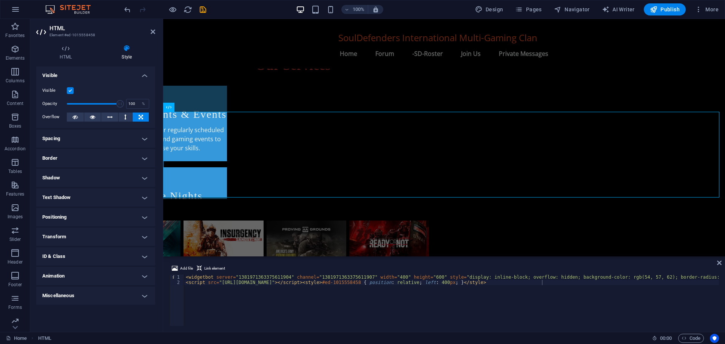
click at [139, 115] on icon at bounding box center [141, 117] width 5 height 9
click at [77, 117] on icon at bounding box center [75, 117] width 5 height 9
click at [72, 136] on h4 "Spacing" at bounding box center [95, 139] width 119 height 18
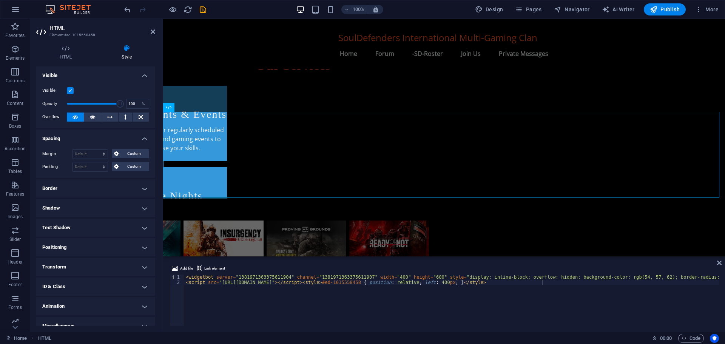
click at [72, 136] on h4 "Spacing" at bounding box center [95, 137] width 119 height 14
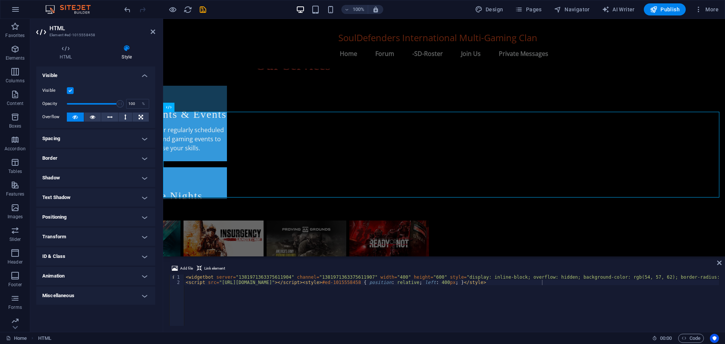
click at [74, 218] on h4 "Positioning" at bounding box center [95, 217] width 119 height 18
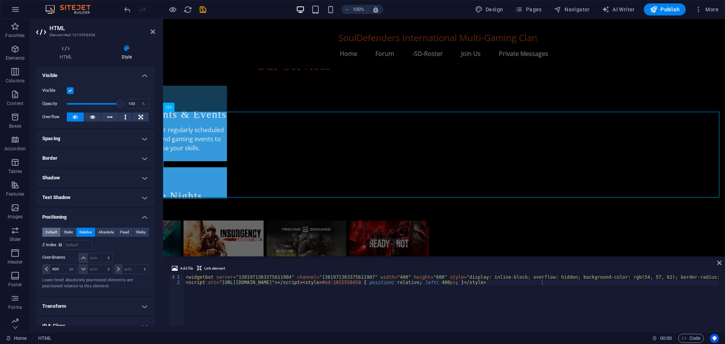
click at [54, 232] on span "Default" at bounding box center [51, 232] width 12 height 9
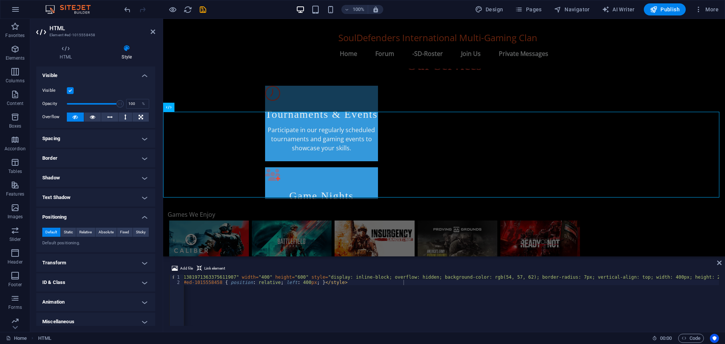
scroll to position [0, 0]
click at [365, 281] on div at bounding box center [444, 324] width 562 height 86
click at [172, 281] on div at bounding box center [444, 324] width 562 height 86
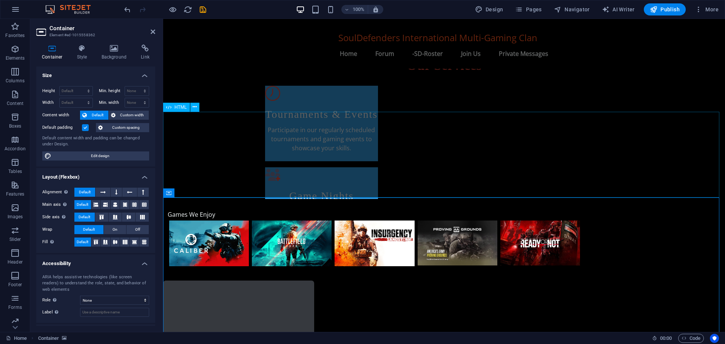
click at [183, 108] on span "HTML" at bounding box center [181, 107] width 12 height 5
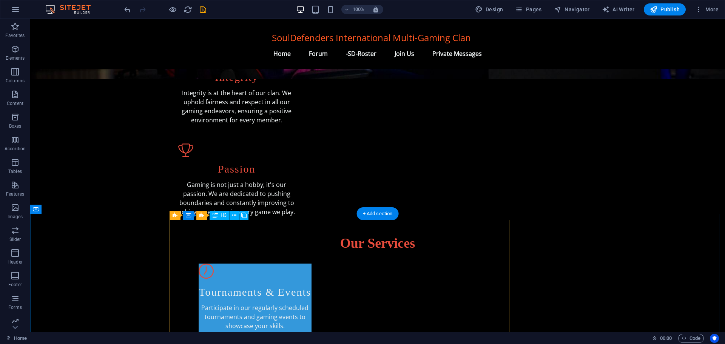
scroll to position [227, 0]
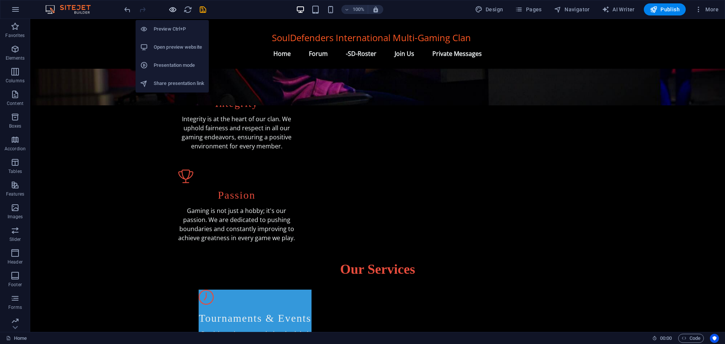
click at [173, 10] on icon "button" at bounding box center [172, 9] width 9 height 9
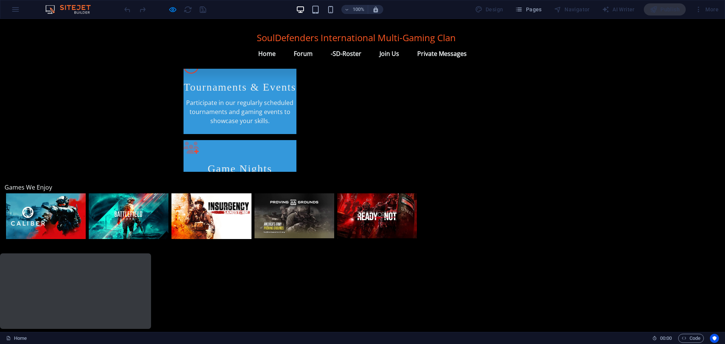
scroll to position [459, 0]
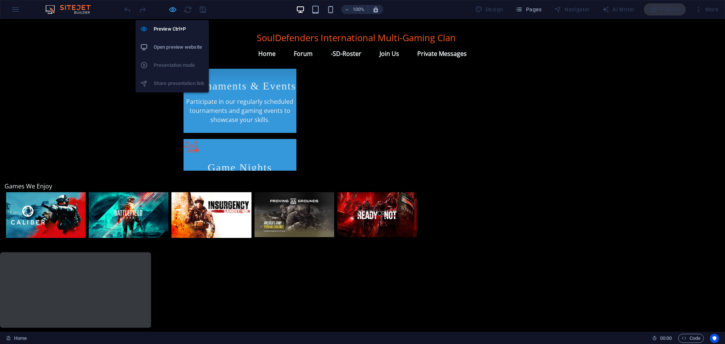
click at [171, 9] on icon "button" at bounding box center [172, 9] width 9 height 9
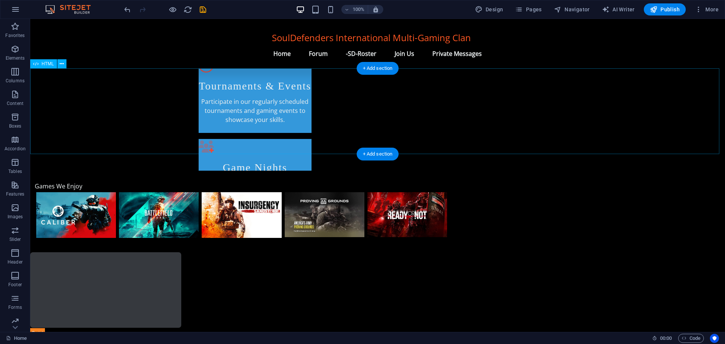
click at [178, 252] on div at bounding box center [377, 295] width 695 height 86
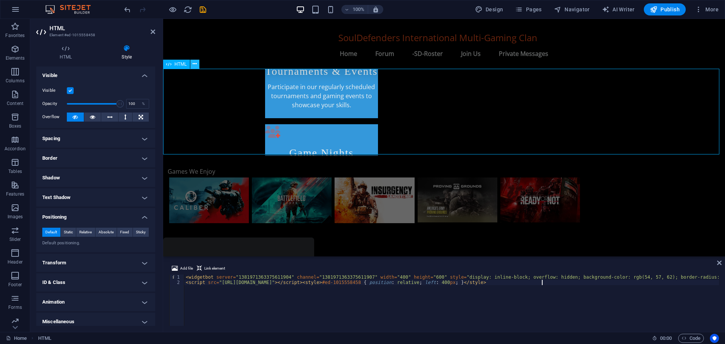
click at [196, 62] on icon at bounding box center [195, 64] width 4 height 8
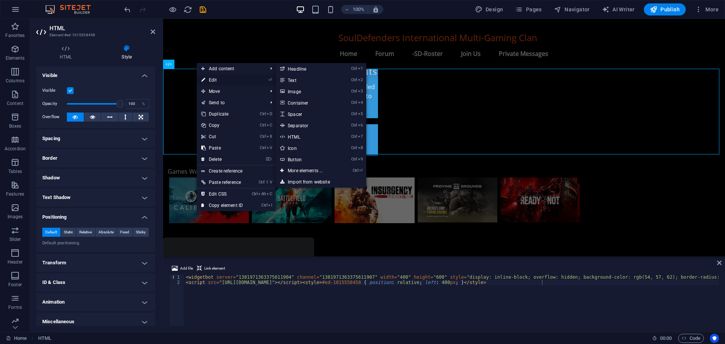
click at [216, 83] on link "⏎ Edit" at bounding box center [222, 79] width 51 height 11
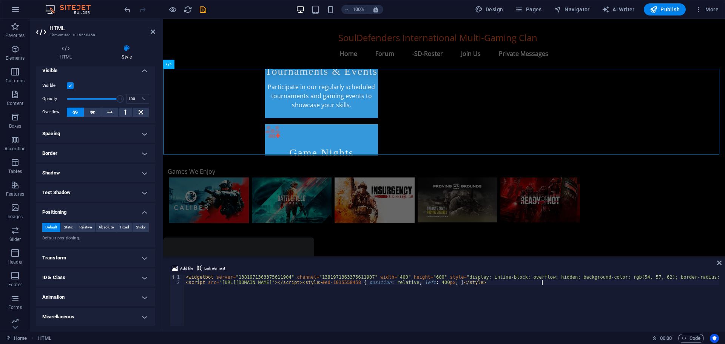
scroll to position [0, 0]
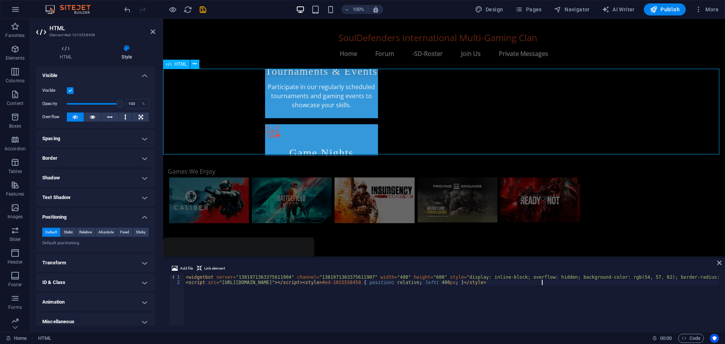
click at [311, 238] on div at bounding box center [444, 281] width 562 height 86
click at [182, 63] on span "HTML" at bounding box center [181, 64] width 12 height 5
click at [195, 65] on icon at bounding box center [195, 64] width 4 height 8
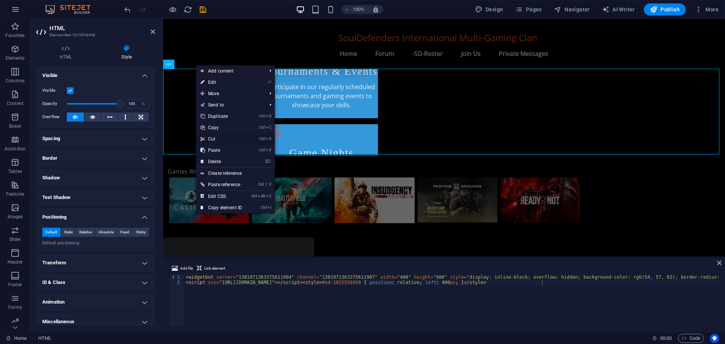
click at [219, 139] on link "Ctrl X Cut" at bounding box center [221, 138] width 51 height 11
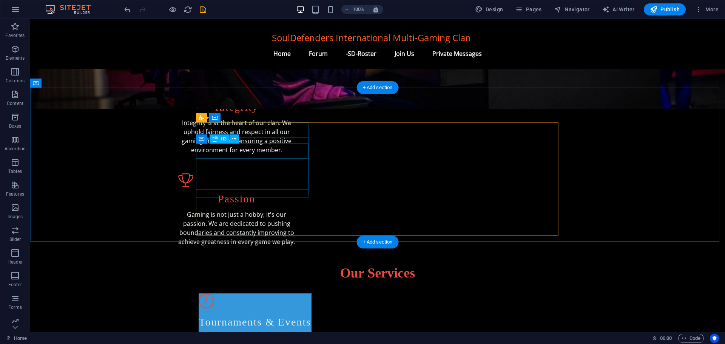
scroll to position [206, 0]
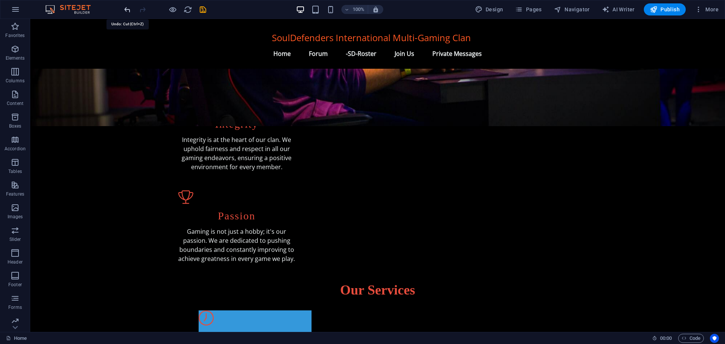
click at [127, 9] on icon "undo" at bounding box center [127, 9] width 9 height 9
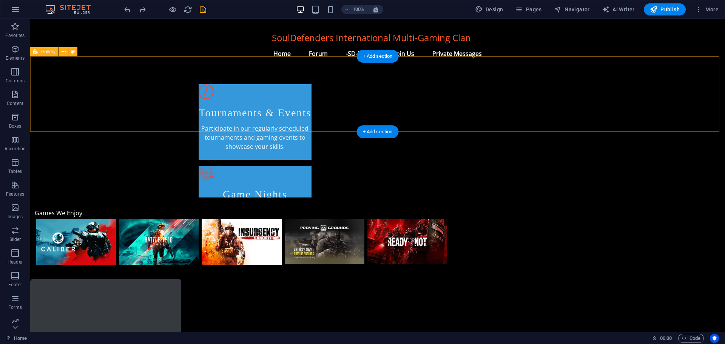
scroll to position [432, 0]
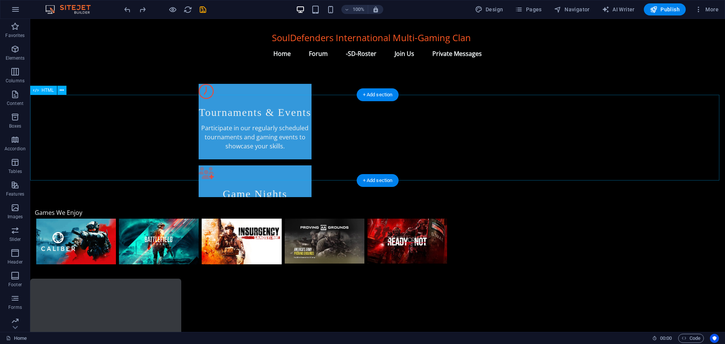
click at [38, 279] on div at bounding box center [377, 322] width 695 height 86
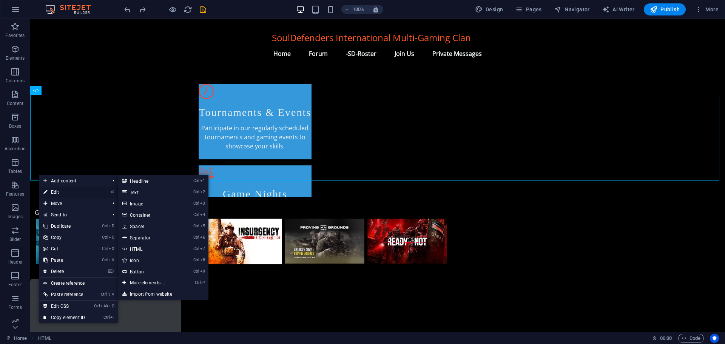
click at [59, 191] on link "⏎ Edit" at bounding box center [64, 192] width 51 height 11
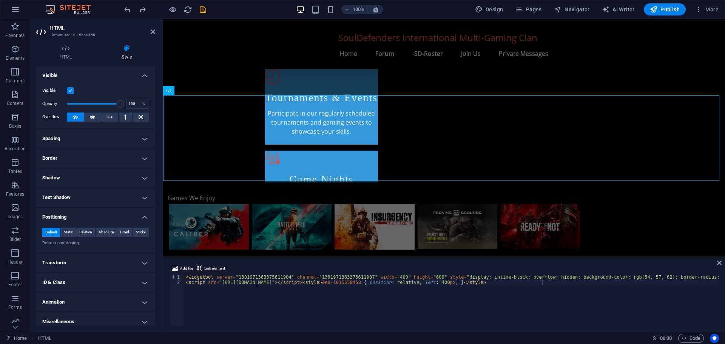
click at [87, 139] on h4 "Spacing" at bounding box center [95, 139] width 119 height 18
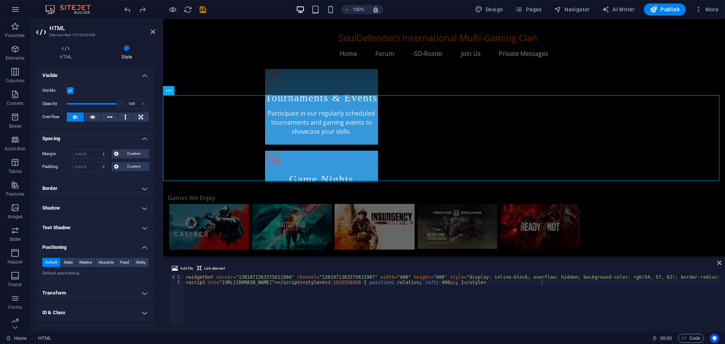
click at [87, 139] on h4 "Spacing" at bounding box center [95, 137] width 119 height 14
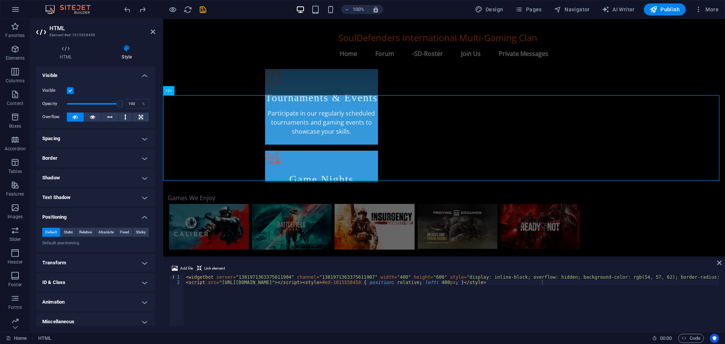
click at [82, 158] on h4 "Border" at bounding box center [95, 158] width 119 height 18
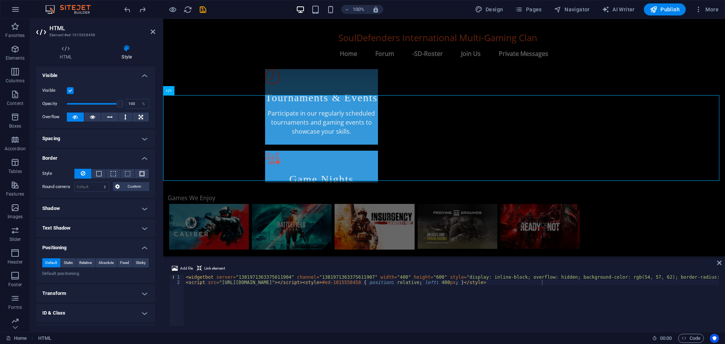
click at [82, 158] on h4 "Border" at bounding box center [95, 156] width 119 height 14
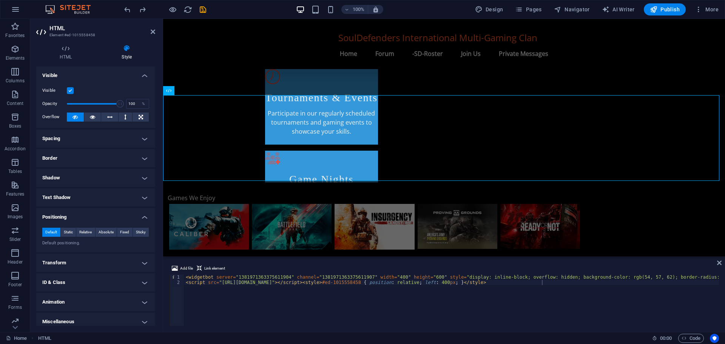
scroll to position [5, 0]
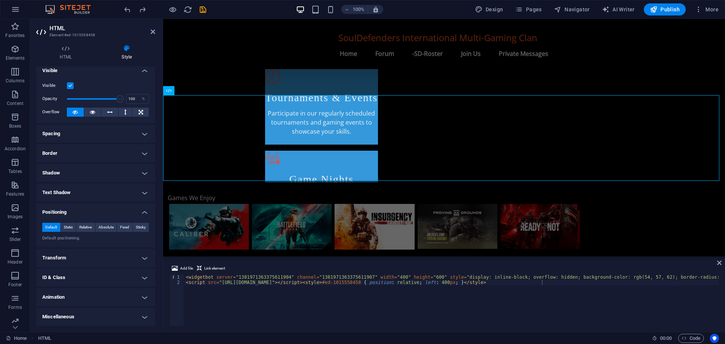
click at [80, 192] on h4 "Text Shadow" at bounding box center [95, 193] width 119 height 18
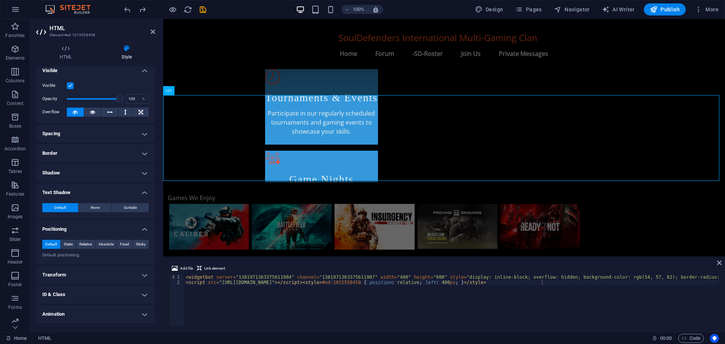
click at [80, 192] on h4 "Text Shadow" at bounding box center [95, 191] width 119 height 14
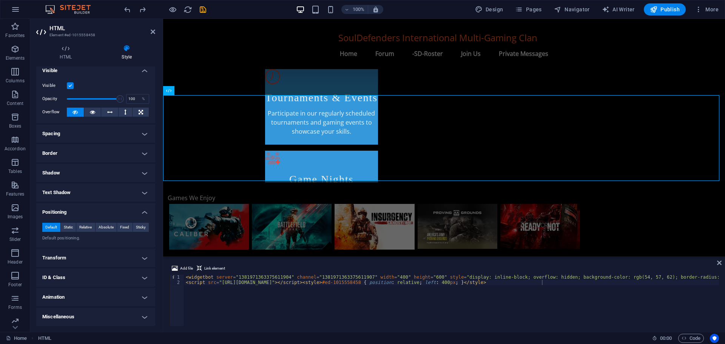
click at [90, 215] on h4 "Positioning" at bounding box center [95, 210] width 119 height 14
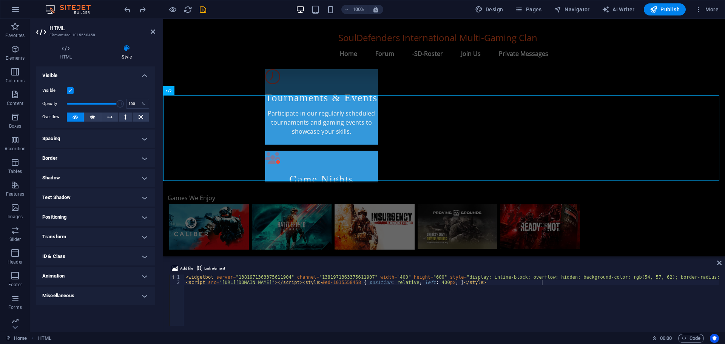
click at [90, 215] on h4 "Positioning" at bounding box center [95, 217] width 119 height 18
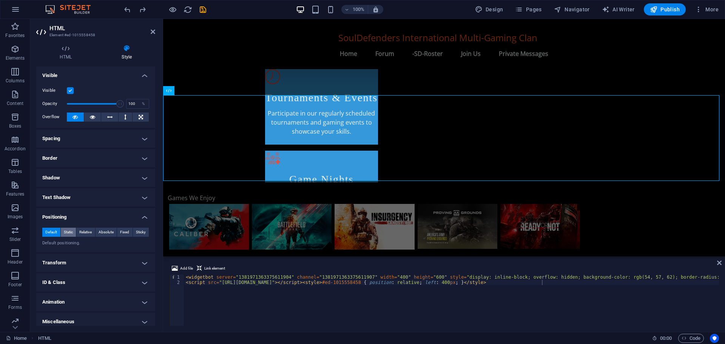
click at [71, 230] on span "Static" at bounding box center [68, 232] width 9 height 9
click at [53, 231] on span "Default" at bounding box center [51, 232] width 12 height 9
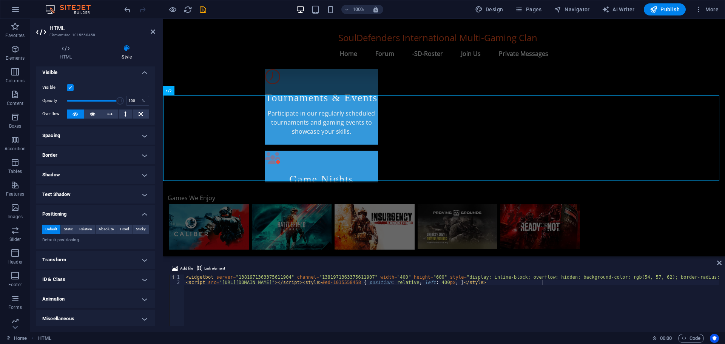
scroll to position [5, 0]
click at [80, 253] on h4 "Transform" at bounding box center [95, 258] width 119 height 18
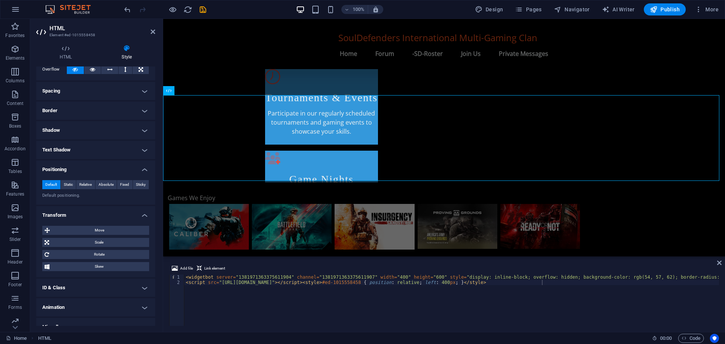
scroll to position [58, 0]
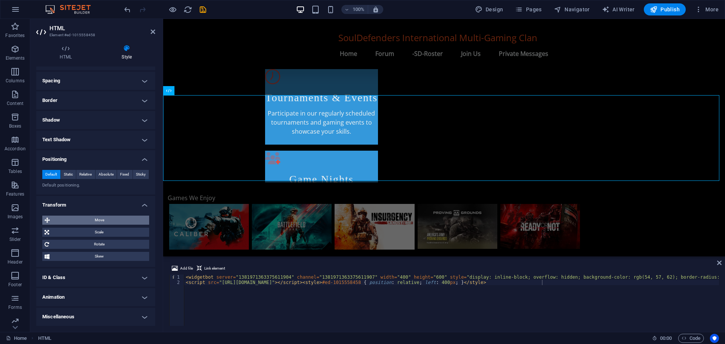
click at [104, 220] on span "Move" at bounding box center [99, 220] width 95 height 9
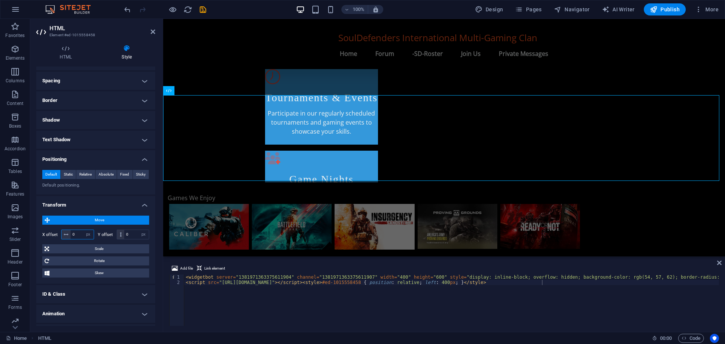
click at [73, 233] on input "0" at bounding box center [82, 234] width 23 height 9
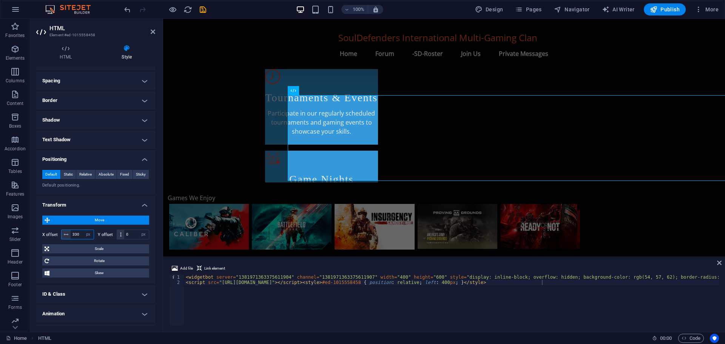
click at [79, 233] on input "330" at bounding box center [82, 234] width 23 height 9
type input "3"
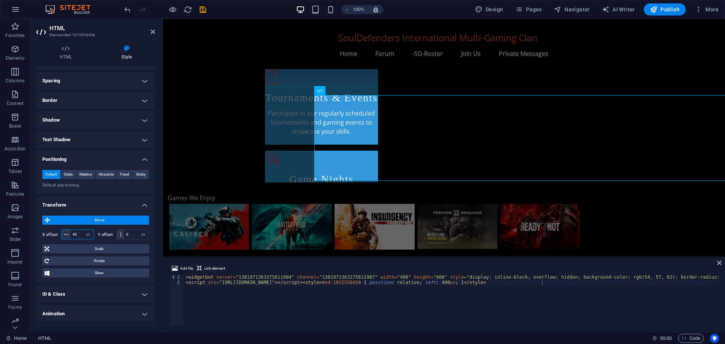
type input "4"
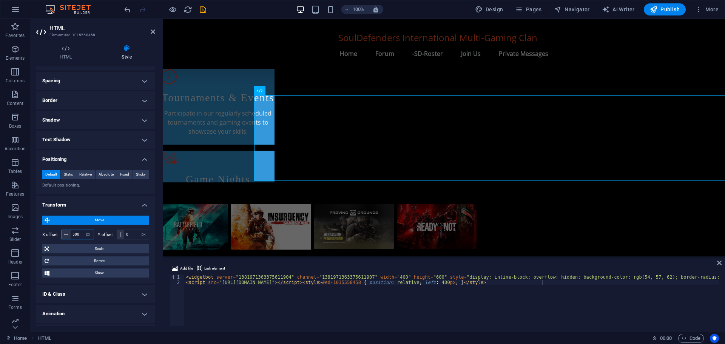
scroll to position [447, 98]
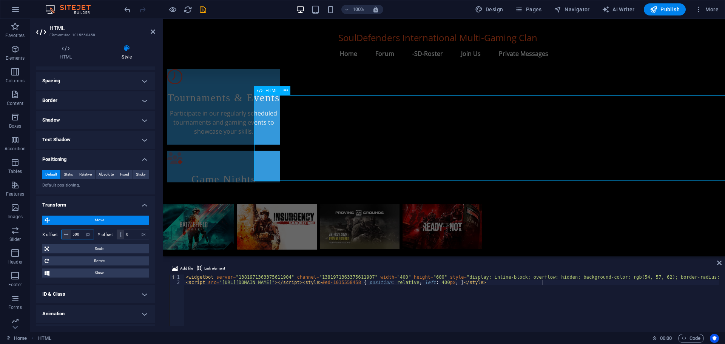
click at [266, 91] on span "HTML" at bounding box center [272, 90] width 12 height 5
click at [266, 90] on span "HTML" at bounding box center [272, 90] width 12 height 5
type input "500"
click at [287, 88] on icon at bounding box center [286, 90] width 4 height 8
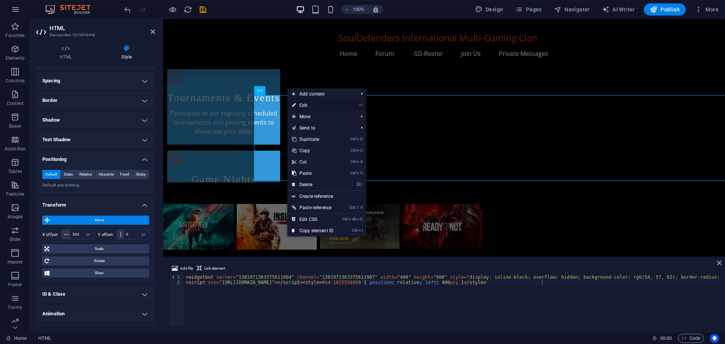
click at [301, 105] on link "⏎ Edit" at bounding box center [312, 105] width 51 height 11
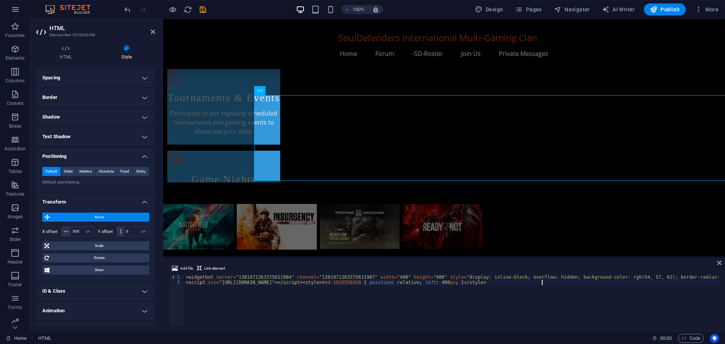
scroll to position [74, 0]
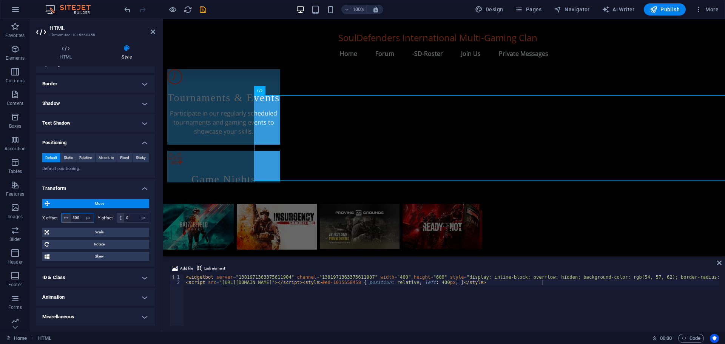
drag, startPoint x: 81, startPoint y: 215, endPoint x: 58, endPoint y: 218, distance: 23.5
click at [58, 218] on div "X offset 500 px rem % em vh vw" at bounding box center [68, 218] width 52 height 10
click at [88, 217] on select "px rem % em vh vw" at bounding box center [88, 217] width 11 height 9
click at [83, 213] on select "px rem % em vh vw" at bounding box center [88, 217] width 11 height 9
click at [79, 214] on input "number" at bounding box center [82, 217] width 23 height 9
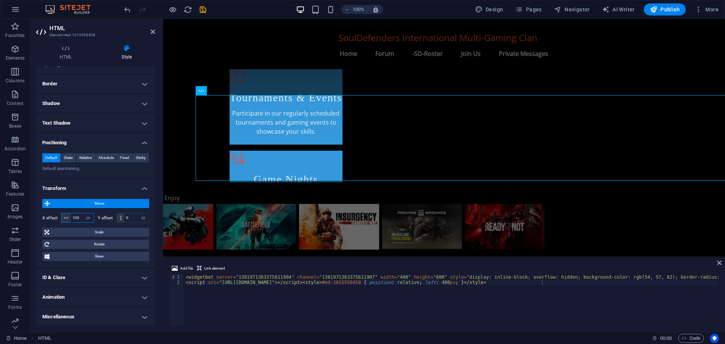
scroll to position [447, 38]
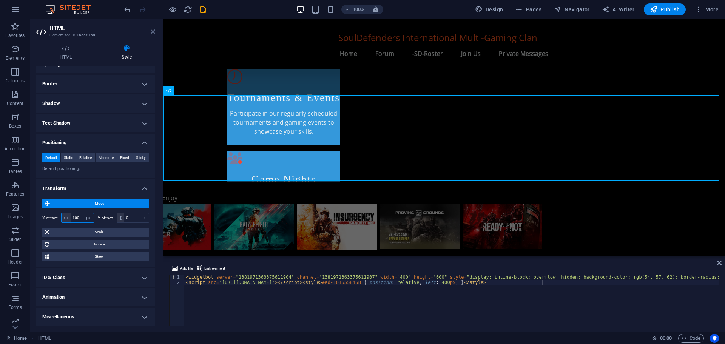
type input "100"
click at [153, 31] on icon at bounding box center [153, 32] width 5 height 6
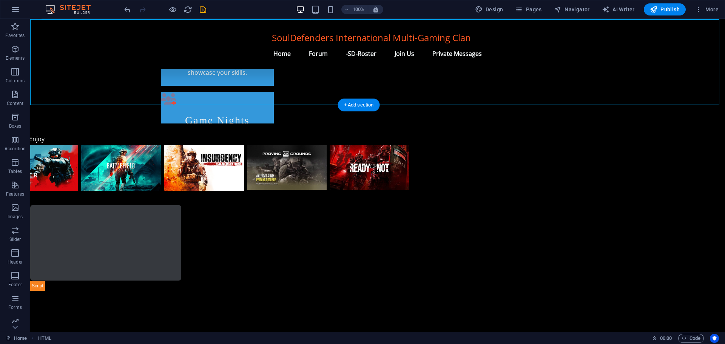
scroll to position [357, 38]
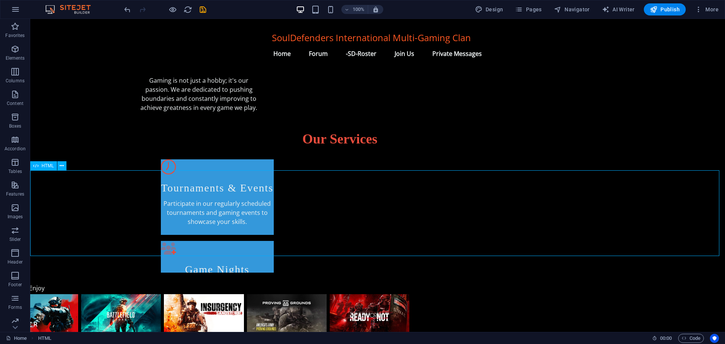
click at [46, 166] on span "HTML" at bounding box center [48, 166] width 12 height 5
select select "px"
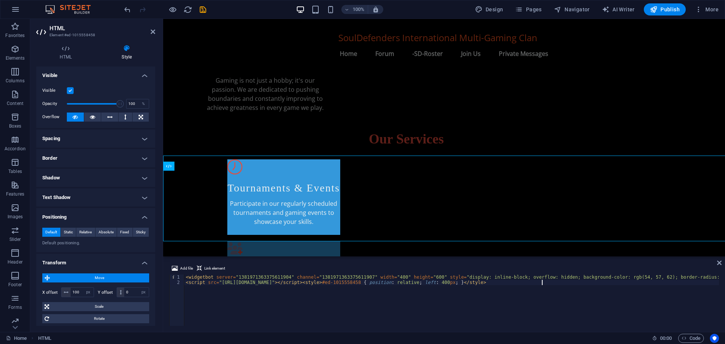
scroll to position [372, 38]
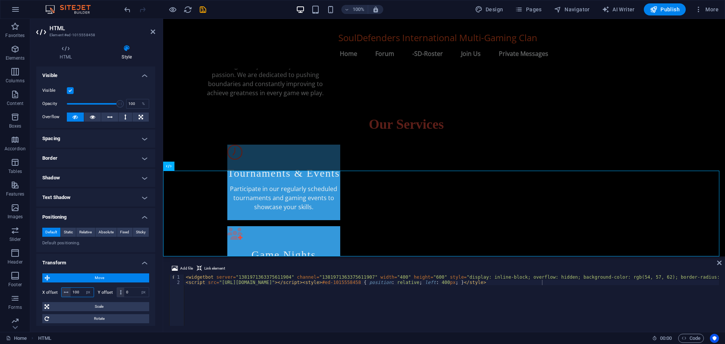
drag, startPoint x: 79, startPoint y: 291, endPoint x: 64, endPoint y: 293, distance: 15.0
click at [64, 293] on div "100 px rem % em vh vw" at bounding box center [77, 292] width 33 height 10
click at [88, 290] on select "px rem % em vh vw" at bounding box center [88, 292] width 11 height 9
select select "%"
click at [83, 288] on select "px rem % em vh vw" at bounding box center [88, 292] width 11 height 9
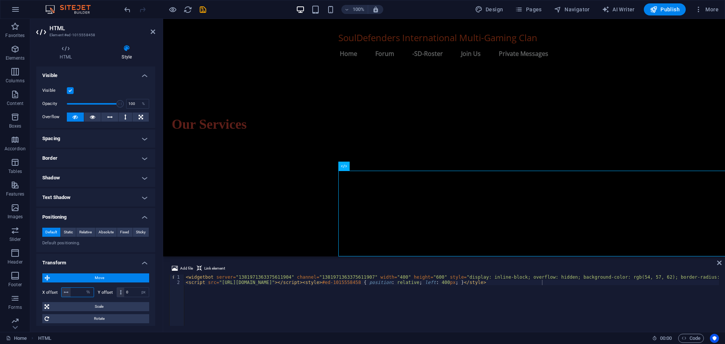
scroll to position [372, 0]
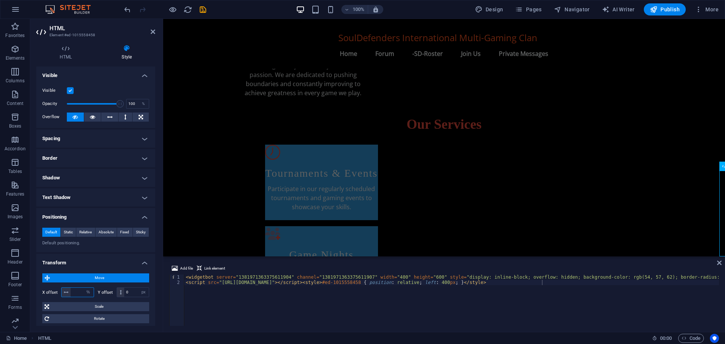
drag, startPoint x: 235, startPoint y: 255, endPoint x: 295, endPoint y: 283, distance: 65.9
click at [79, 305] on span "Scale" at bounding box center [99, 306] width 96 height 9
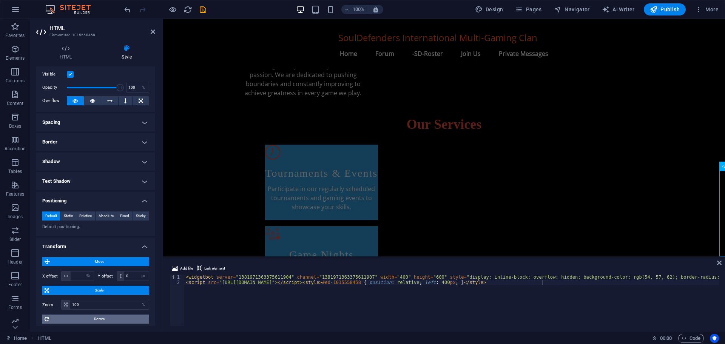
scroll to position [15, 0]
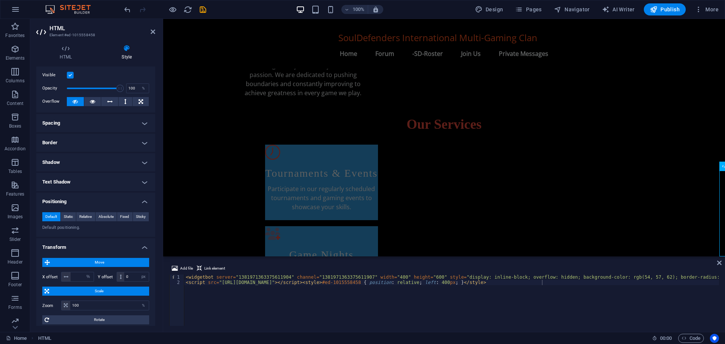
click at [87, 263] on span "Move" at bounding box center [99, 262] width 95 height 9
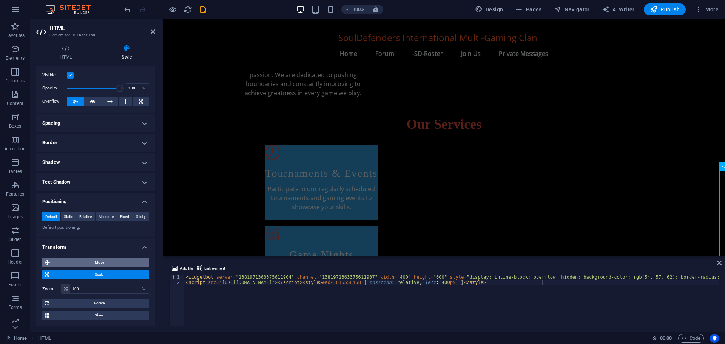
click at [87, 263] on span "Move" at bounding box center [99, 262] width 95 height 9
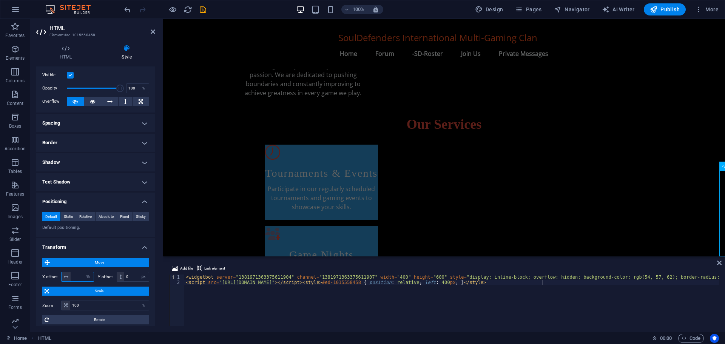
click at [80, 274] on input "number" at bounding box center [82, 276] width 23 height 9
type input "1"
click at [82, 307] on input "100" at bounding box center [109, 305] width 79 height 9
type input "1"
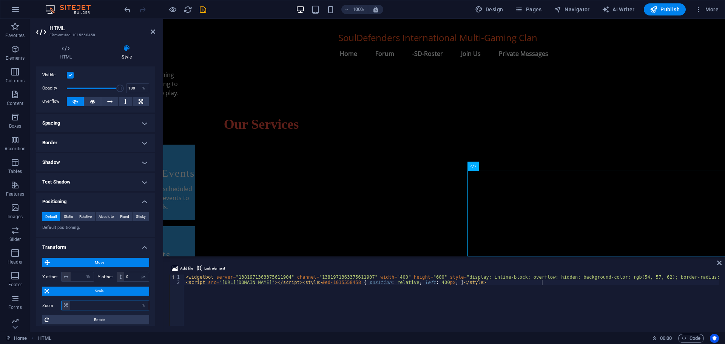
scroll to position [372, 0]
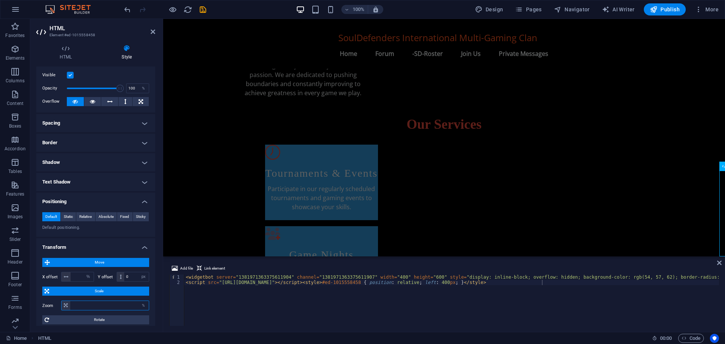
drag, startPoint x: 192, startPoint y: 254, endPoint x: 302, endPoint y: 284, distance: 114.4
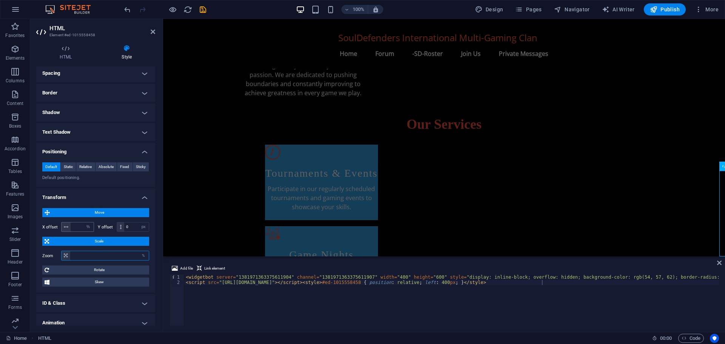
scroll to position [91, 0]
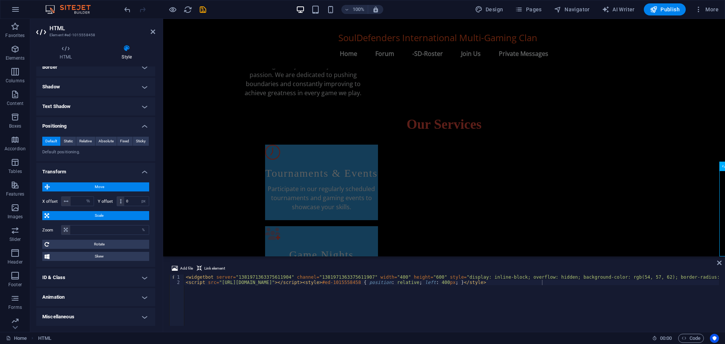
click at [54, 214] on span "Scale" at bounding box center [99, 215] width 96 height 9
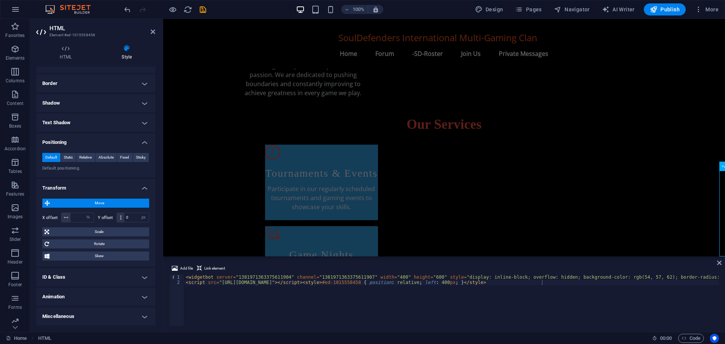
click at [53, 203] on span "Move" at bounding box center [99, 203] width 95 height 9
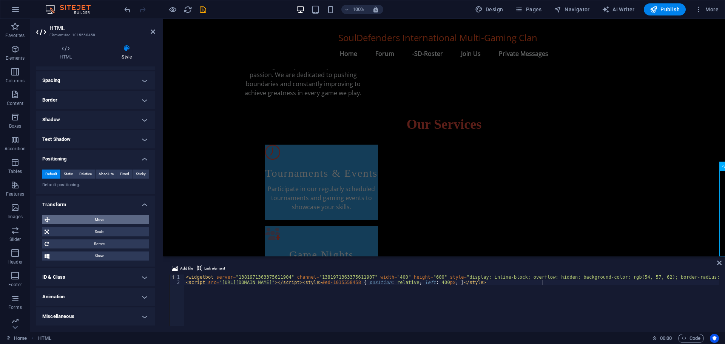
scroll to position [58, 0]
click at [53, 174] on span "Default" at bounding box center [51, 174] width 12 height 9
click at [67, 175] on span "Static" at bounding box center [68, 174] width 9 height 9
click at [52, 173] on span "Default" at bounding box center [51, 174] width 12 height 9
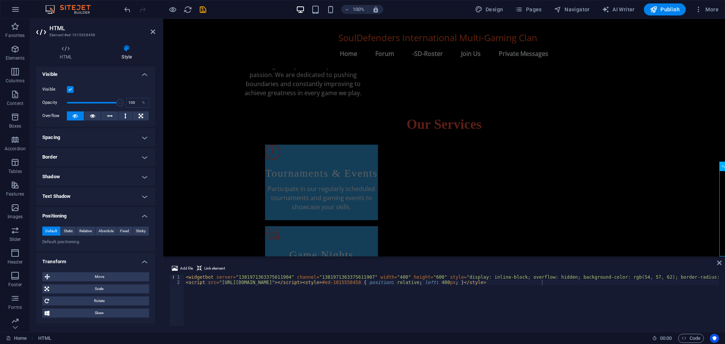
scroll to position [0, 0]
click at [126, 8] on icon "undo" at bounding box center [127, 9] width 9 height 9
select select "px"
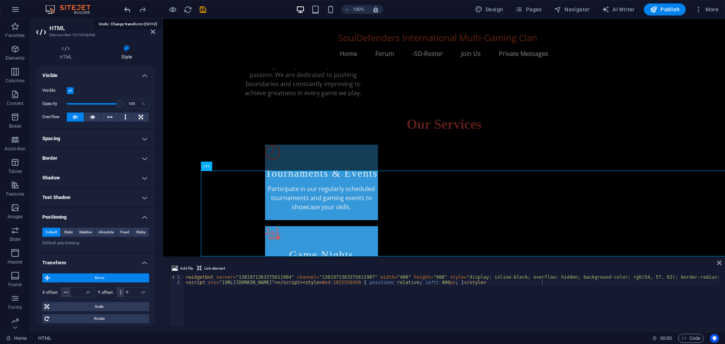
click at [126, 8] on icon "undo" at bounding box center [127, 9] width 9 height 9
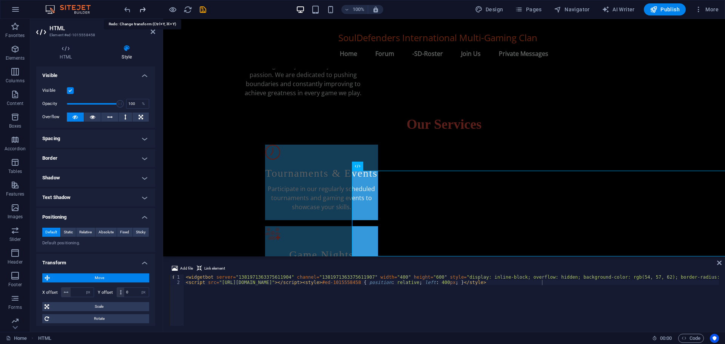
click at [142, 10] on icon "redo" at bounding box center [142, 9] width 9 height 9
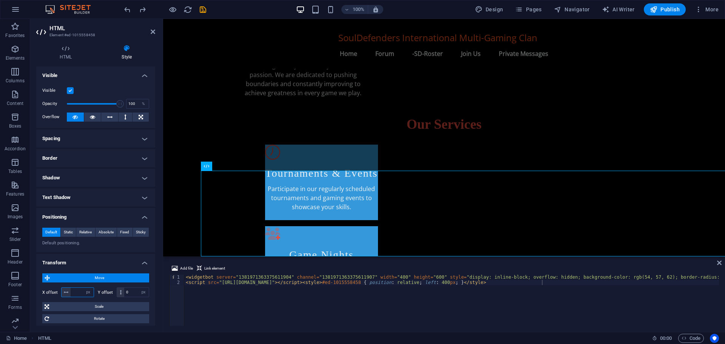
click at [81, 289] on input "number" at bounding box center [82, 292] width 23 height 9
type input "1"
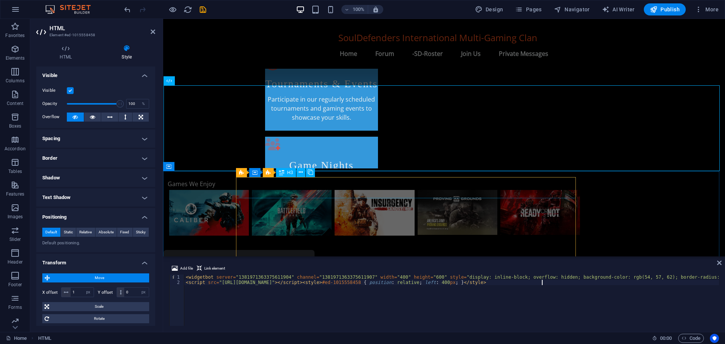
scroll to position [447, 0]
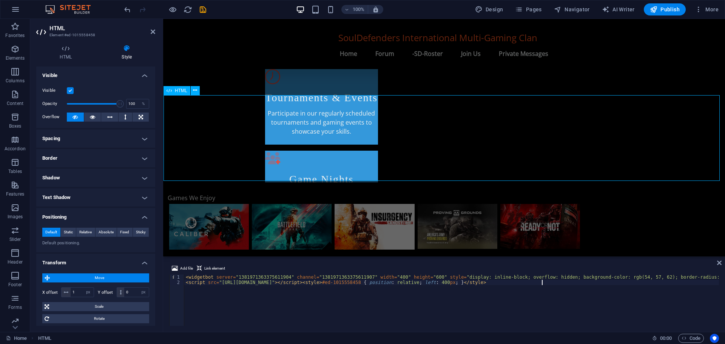
click at [172, 264] on div at bounding box center [445, 307] width 562 height 86
click at [196, 180] on div "SoulDefenders International Multi-Gaming Clan Menu Home Forum -SD-Roster Join U…" at bounding box center [444, 278] width 562 height 1412
click at [196, 264] on div at bounding box center [445, 307] width 562 height 86
click at [195, 90] on icon at bounding box center [195, 90] width 4 height 8
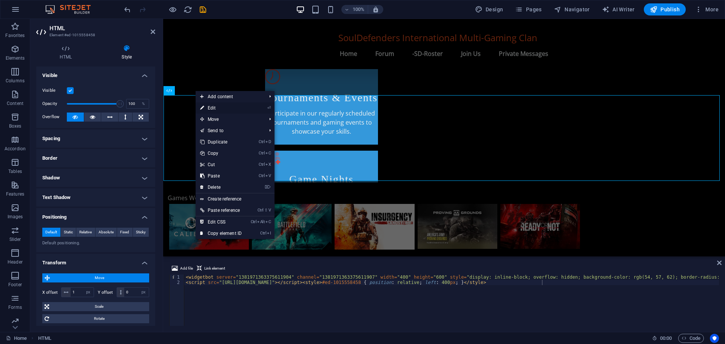
click at [215, 108] on link "⏎ Edit" at bounding box center [221, 107] width 51 height 11
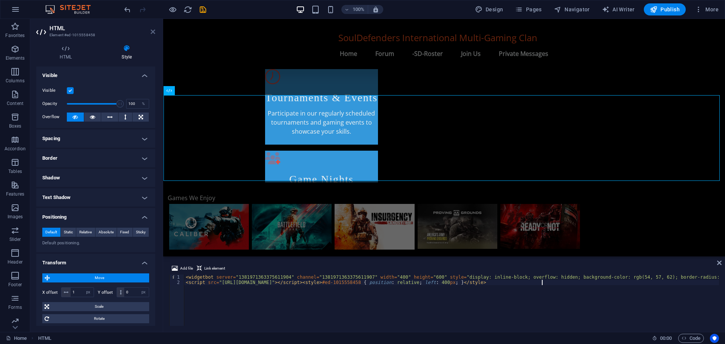
click at [151, 29] on icon at bounding box center [153, 32] width 5 height 6
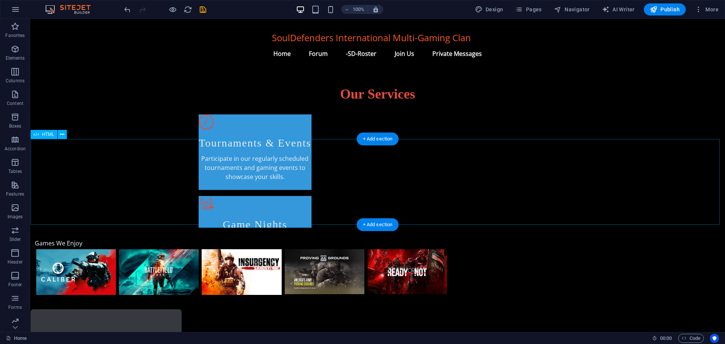
scroll to position [415, 0]
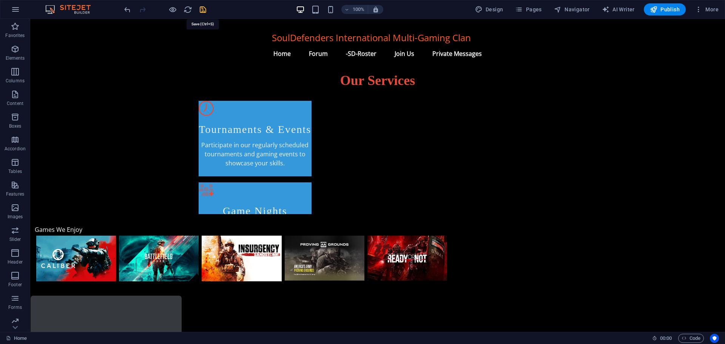
click at [204, 8] on icon "save" at bounding box center [203, 9] width 9 height 9
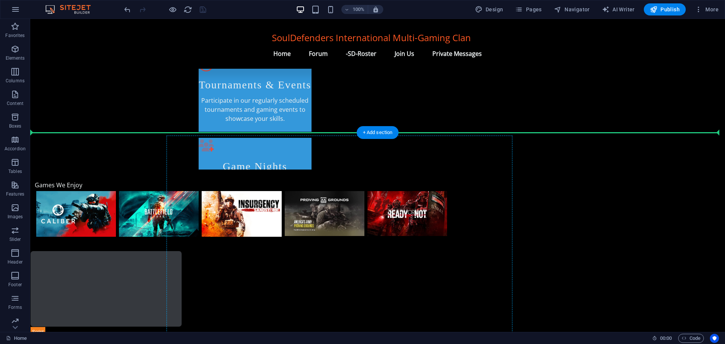
scroll to position [443, 0]
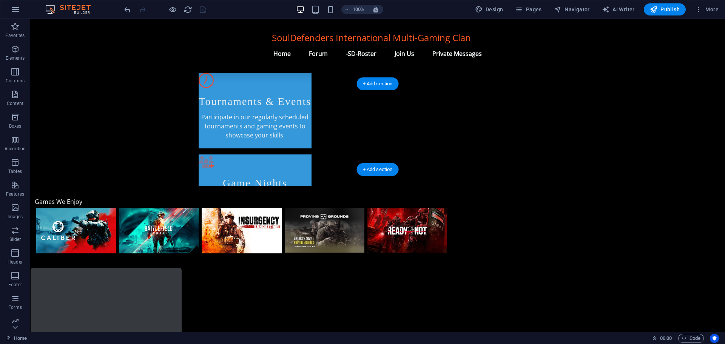
drag, startPoint x: 49, startPoint y: 116, endPoint x: 385, endPoint y: 120, distance: 335.8
click at [385, 268] on div at bounding box center [378, 311] width 695 height 86
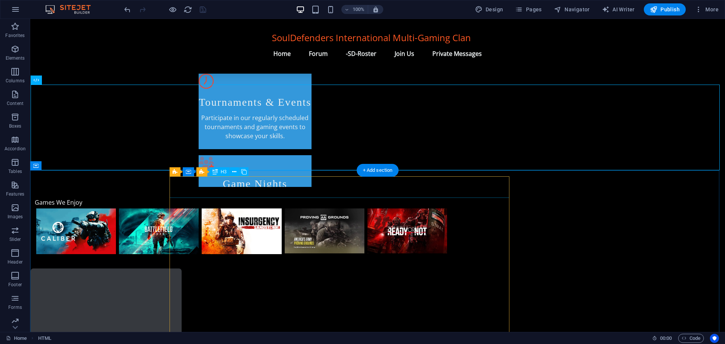
scroll to position [481, 0]
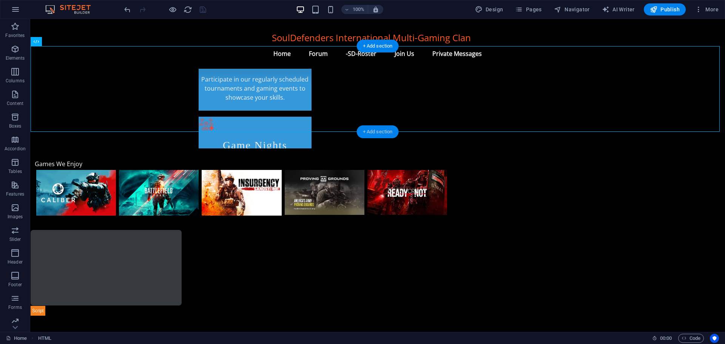
click at [380, 130] on div "+ Add section" at bounding box center [378, 131] width 42 height 13
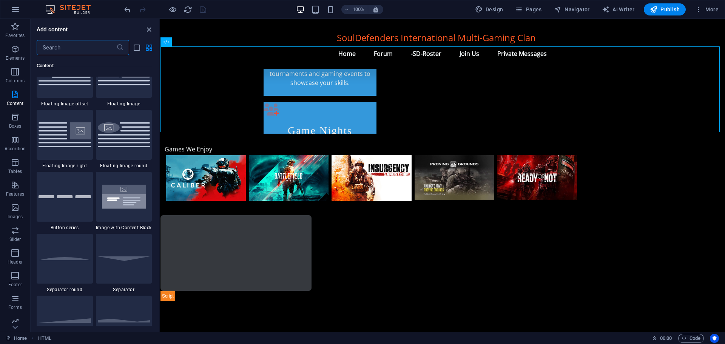
scroll to position [1662, 0]
click at [125, 195] on img at bounding box center [124, 195] width 53 height 35
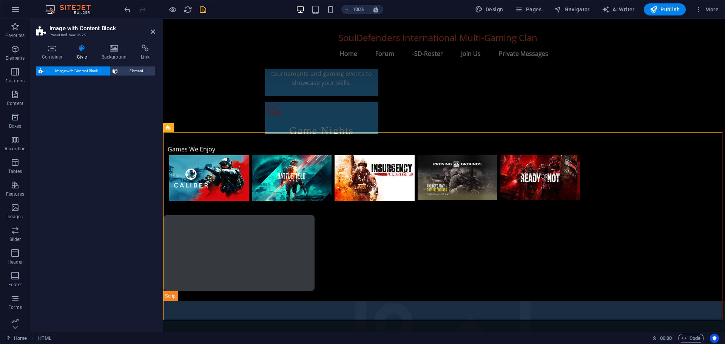
select select "rem"
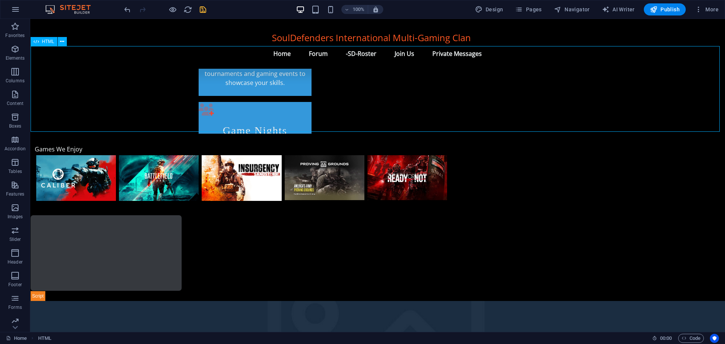
scroll to position [481, 0]
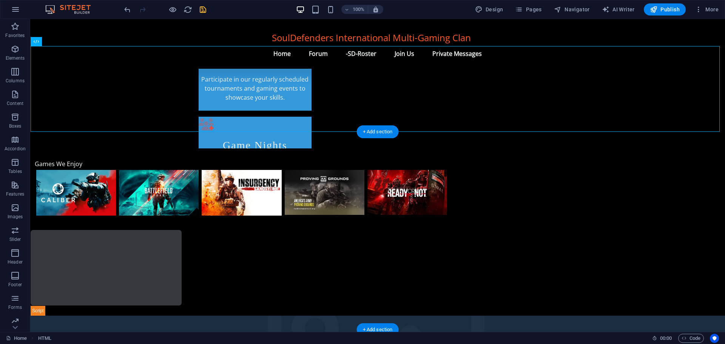
drag, startPoint x: 147, startPoint y: 82, endPoint x: 357, endPoint y: 164, distance: 225.1
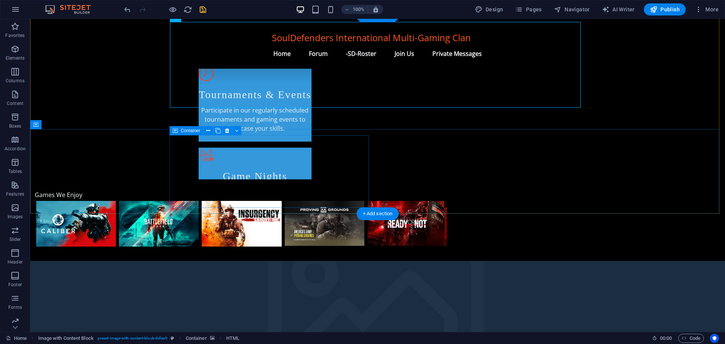
scroll to position [443, 0]
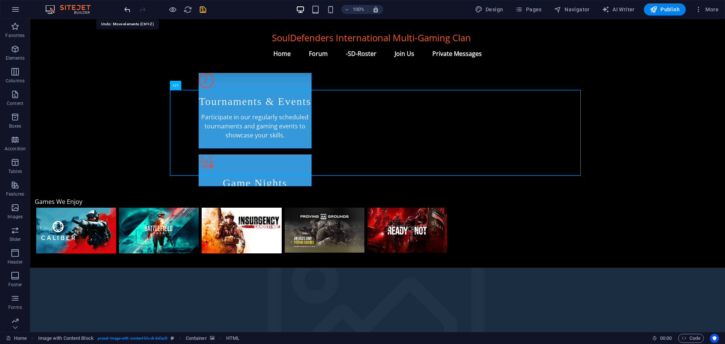
click at [126, 8] on icon "undo" at bounding box center [127, 9] width 9 height 9
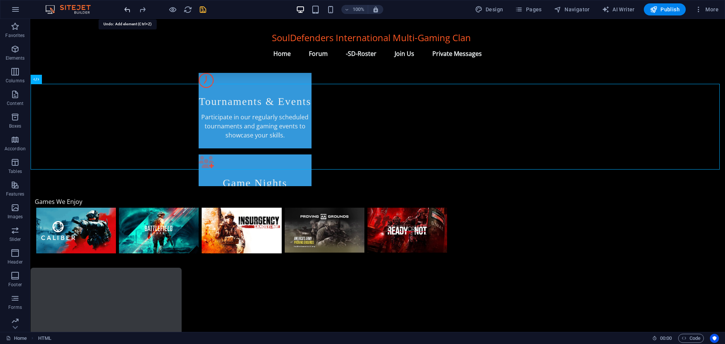
click at [126, 8] on icon "undo" at bounding box center [127, 9] width 9 height 9
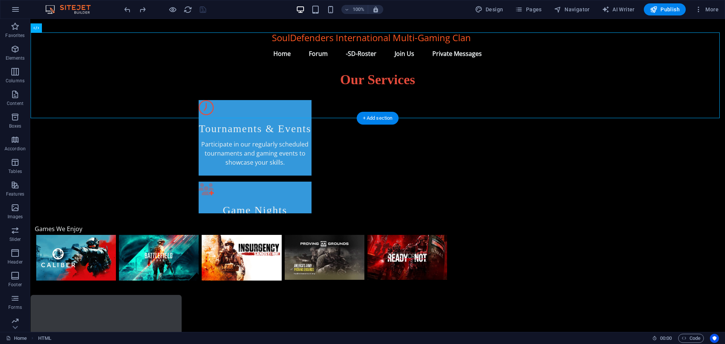
scroll to position [406, 0]
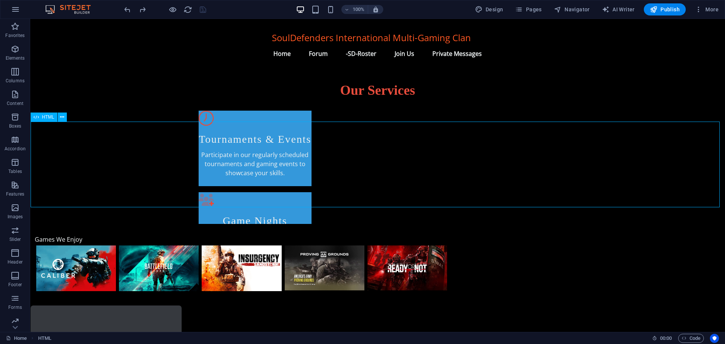
drag, startPoint x: 70, startPoint y: 144, endPoint x: 425, endPoint y: 154, distance: 355.6
click at [425, 306] on div at bounding box center [378, 349] width 695 height 86
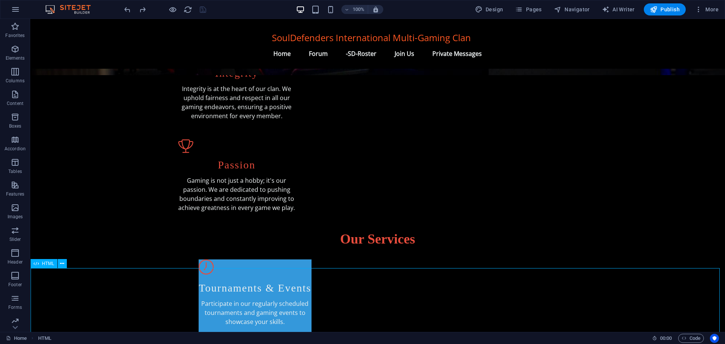
scroll to position [260, 0]
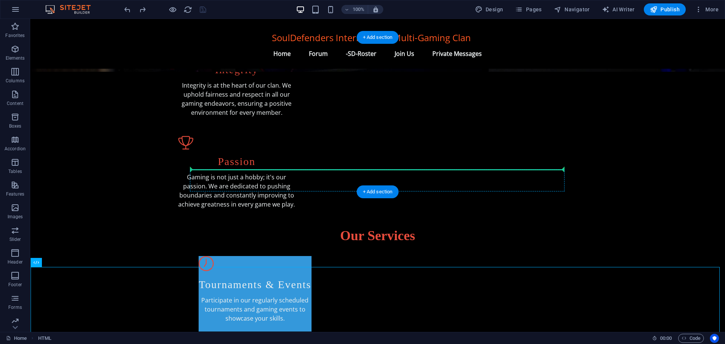
drag, startPoint x: 94, startPoint y: 290, endPoint x: 278, endPoint y: 173, distance: 218.7
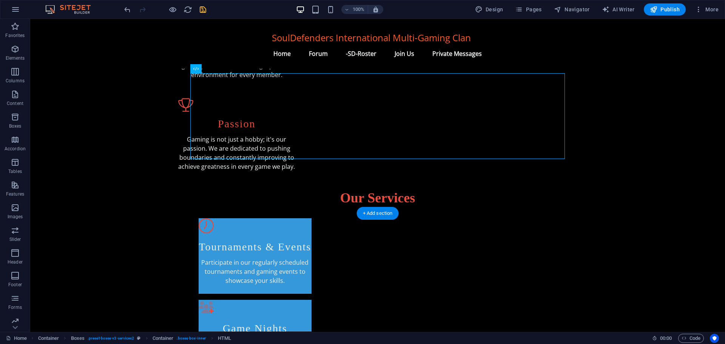
scroll to position [336, 0]
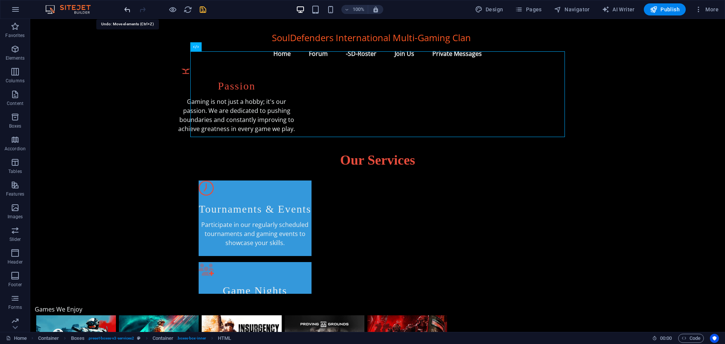
click at [127, 8] on icon "undo" at bounding box center [127, 9] width 9 height 9
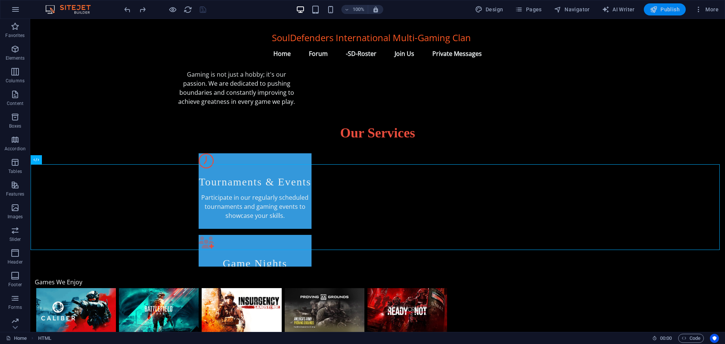
click at [669, 8] on span "Publish" at bounding box center [665, 10] width 30 height 8
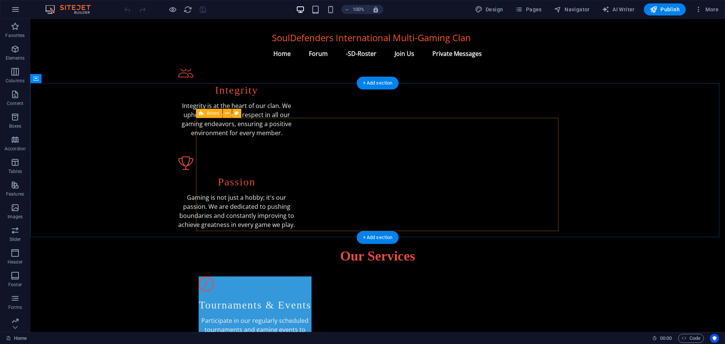
scroll to position [264, 0]
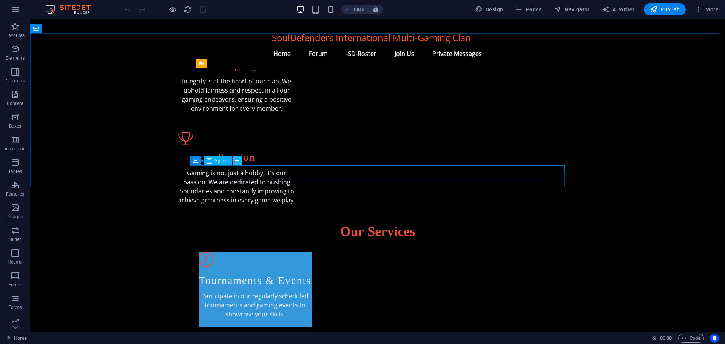
click at [236, 160] on icon at bounding box center [237, 161] width 4 height 8
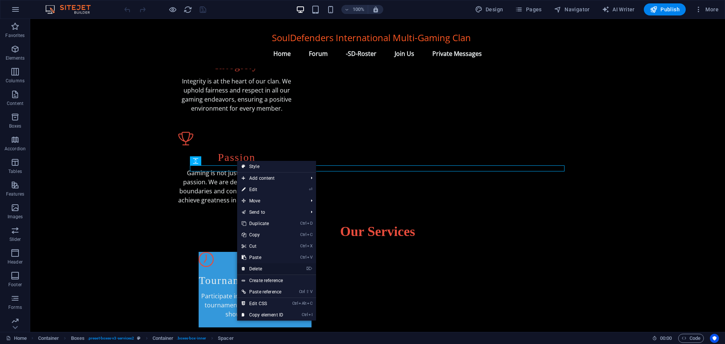
click at [262, 266] on link "⌦ Delete" at bounding box center [262, 268] width 51 height 11
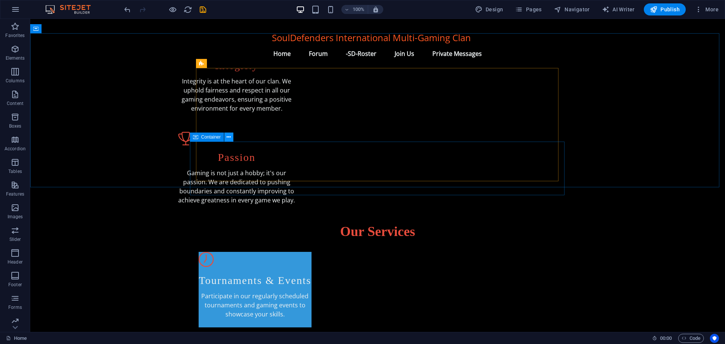
click at [228, 135] on icon at bounding box center [229, 137] width 4 height 8
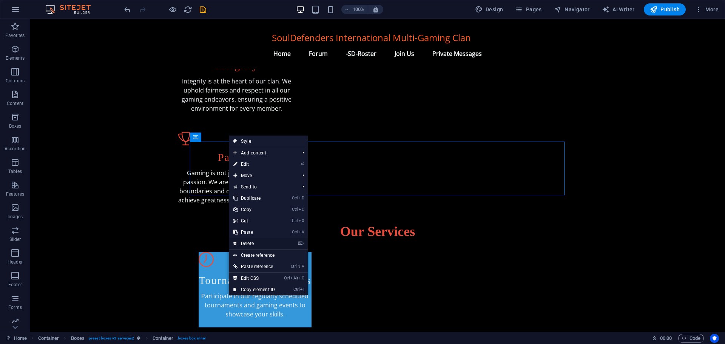
click at [255, 240] on link "⌦ Delete" at bounding box center [254, 243] width 51 height 11
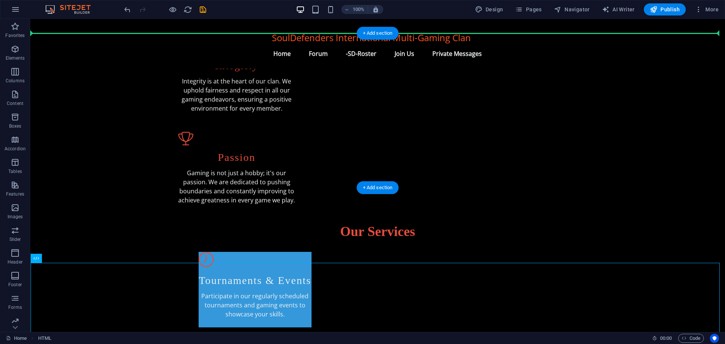
drag, startPoint x: 114, startPoint y: 280, endPoint x: 115, endPoint y: 99, distance: 180.9
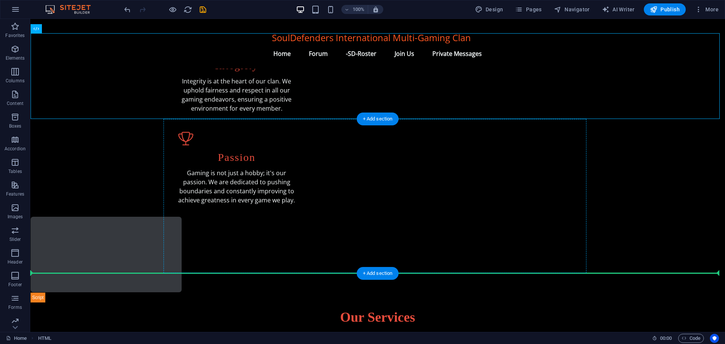
drag, startPoint x: 73, startPoint y: 159, endPoint x: 360, endPoint y: 253, distance: 301.6
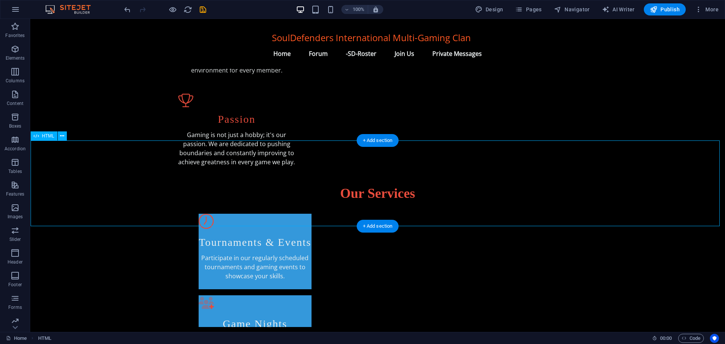
scroll to position [302, 0]
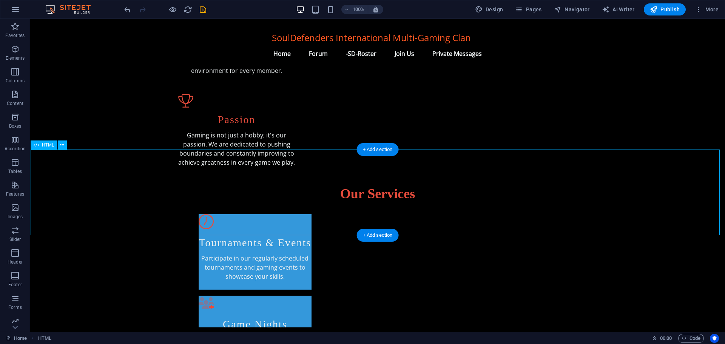
drag, startPoint x: 63, startPoint y: 174, endPoint x: 389, endPoint y: 197, distance: 326.4
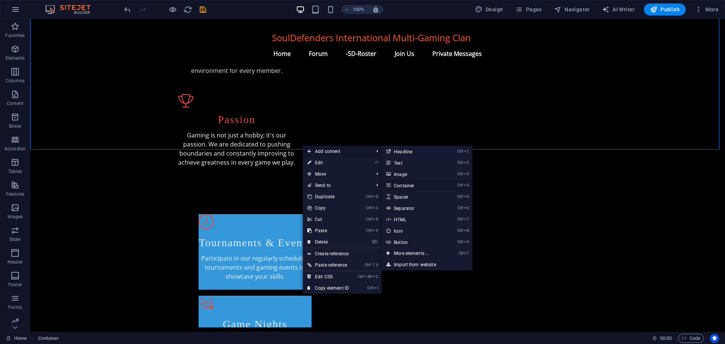
click at [409, 188] on link "Ctrl 4 Container" at bounding box center [413, 185] width 62 height 11
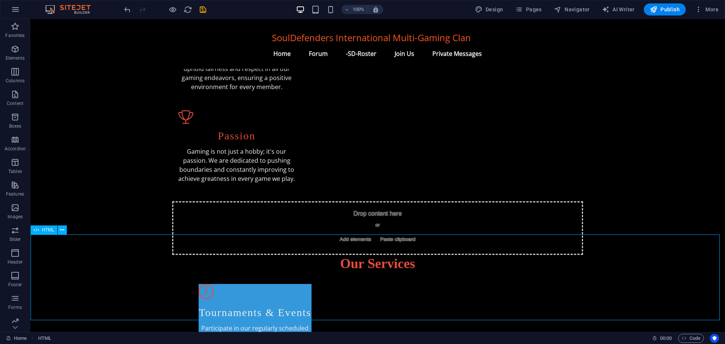
scroll to position [271, 0]
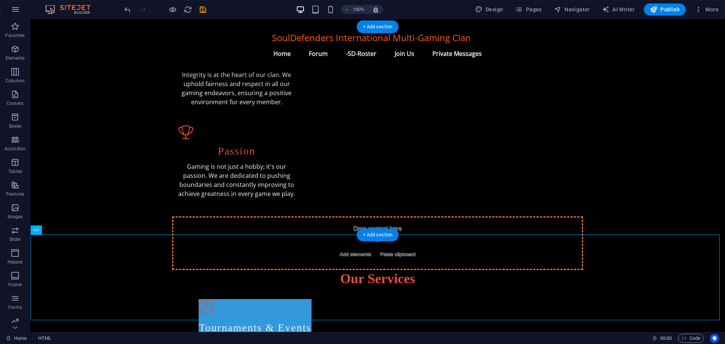
drag, startPoint x: 107, startPoint y: 256, endPoint x: 343, endPoint y: 72, distance: 299.5
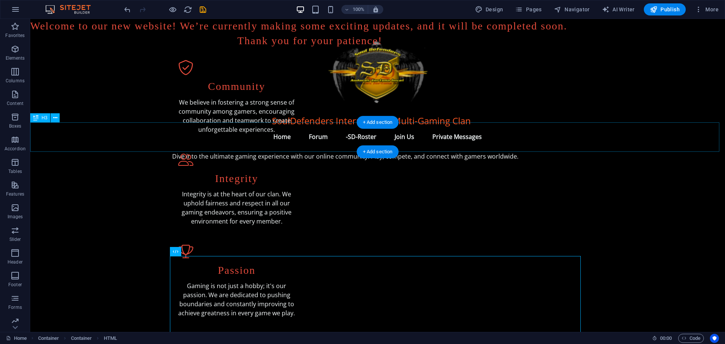
scroll to position [195, 0]
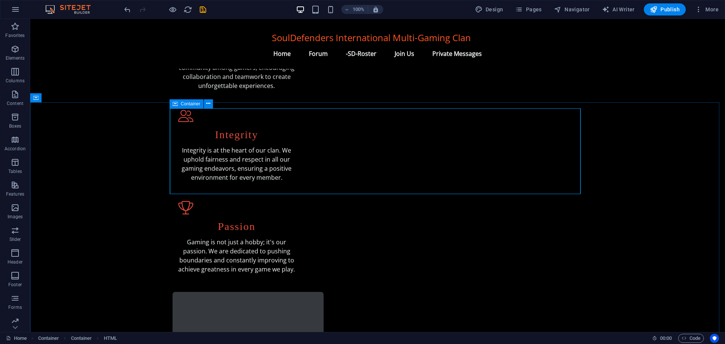
click at [183, 105] on span "Container" at bounding box center [191, 104] width 20 height 5
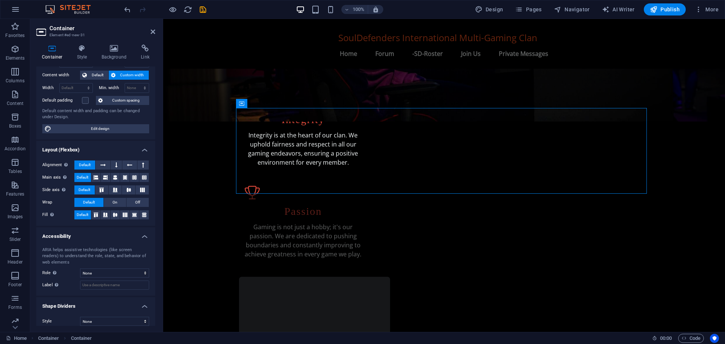
scroll to position [46, 0]
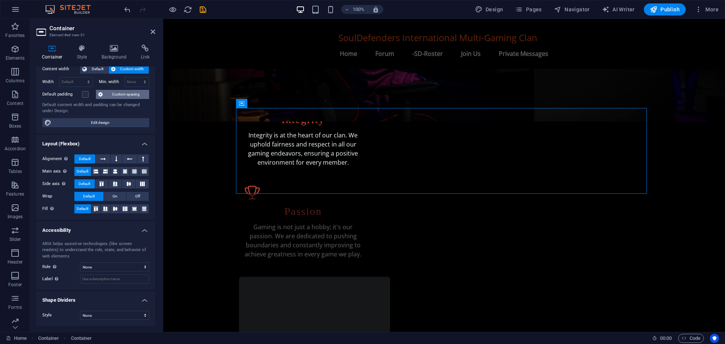
click at [119, 95] on span "Custom spacing" at bounding box center [126, 94] width 42 height 9
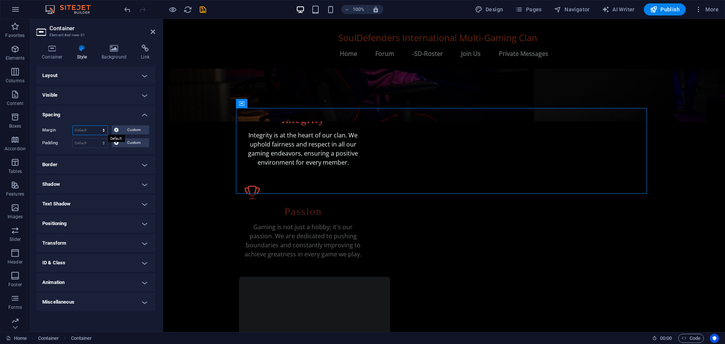
click at [86, 128] on select "Default auto px % rem vw vh Custom" at bounding box center [90, 130] width 35 height 9
select select "px"
click at [97, 126] on select "Default auto px % rem vw vh Custom" at bounding box center [90, 130] width 35 height 9
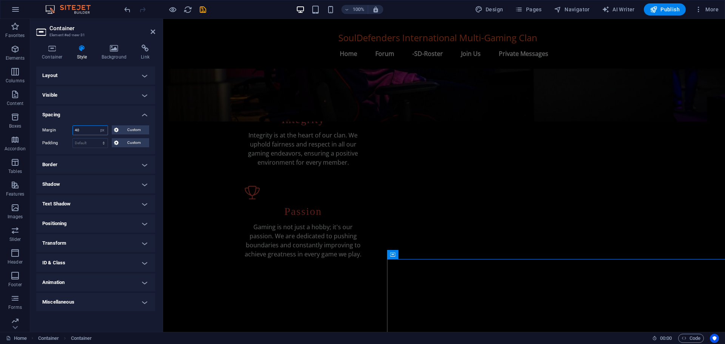
type input "4"
click at [103, 128] on select "Default auto px % rem vw vh Custom" at bounding box center [102, 130] width 11 height 9
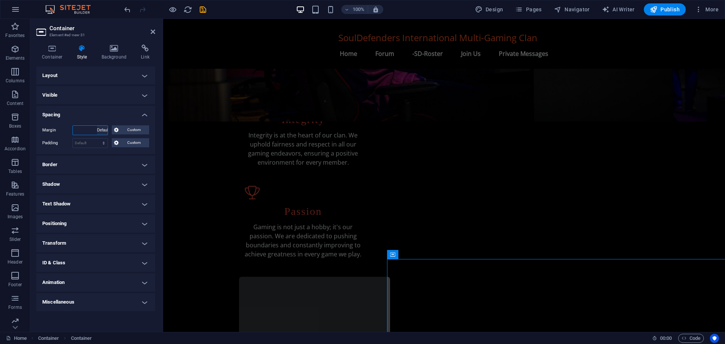
click at [97, 126] on select "Default auto px % rem vw vh Custom" at bounding box center [102, 130] width 11 height 9
select select "DISABLED_OPTION_VALUE"
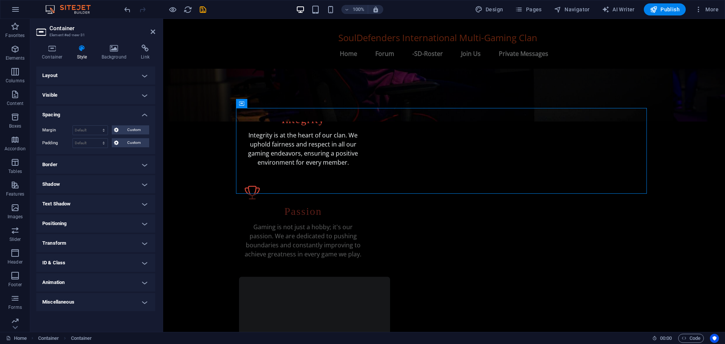
click at [65, 300] on h4 "Miscellaneous" at bounding box center [95, 302] width 119 height 18
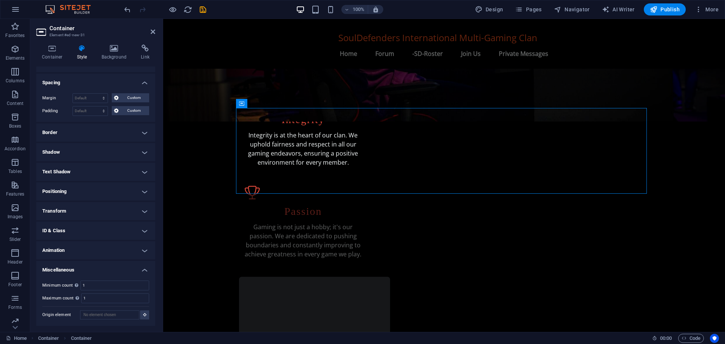
click at [64, 247] on h4 "Animation" at bounding box center [95, 250] width 119 height 18
click at [66, 230] on h4 "ID & Class" at bounding box center [95, 231] width 119 height 18
click at [66, 209] on h4 "Transform" at bounding box center [95, 211] width 119 height 18
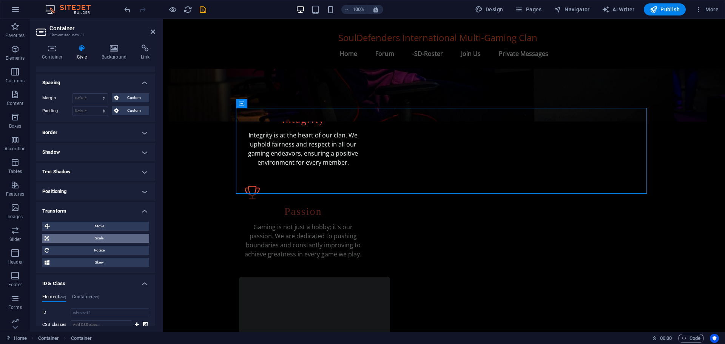
click at [65, 239] on span "Scale" at bounding box center [99, 238] width 96 height 9
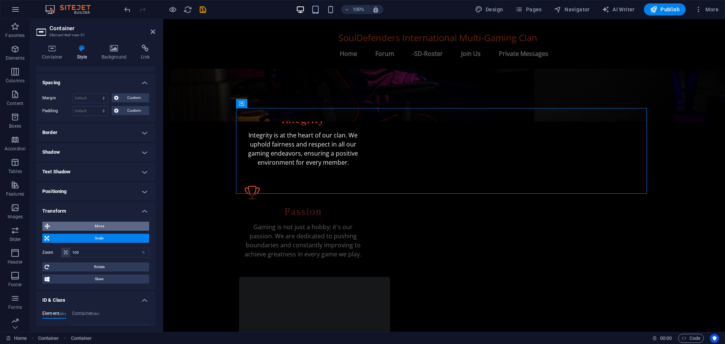
click at [67, 225] on span "Move" at bounding box center [99, 226] width 95 height 9
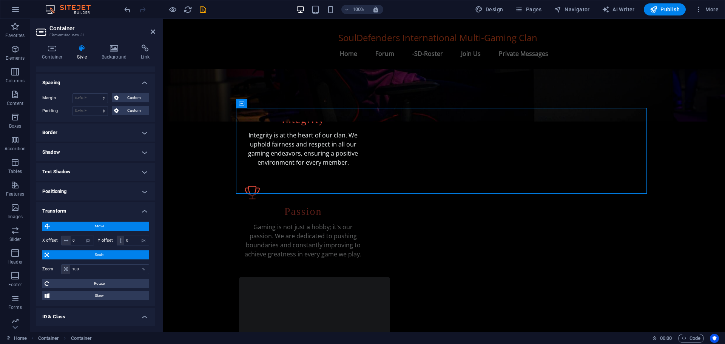
click at [67, 225] on span "Move" at bounding box center [99, 226] width 95 height 9
click at [61, 255] on span "Scale" at bounding box center [99, 254] width 96 height 9
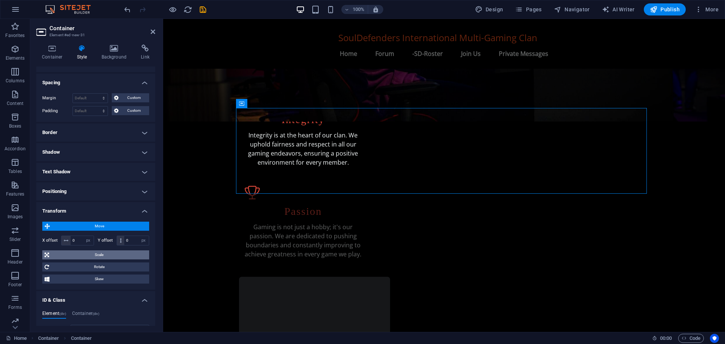
click at [61, 255] on span "Scale" at bounding box center [99, 254] width 96 height 9
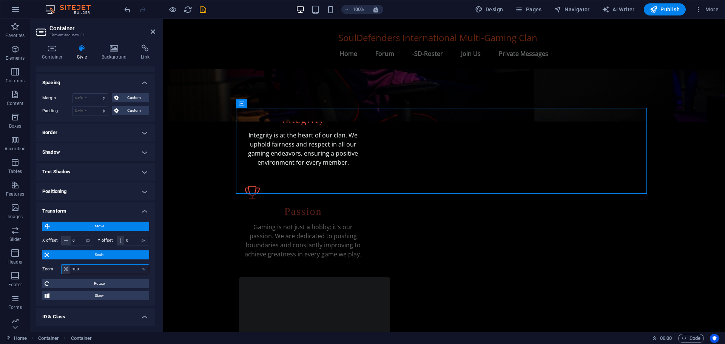
click at [84, 270] on input "100" at bounding box center [109, 269] width 79 height 9
click at [143, 270] on div "%" at bounding box center [143, 269] width 11 height 9
click at [85, 269] on input "100" at bounding box center [109, 269] width 79 height 9
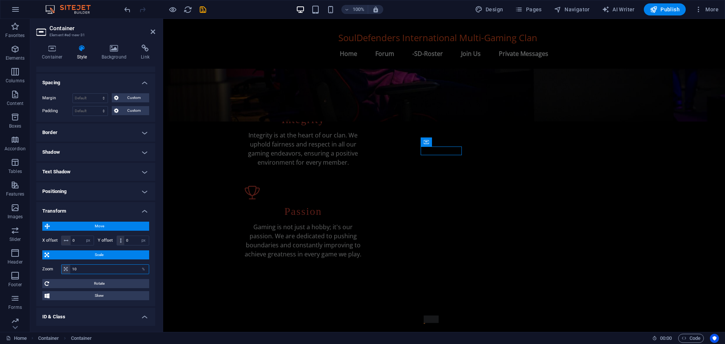
type input "100"
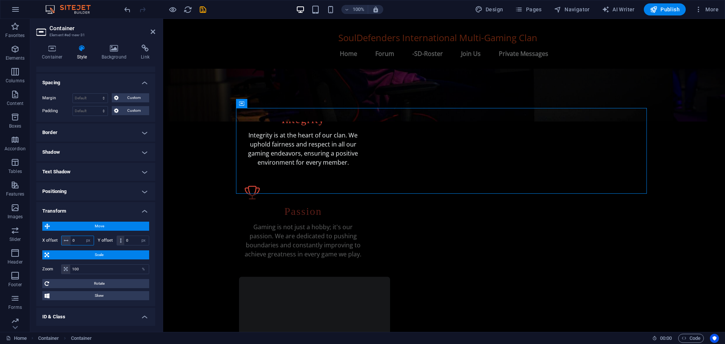
click at [76, 238] on input "0" at bounding box center [82, 240] width 23 height 9
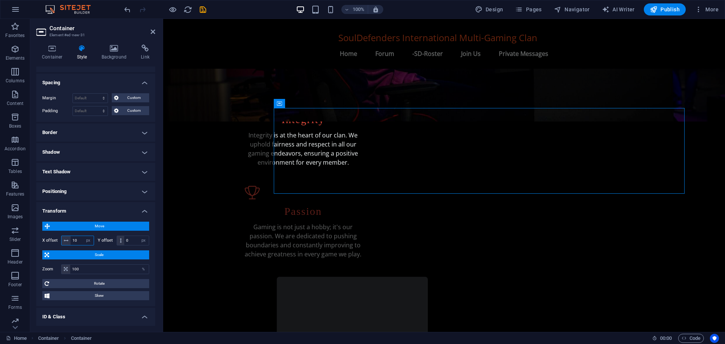
type input "1"
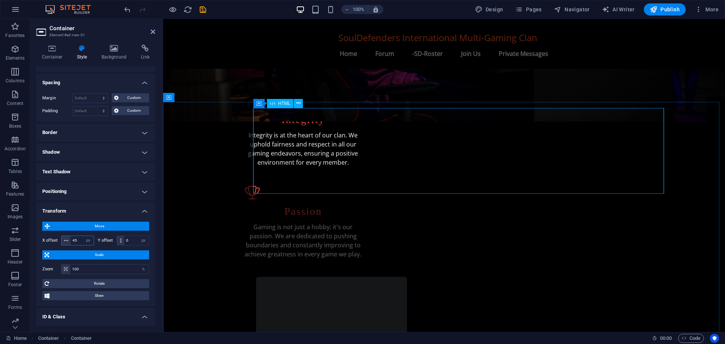
type input "4"
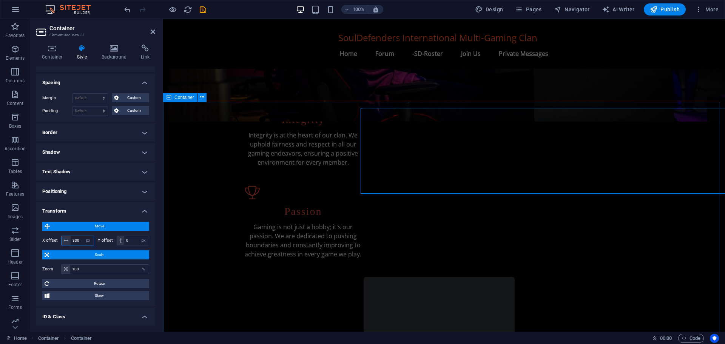
type input "330"
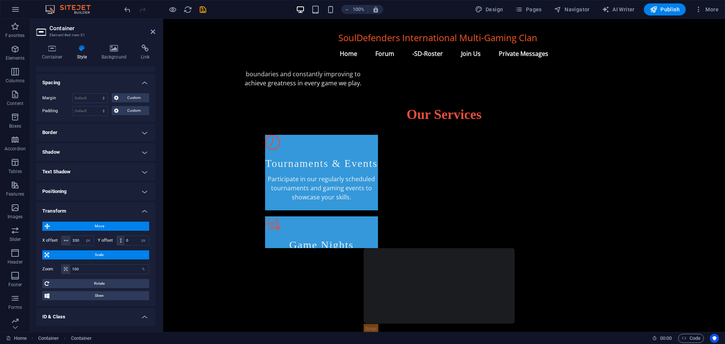
scroll to position [296, 0]
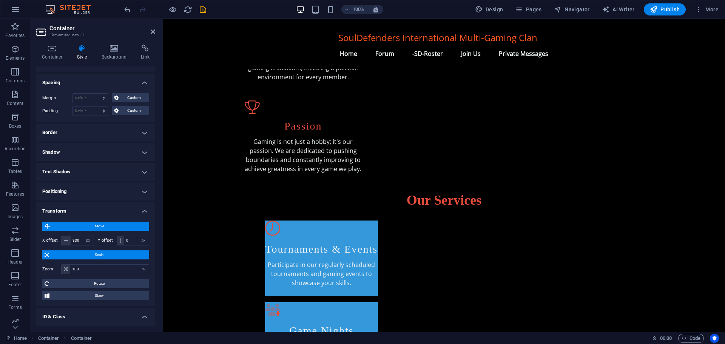
drag, startPoint x: 532, startPoint y: 123, endPoint x: 371, endPoint y: 147, distance: 162.7
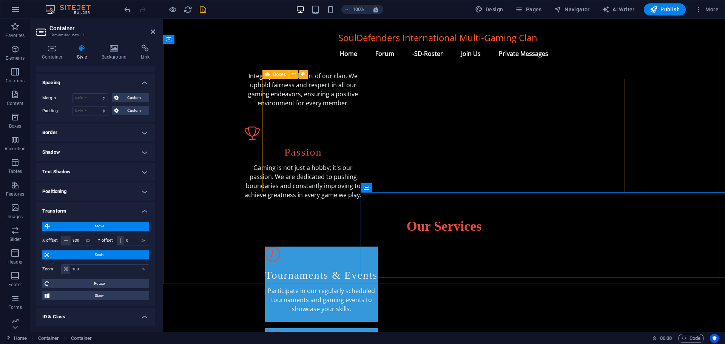
scroll to position [269, 0]
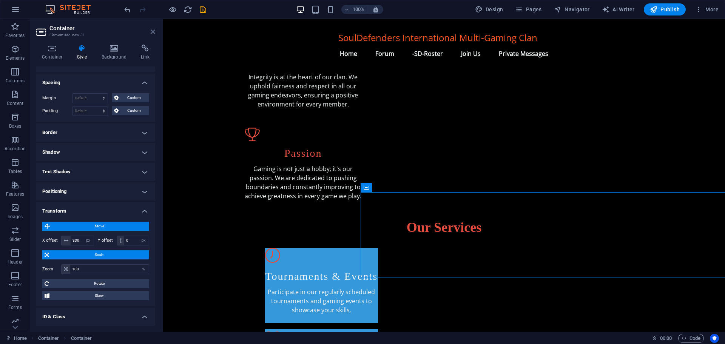
click at [152, 31] on icon at bounding box center [153, 32] width 5 height 6
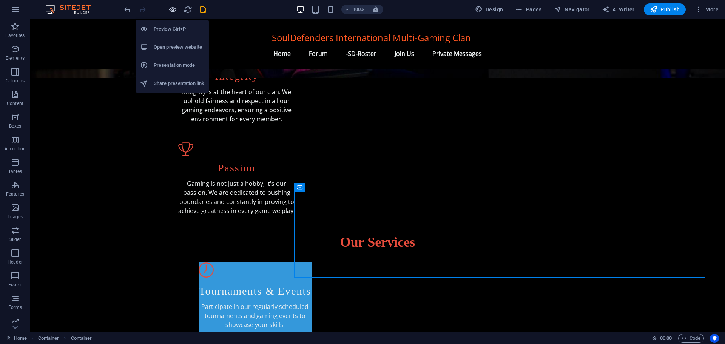
click at [171, 8] on icon "button" at bounding box center [172, 9] width 9 height 9
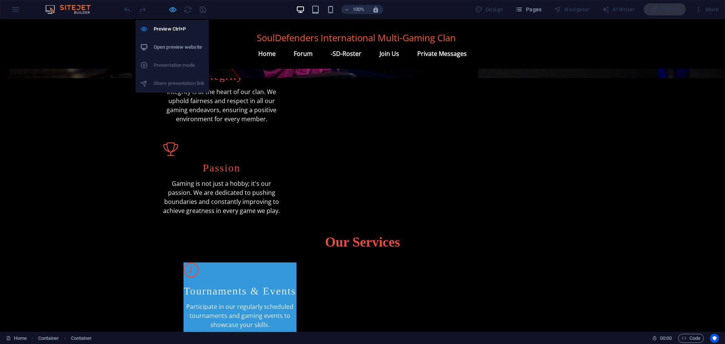
click at [171, 8] on icon "button" at bounding box center [172, 9] width 9 height 9
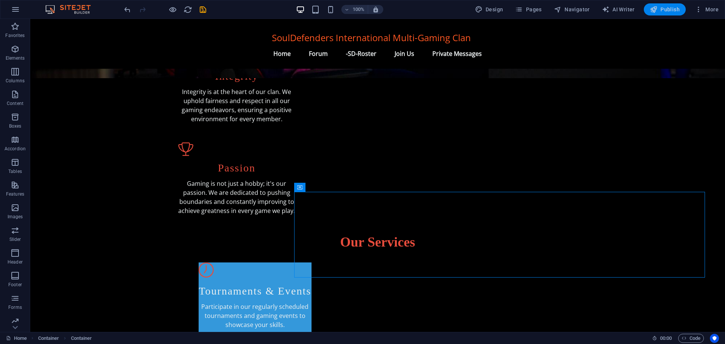
click at [668, 9] on span "Publish" at bounding box center [665, 10] width 30 height 8
